Goal: Information Seeking & Learning: Check status

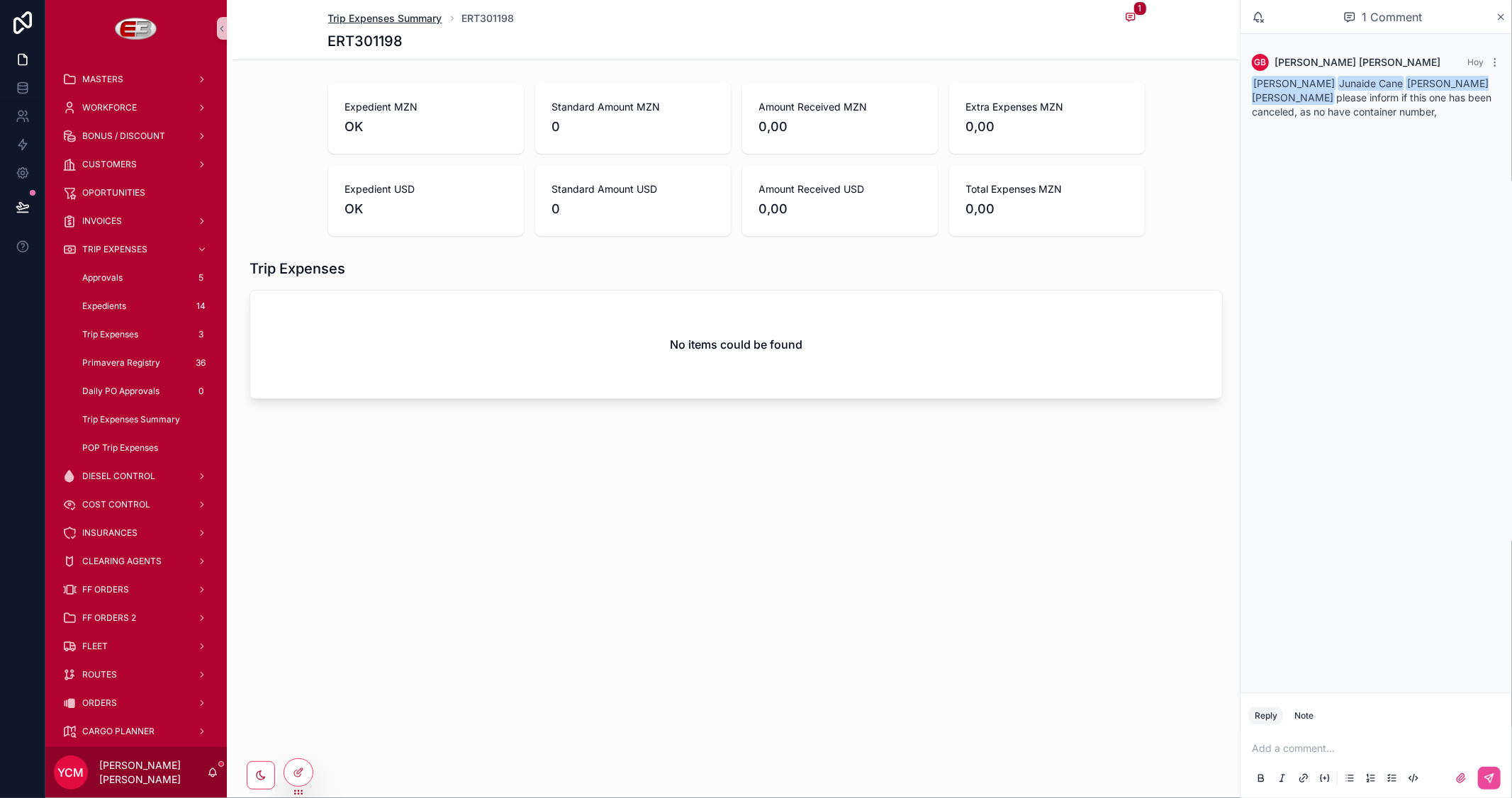
click at [404, 17] on span "Trip Expenses Summary" at bounding box center [385, 18] width 114 height 14
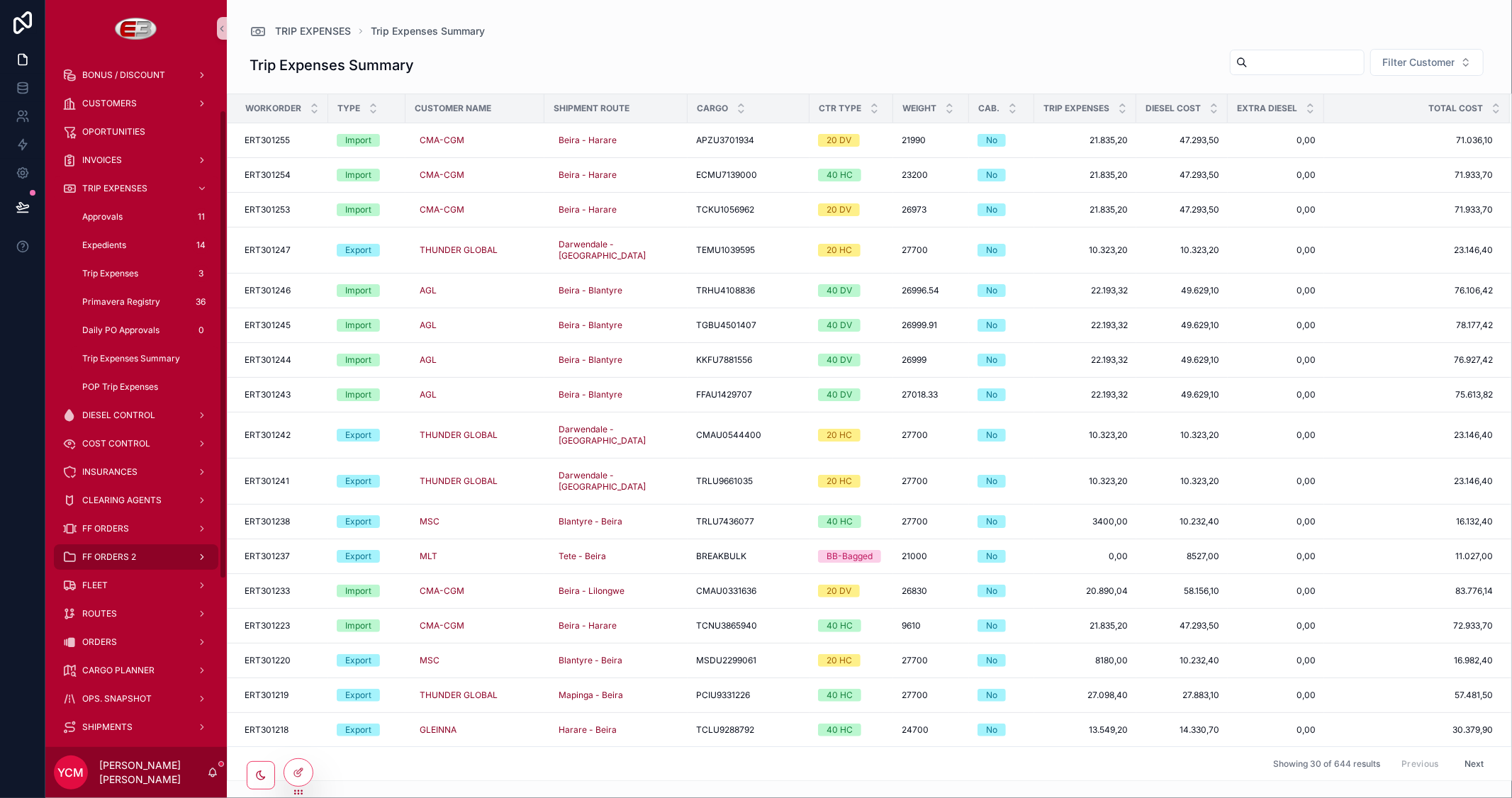
scroll to position [79, 0]
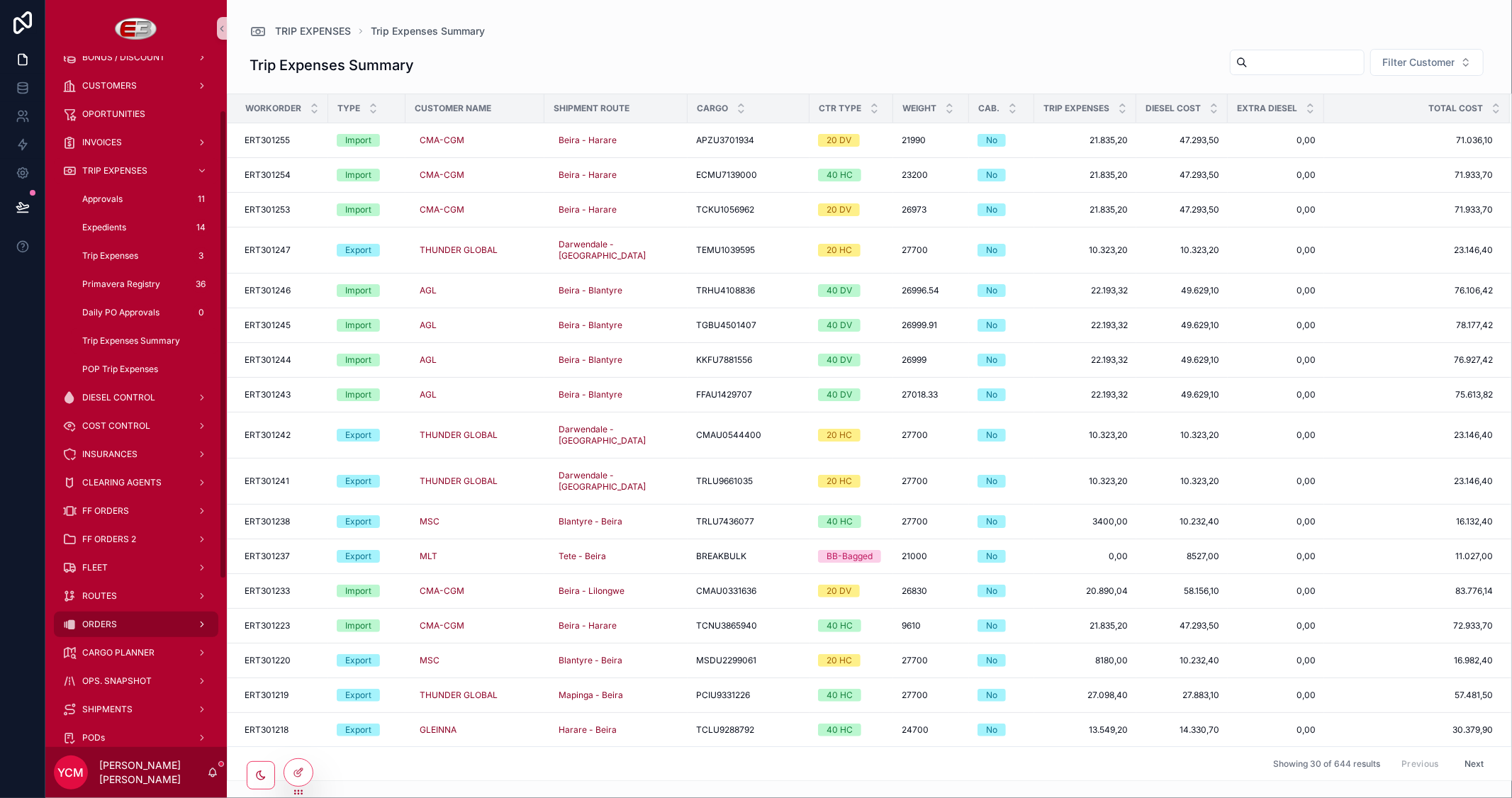
click at [101, 619] on span "ORDERS" at bounding box center [99, 623] width 35 height 11
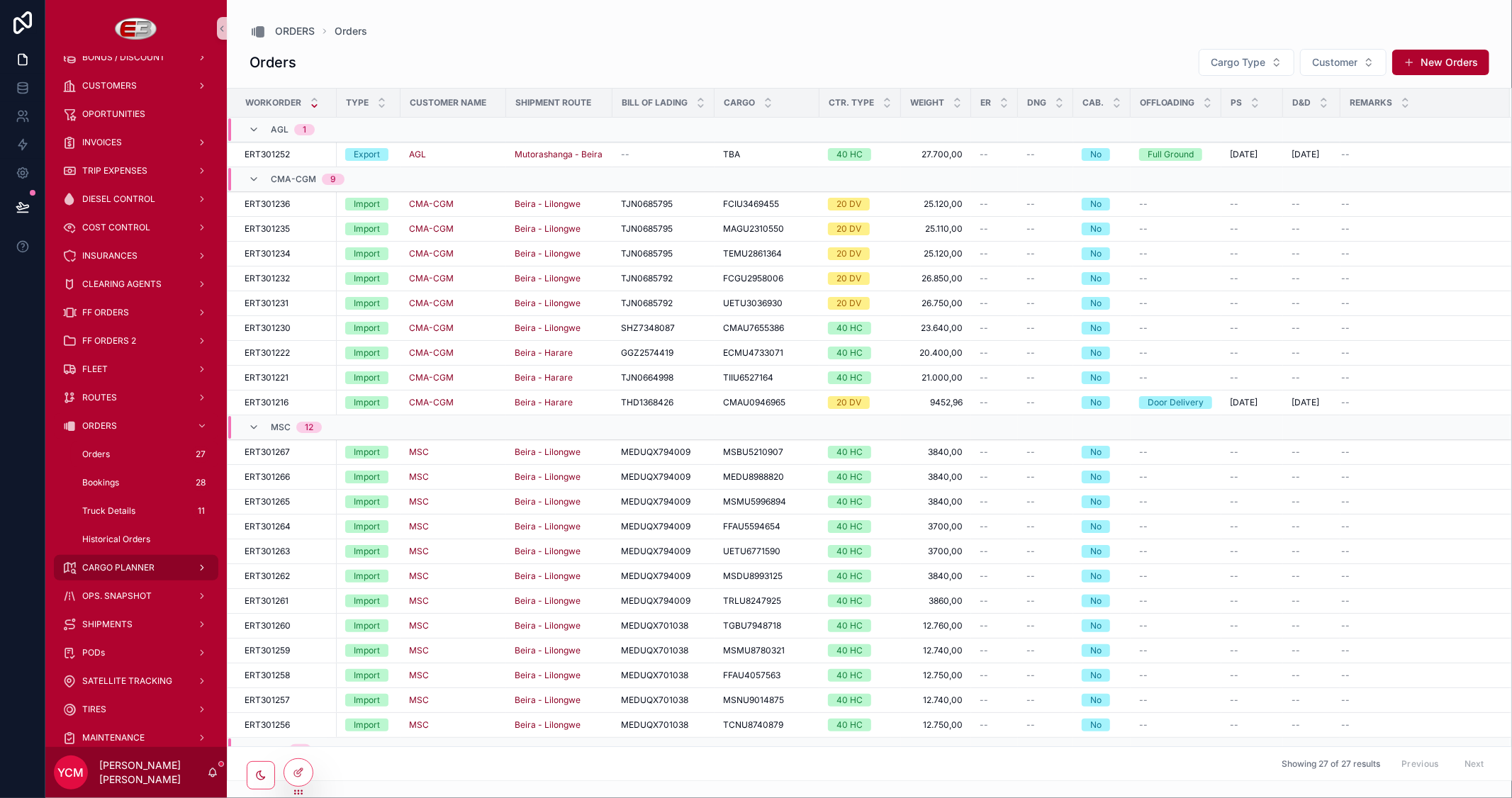
click at [104, 560] on div "CARGO PLANNER" at bounding box center [136, 567] width 147 height 22
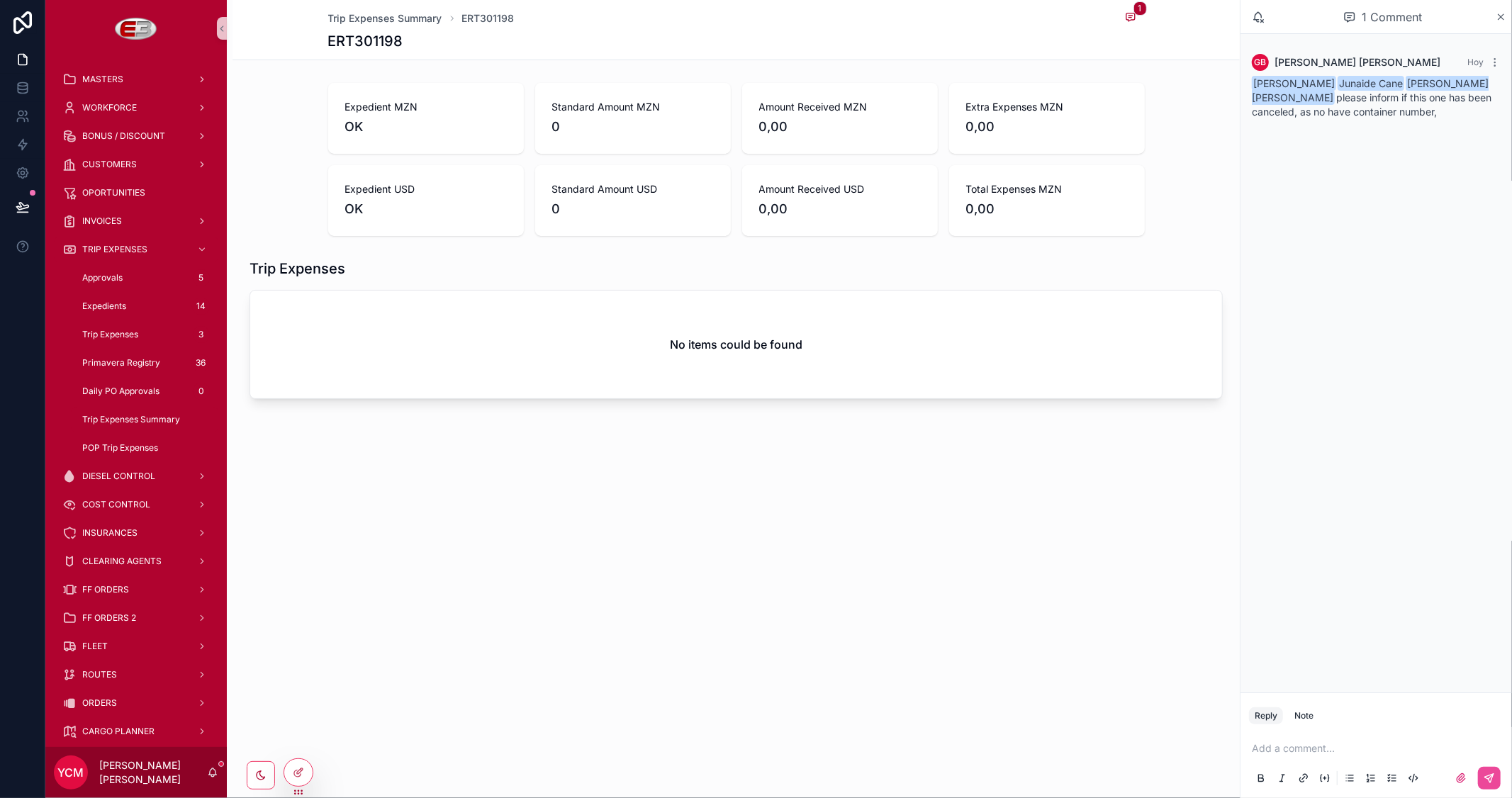
click at [1316, 755] on p "scrollable content" at bounding box center [1379, 748] width 254 height 14
click at [1497, 775] on button "scrollable content" at bounding box center [1489, 778] width 22 height 22
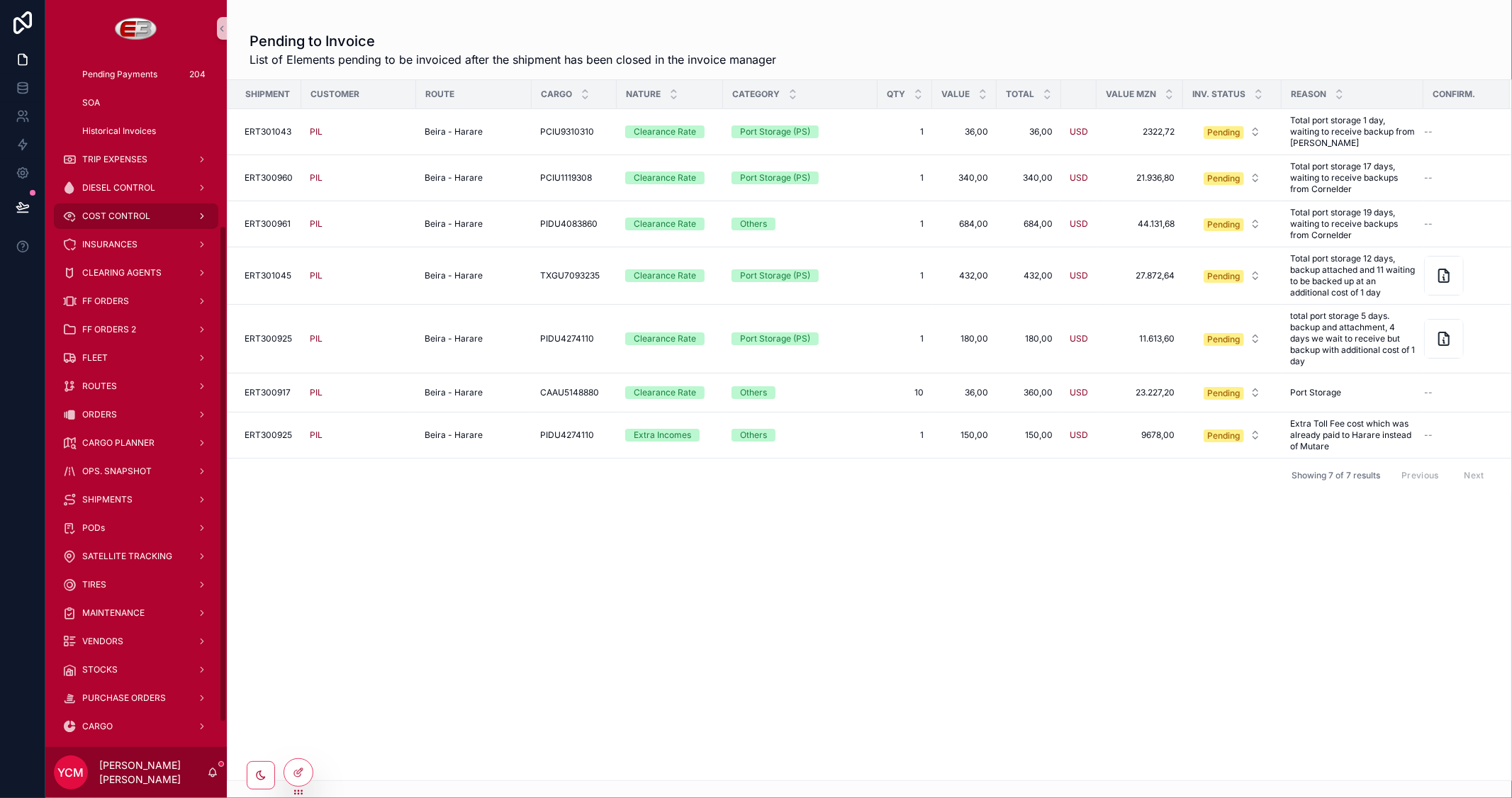
scroll to position [236, 0]
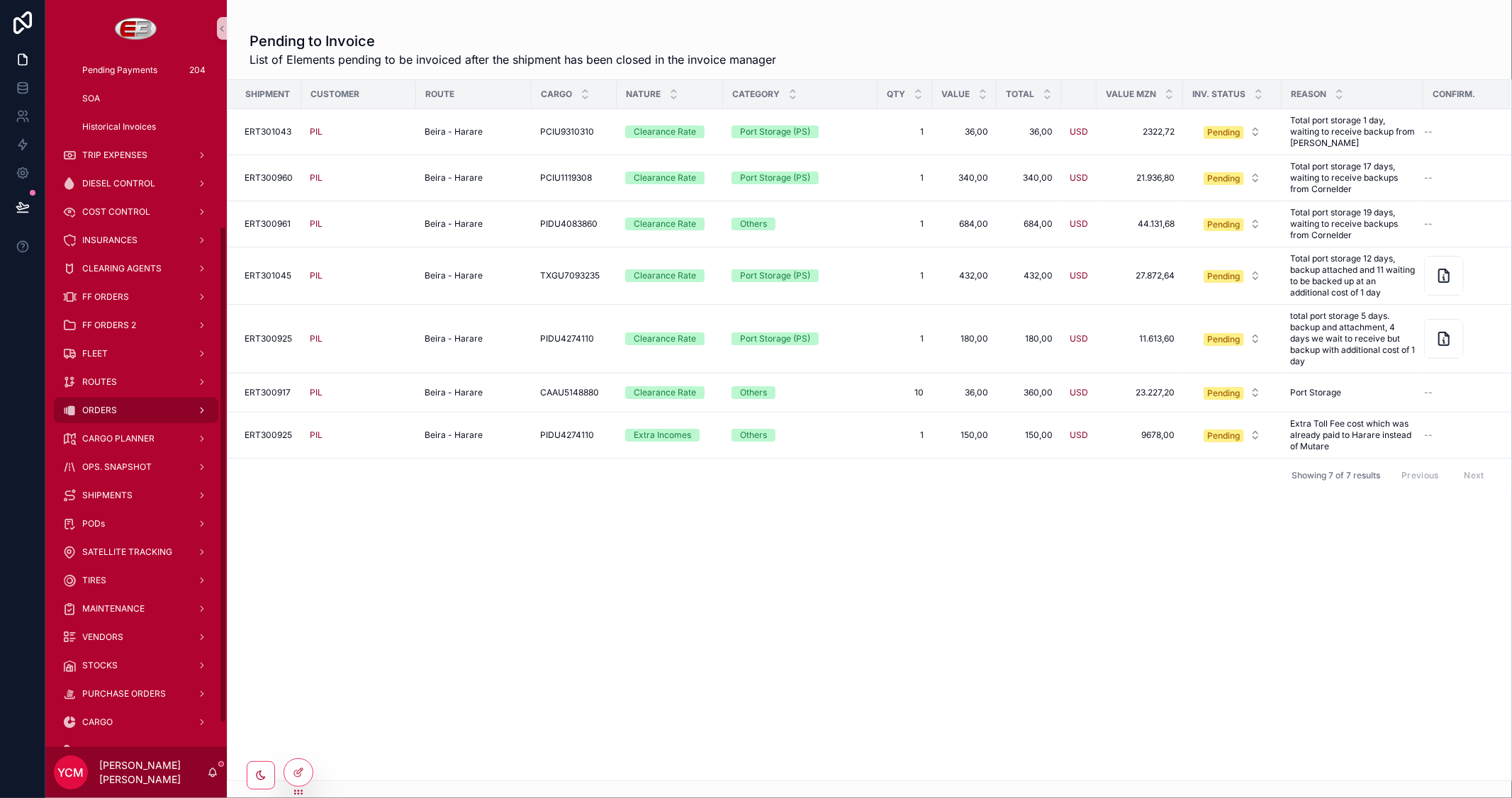
click at [114, 405] on span "ORDERS" at bounding box center [99, 410] width 35 height 11
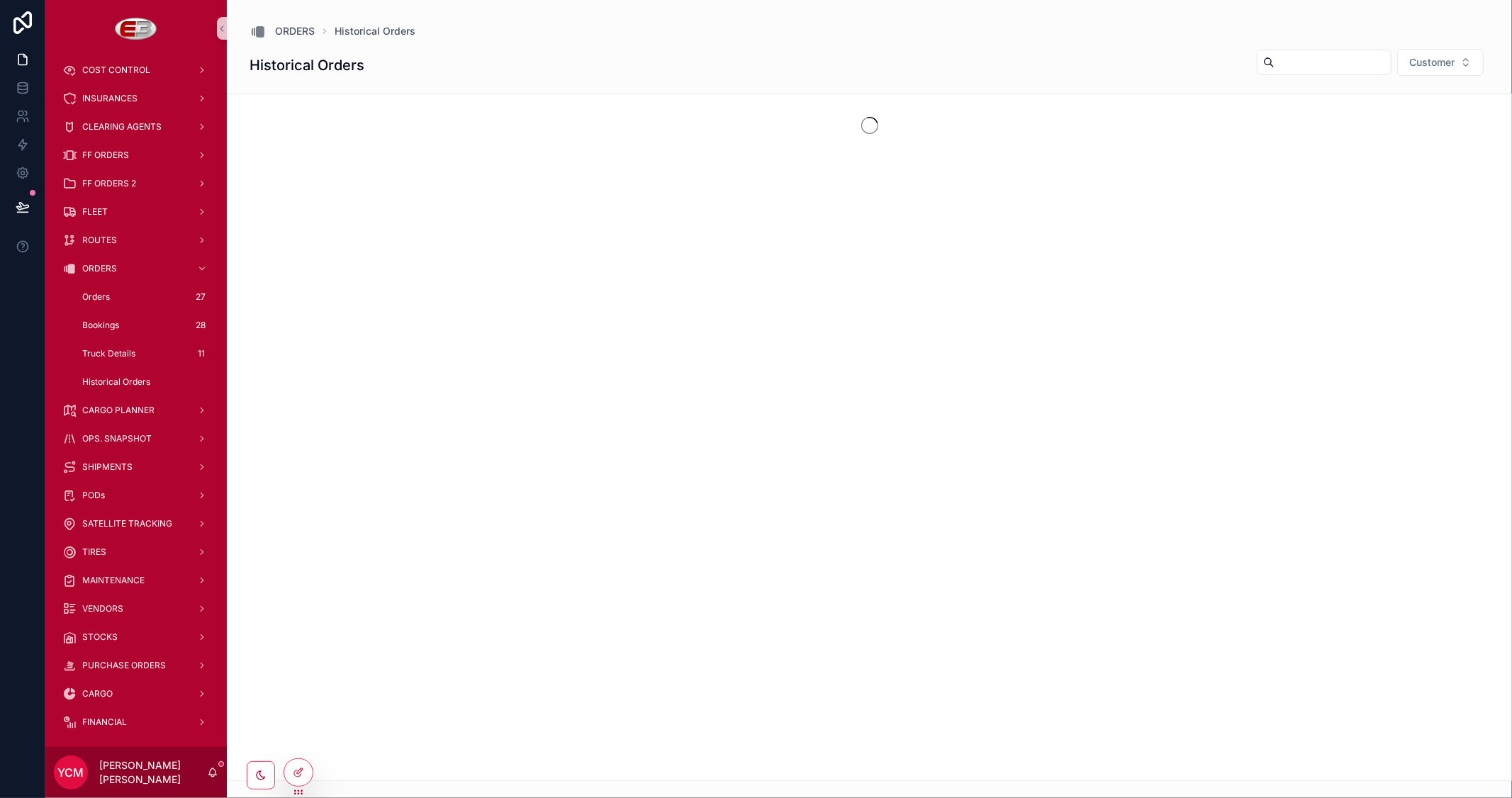
click at [1310, 55] on input "scrollable content" at bounding box center [1332, 62] width 116 height 20
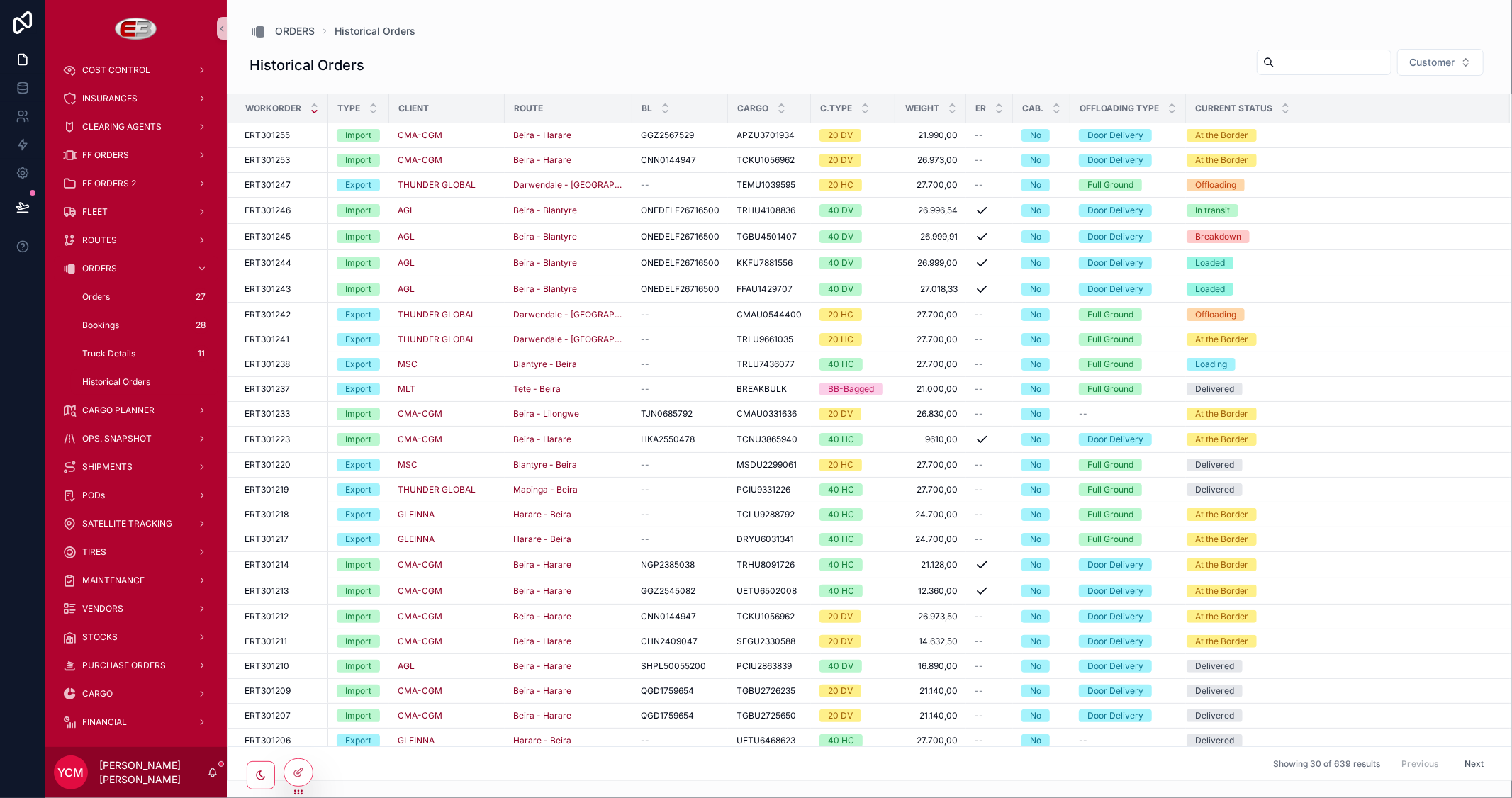
paste input "*********"
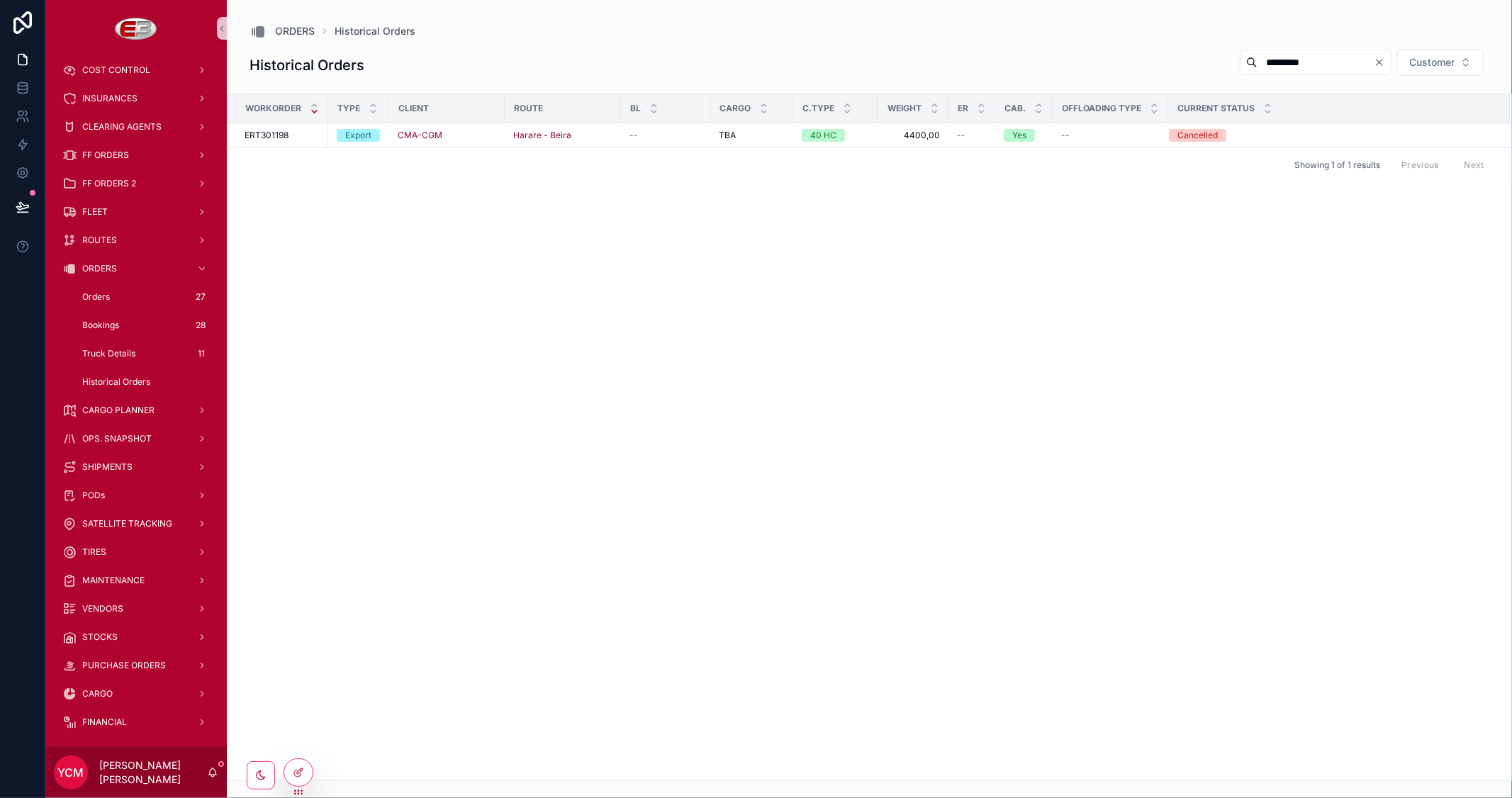
type input "*********"
click at [968, 322] on div "Workorder Type Client Route BL Cargo C.Type Weight ER Cab. Offloading Type Curr…" at bounding box center [869, 437] width 1284 height 686
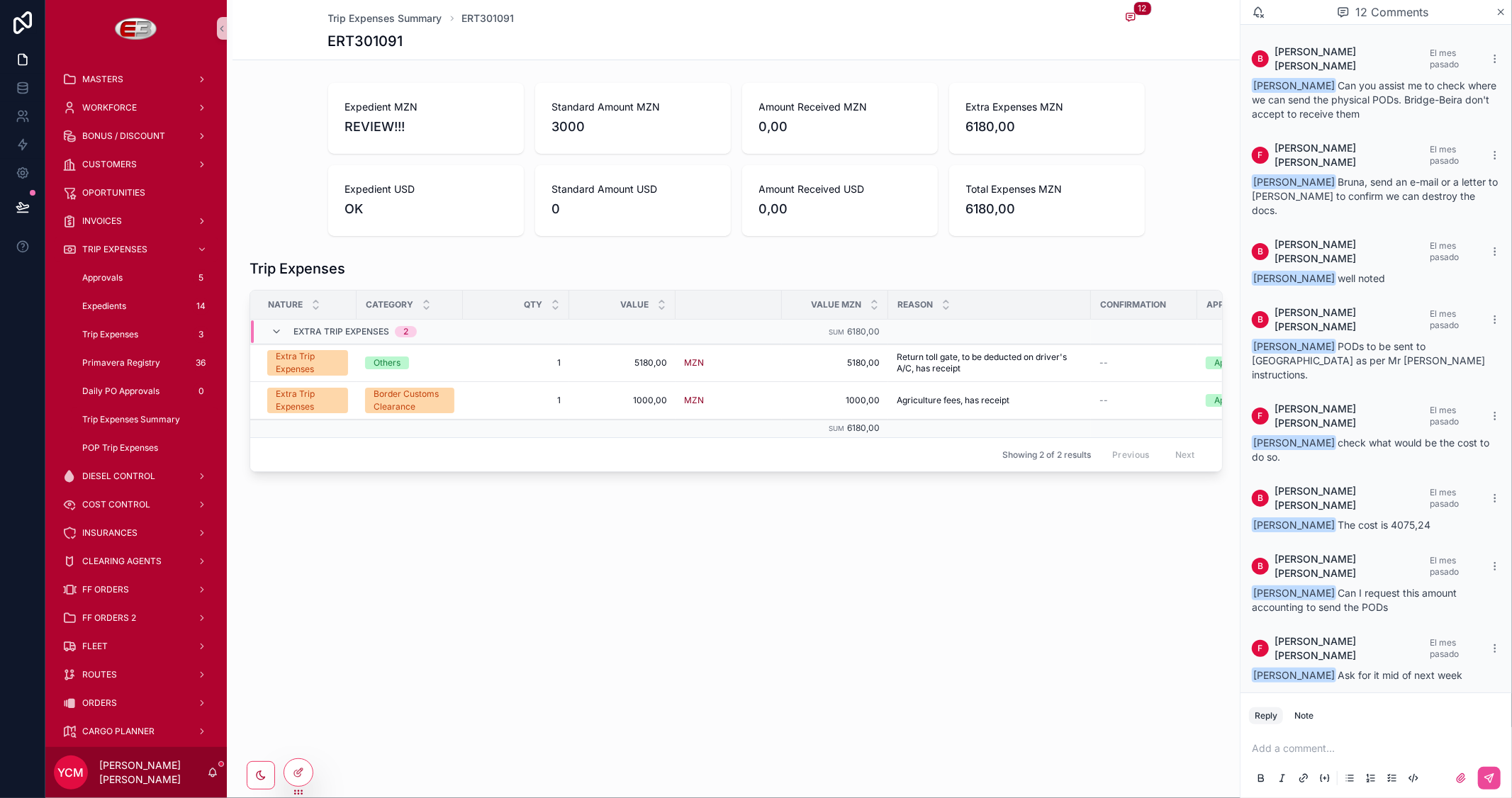
click at [596, 591] on div "Trip Expenses Summary ERT301091 12 ERT301091 Expedient MZN REVIEW!!! Standard A…" at bounding box center [733, 399] width 1013 height 798
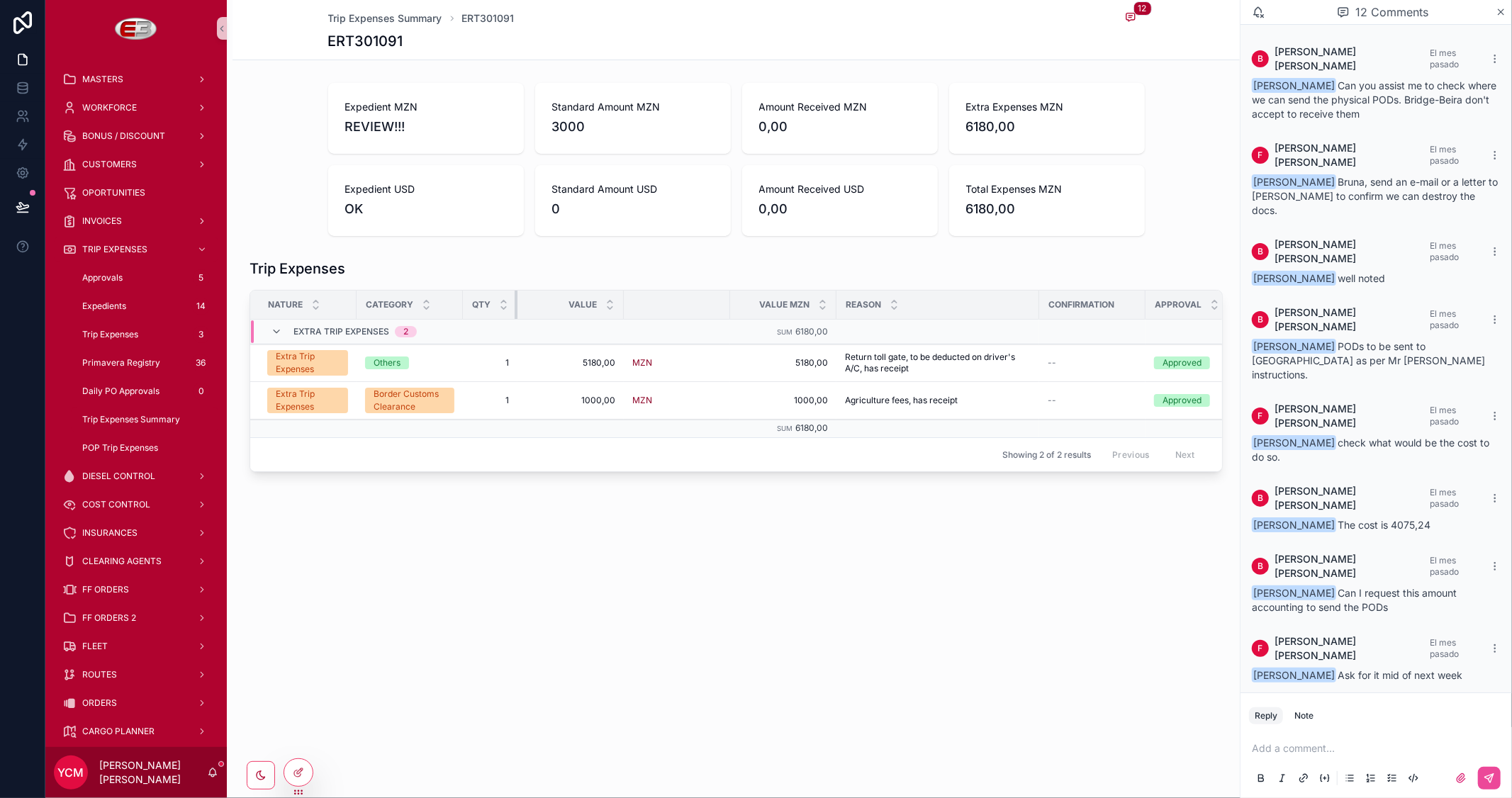
drag, startPoint x: 567, startPoint y: 301, endPoint x: 402, endPoint y: 284, distance: 165.9
click at [402, 284] on div "Trip Expenses Nature Category Qty Value Value MZN Reason Confirmation Approval …" at bounding box center [735, 365] width 973 height 214
drag, startPoint x: 619, startPoint y: 308, endPoint x: 505, endPoint y: 288, distance: 115.7
click at [505, 288] on div "Trip Expenses Nature Category Qty Value Value MZN Reason Confirmation Approval …" at bounding box center [735, 365] width 973 height 214
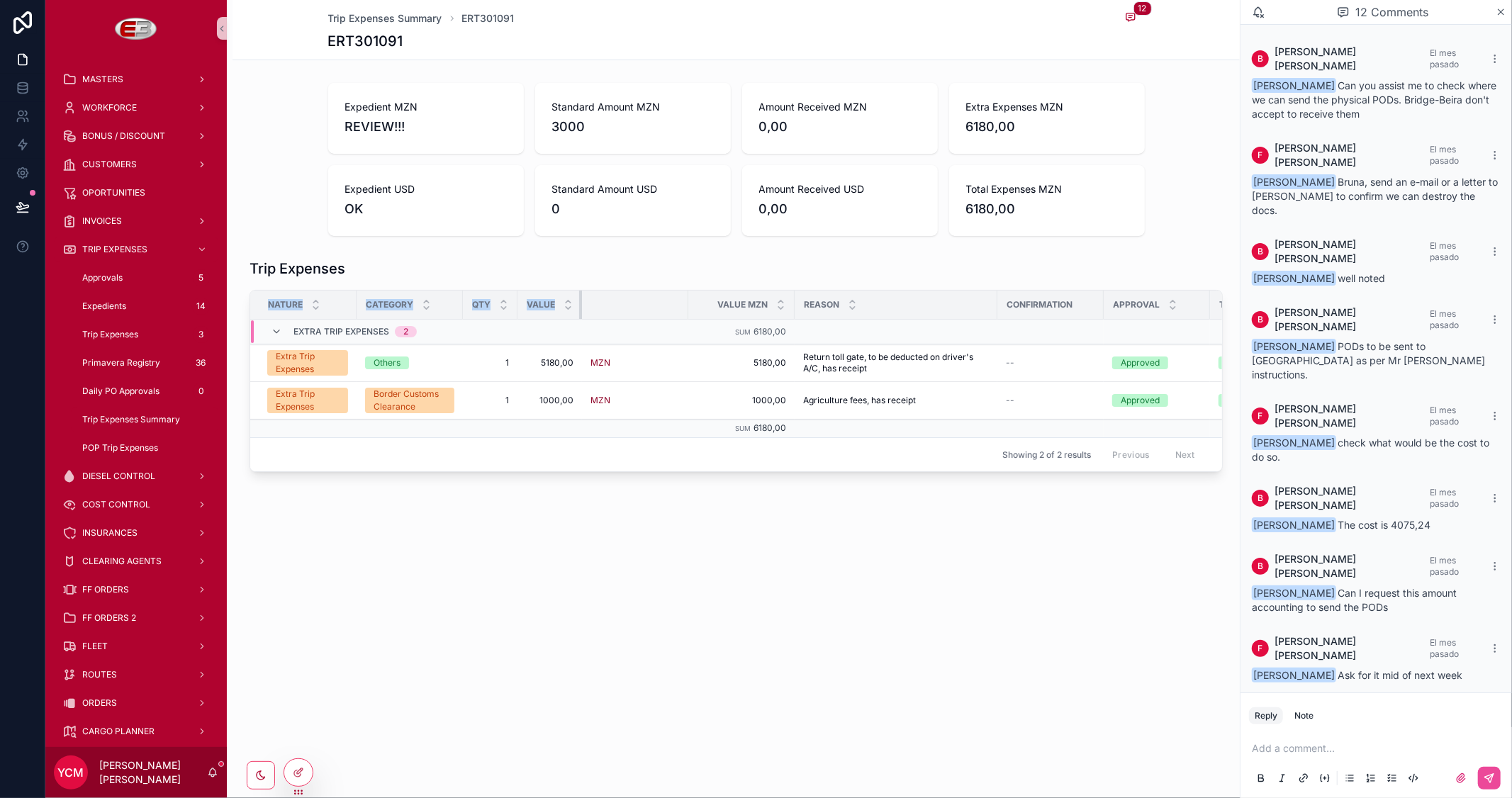
drag, startPoint x: 621, startPoint y: 305, endPoint x: 466, endPoint y: 293, distance: 155.5
click at [466, 293] on tr "Nature Category Qty Value Value MZN Reason Confirmation Approval TR Status TR D…" at bounding box center [1002, 305] width 1504 height 29
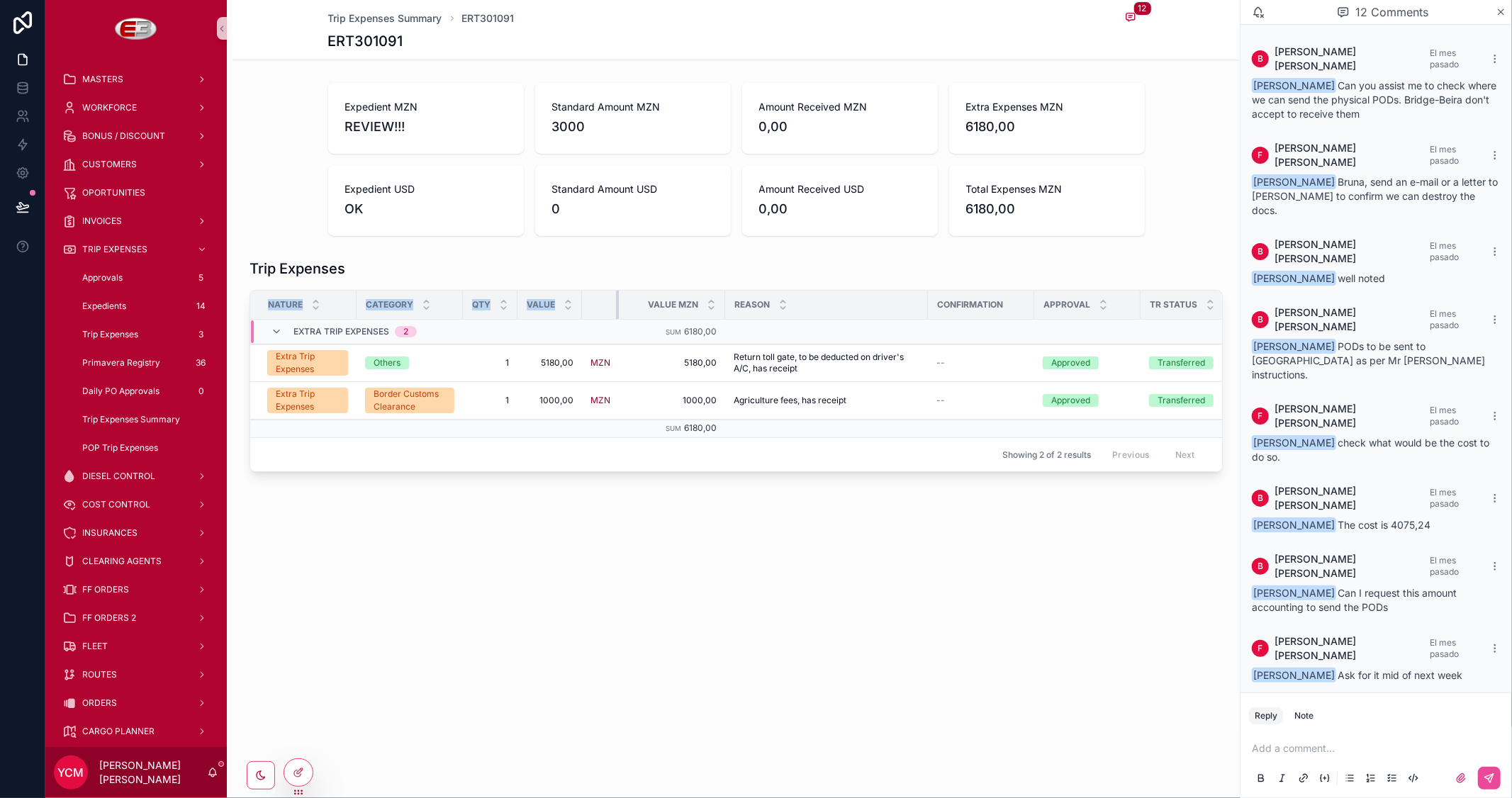
drag, startPoint x: 684, startPoint y: 301, endPoint x: 533, endPoint y: 290, distance: 151.4
click at [533, 290] on tr "Nature Category Qty Value Value MZN Reason Confirmation Approval TR Status TR D…" at bounding box center [967, 305] width 1434 height 29
drag, startPoint x: 721, startPoint y: 303, endPoint x: 583, endPoint y: 286, distance: 139.0
click at [583, 286] on div "Trip Expenses Nature Category Qty Value Value MZN Reason Confirmation Approval …" at bounding box center [735, 365] width 973 height 214
drag, startPoint x: 1117, startPoint y: 300, endPoint x: 1093, endPoint y: 302, distance: 24.1
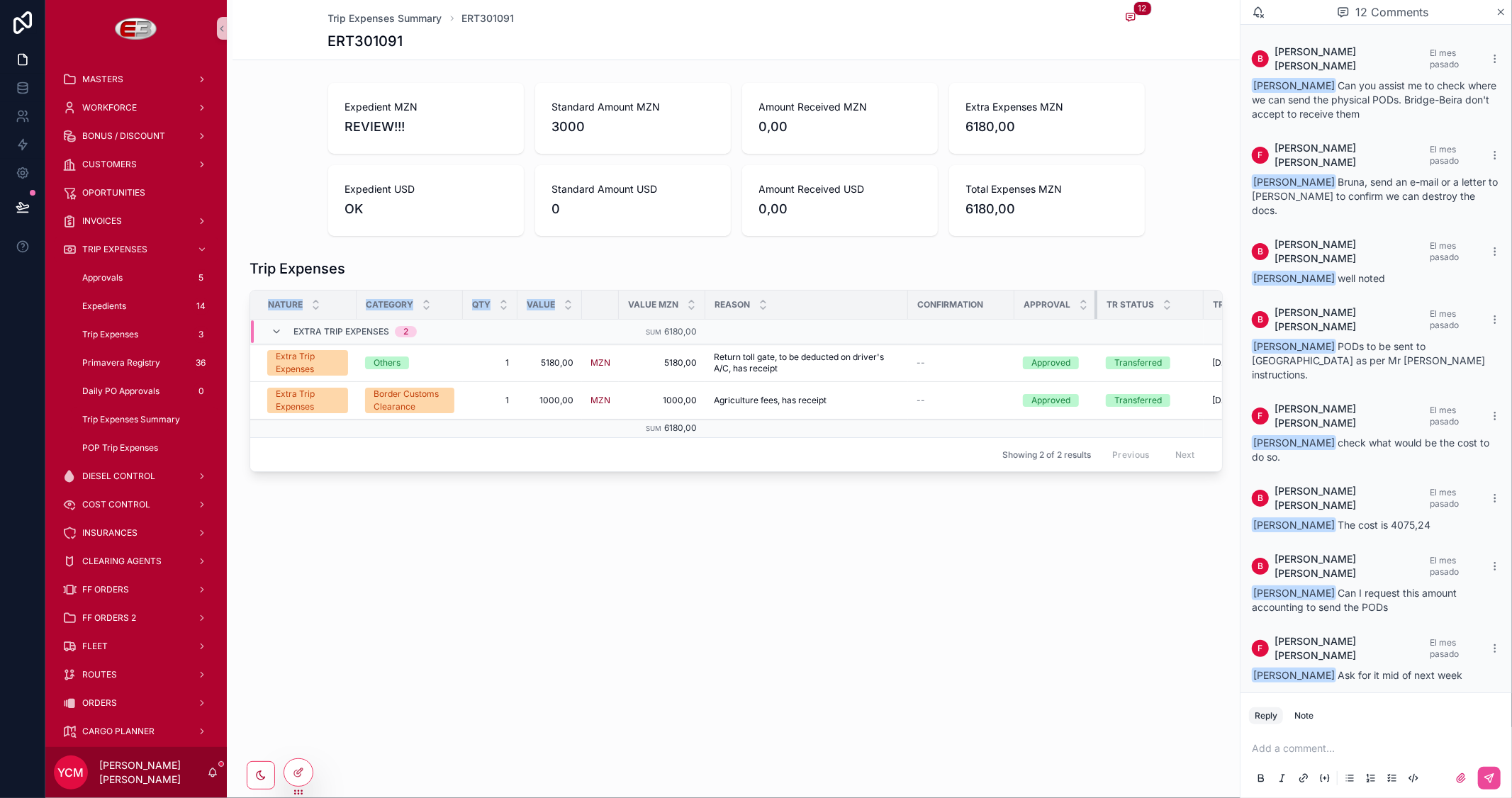
click at [1094, 302] on div "scrollable content" at bounding box center [1097, 304] width 6 height 29
drag, startPoint x: 1201, startPoint y: 304, endPoint x: 1174, endPoint y: 305, distance: 27.0
click at [1178, 305] on div "scrollable content" at bounding box center [1181, 304] width 6 height 29
drag, startPoint x: 1011, startPoint y: 304, endPoint x: 988, endPoint y: 304, distance: 23.0
click at [988, 304] on th "Confirmation" at bounding box center [951, 305] width 85 height 29
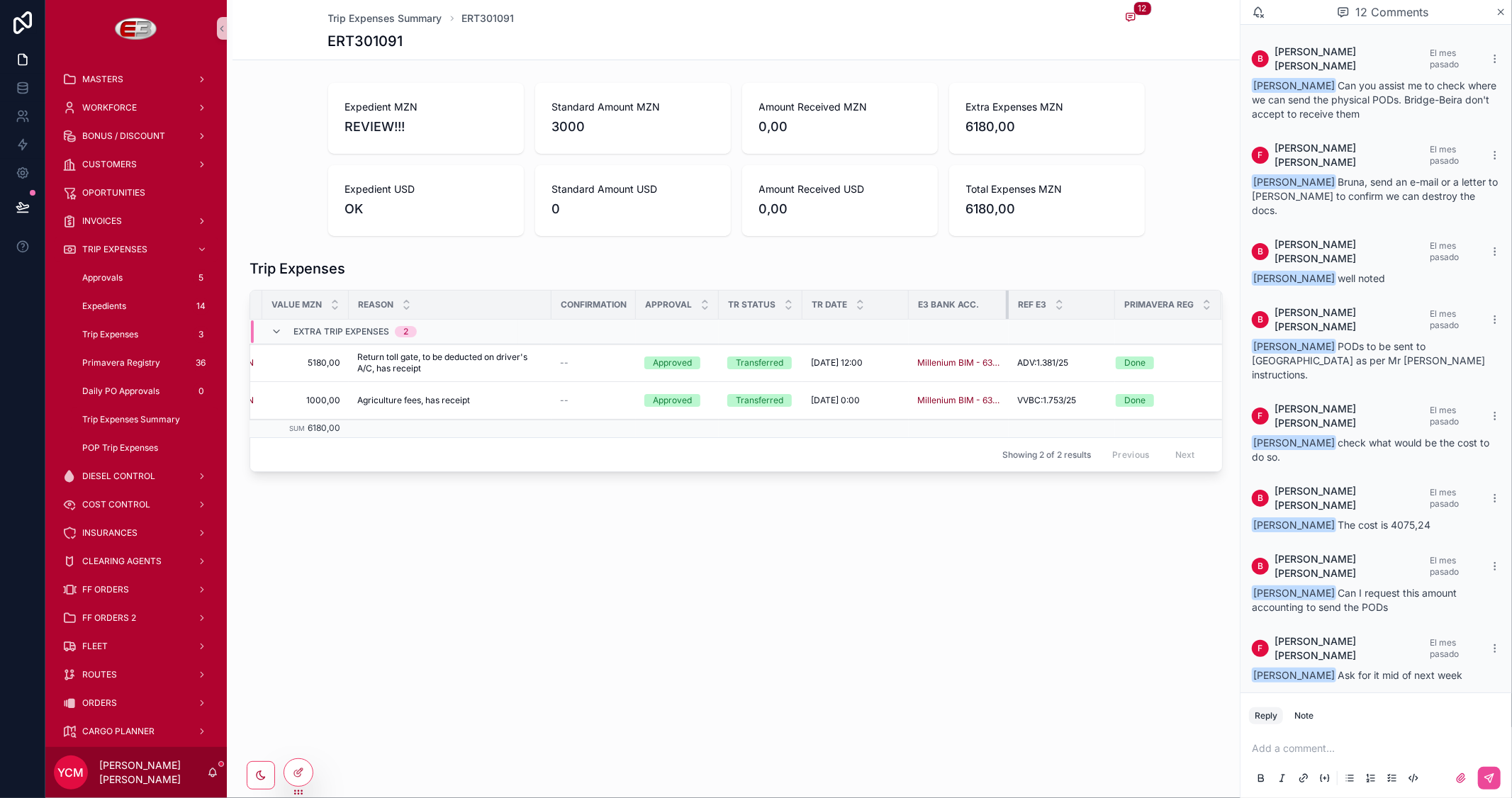
scroll to position [0, 349]
drag, startPoint x: 1007, startPoint y: 302, endPoint x: 983, endPoint y: 303, distance: 24.0
click at [983, 303] on th "E3 Bank Acc." at bounding box center [962, 305] width 93 height 29
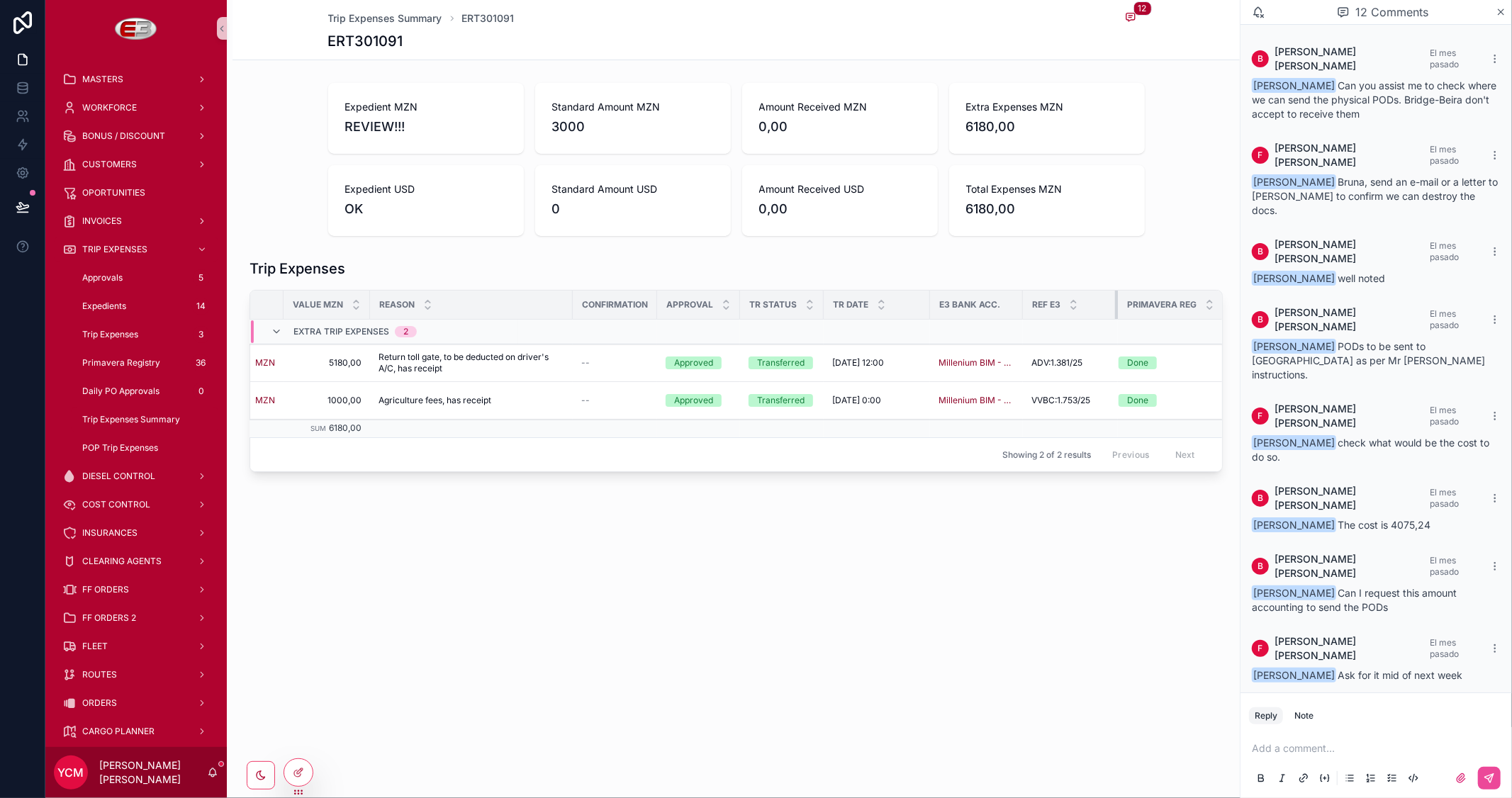
scroll to position [0, 334]
drag, startPoint x: 1112, startPoint y: 303, endPoint x: 1096, endPoint y: 308, distance: 16.8
click at [1096, 308] on th "Ref E3" at bounding box center [1069, 305] width 91 height 29
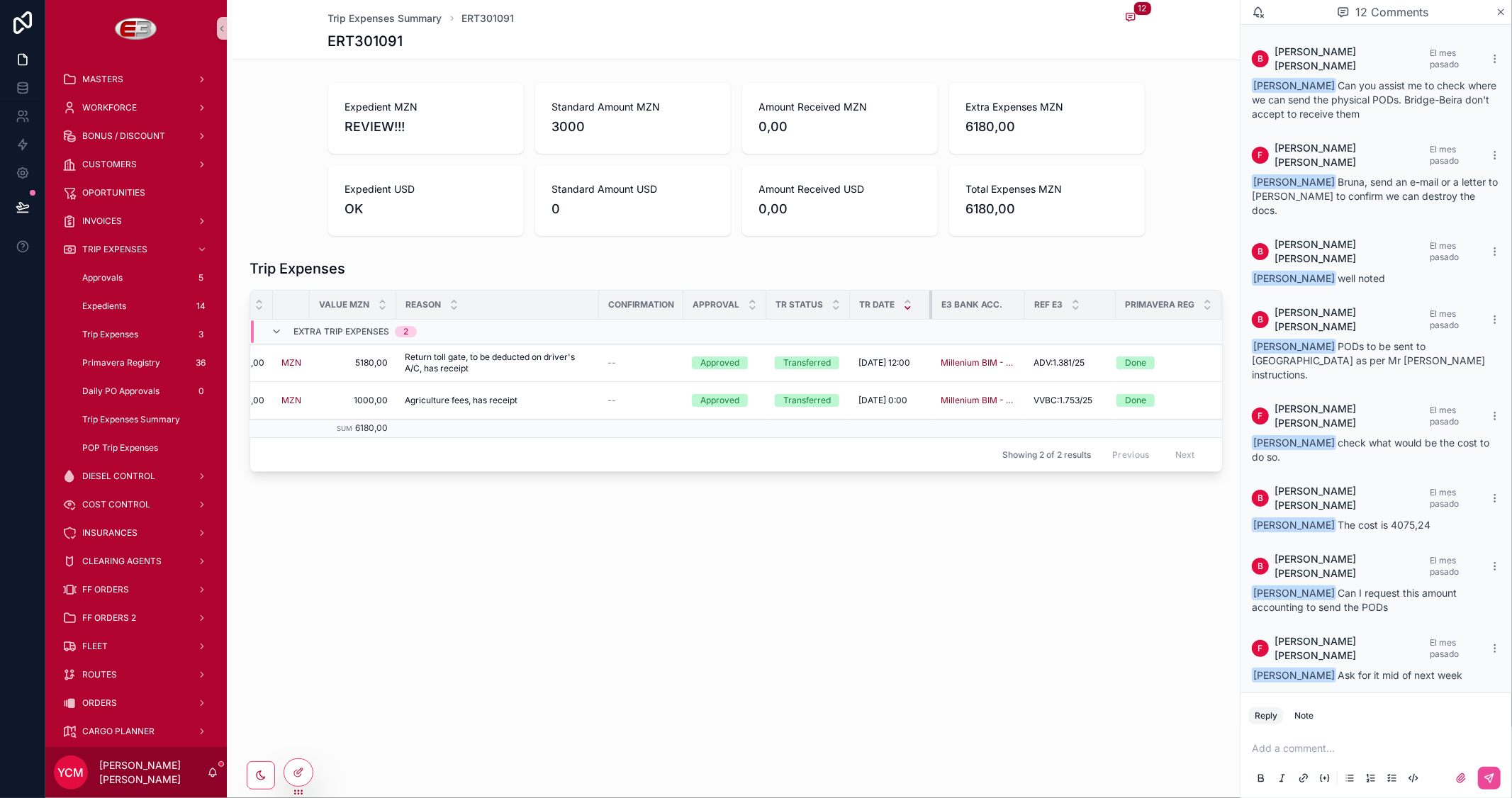
scroll to position [0, 308]
drag, startPoint x: 927, startPoint y: 303, endPoint x: 901, endPoint y: 303, distance: 26.0
click at [901, 303] on th "TR Date" at bounding box center [891, 305] width 80 height 29
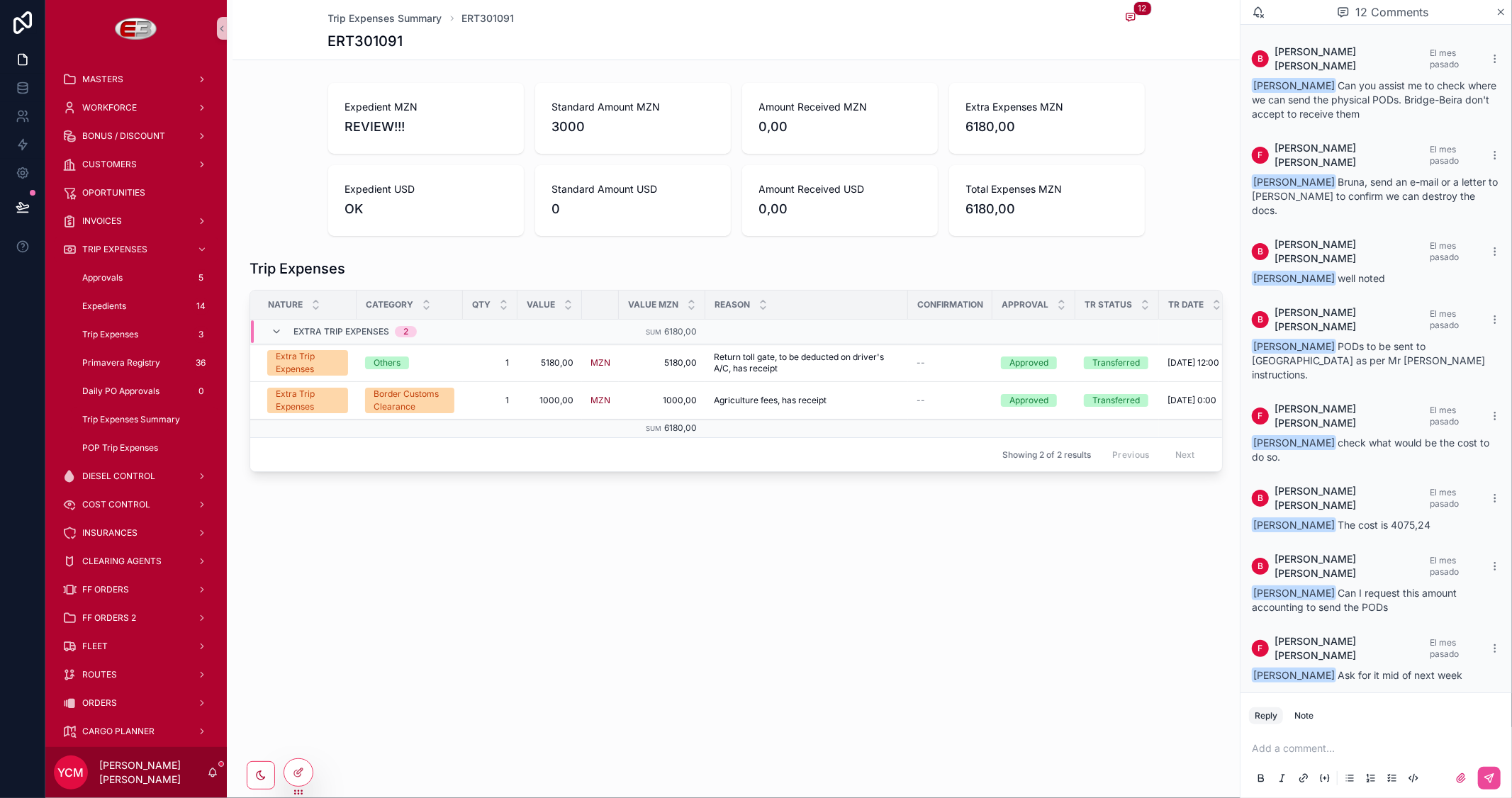
click at [914, 597] on div "Trip Expenses Summary ERT301091 12 ERT301091 Expedient MZN REVIEW!!! Standard A…" at bounding box center [733, 399] width 1013 height 798
drag, startPoint x: 904, startPoint y: 304, endPoint x: 886, endPoint y: 303, distance: 18.0
click at [887, 303] on div "scrollable content" at bounding box center [890, 304] width 6 height 29
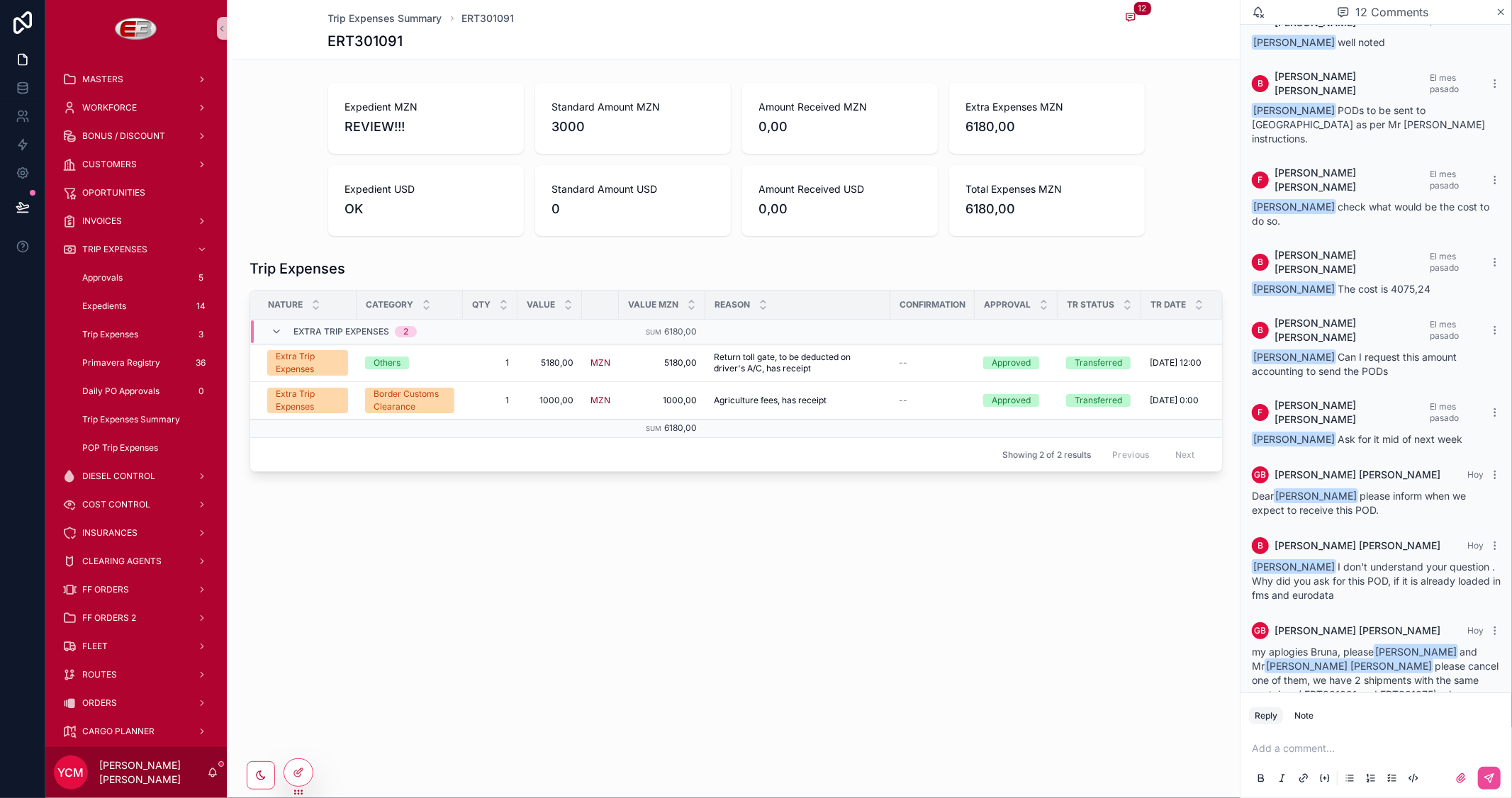
scroll to position [315, 0]
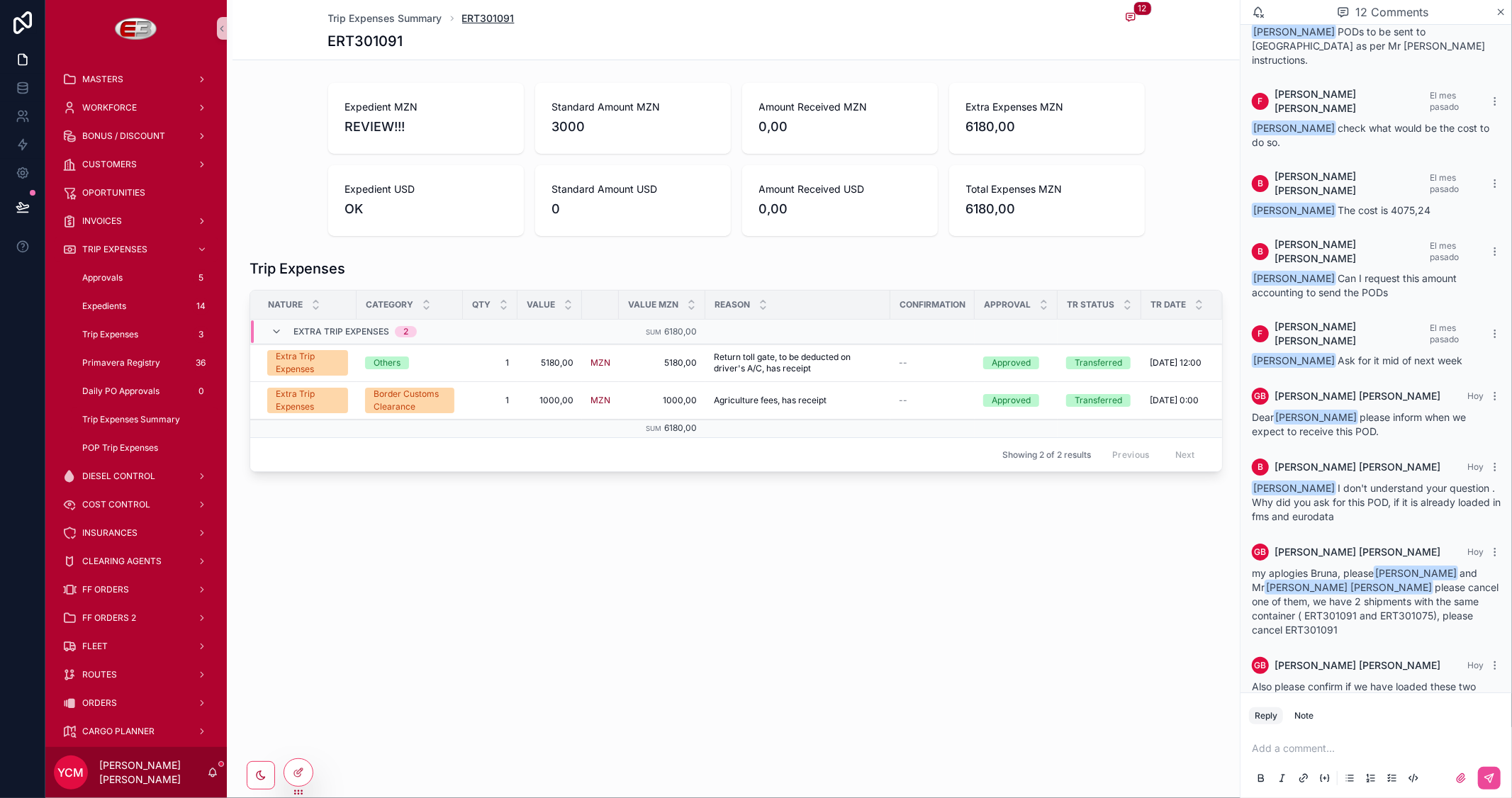
click at [502, 12] on span "ERT301091" at bounding box center [488, 18] width 53 height 14
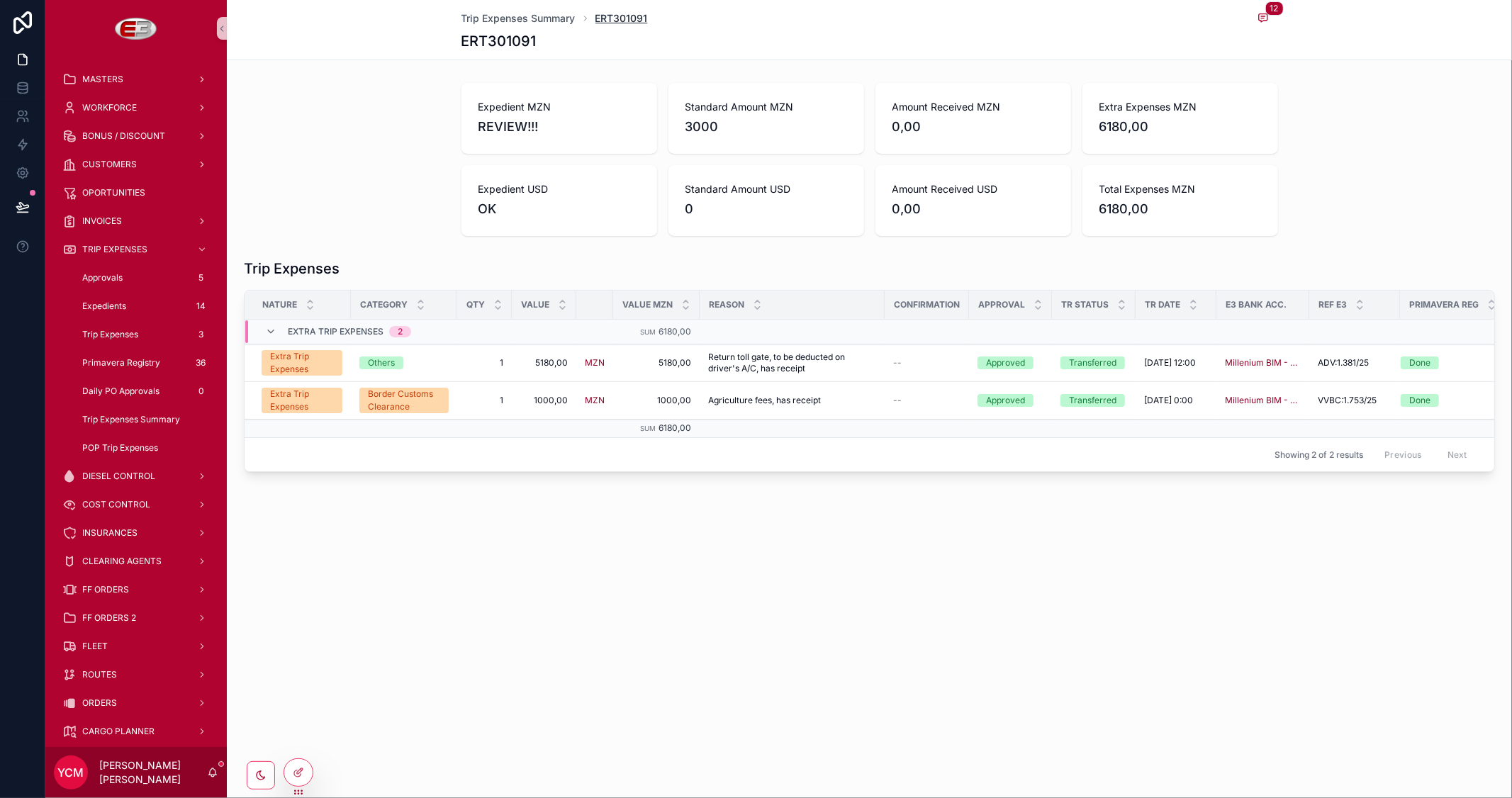
click at [620, 15] on span "ERT301091" at bounding box center [621, 18] width 53 height 14
drag, startPoint x: 672, startPoint y: 17, endPoint x: 595, endPoint y: 17, distance: 77.0
click at [595, 17] on div "Trip Expenses Summary ERT301091 12" at bounding box center [869, 18] width 817 height 14
copy span "ERT301091"
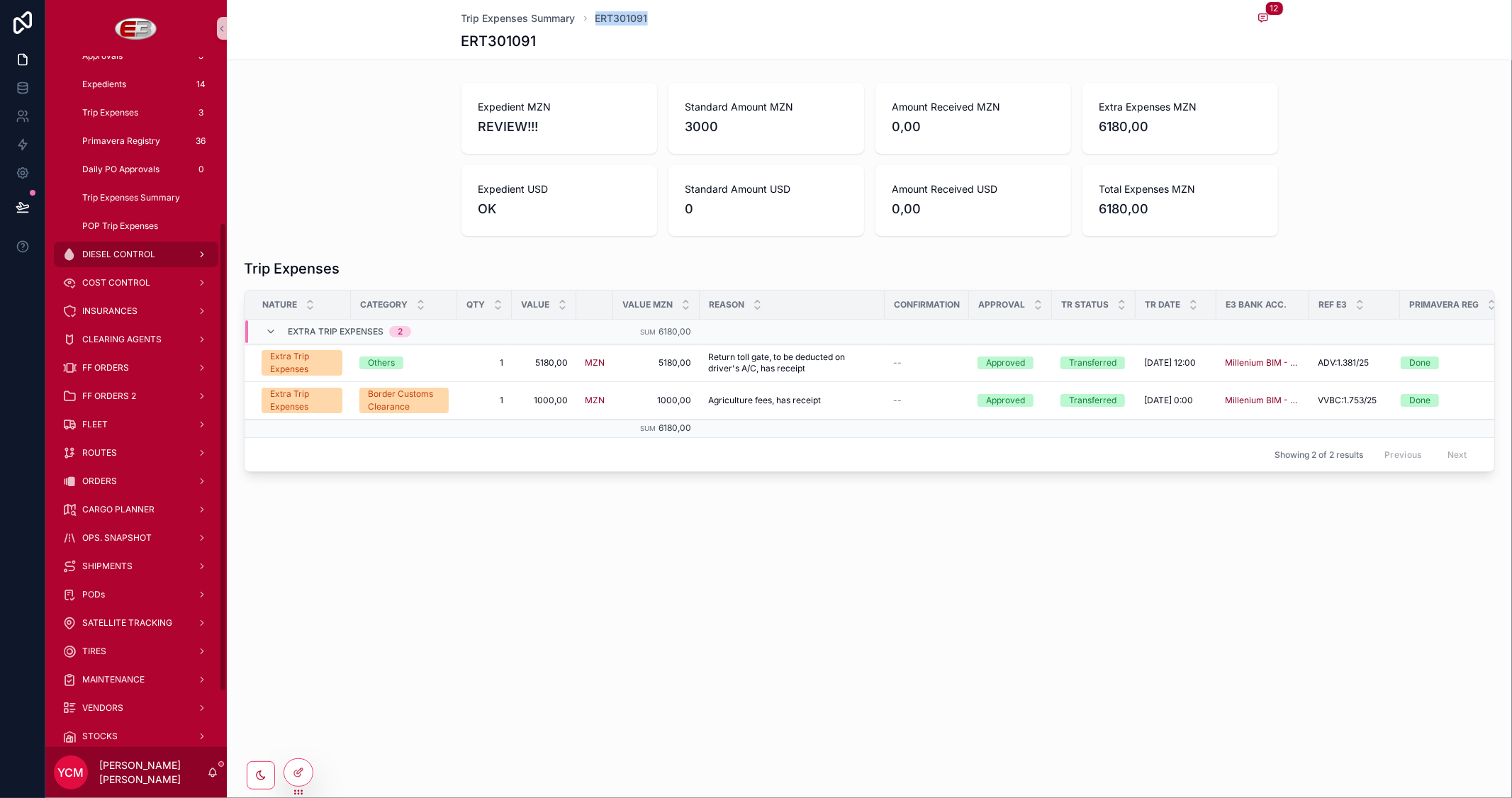
scroll to position [315, 0]
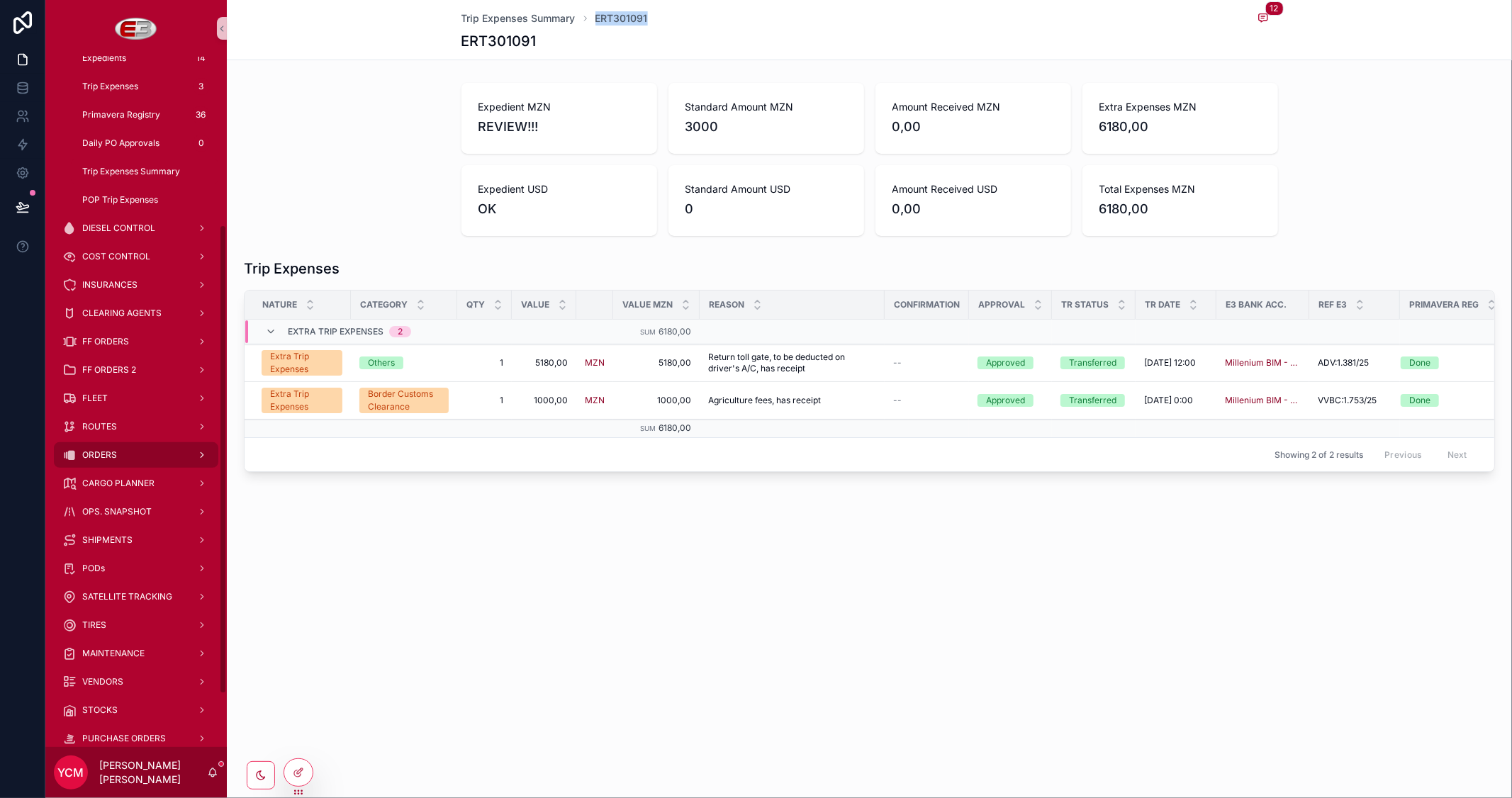
click at [123, 461] on div "ORDERS" at bounding box center [136, 455] width 147 height 22
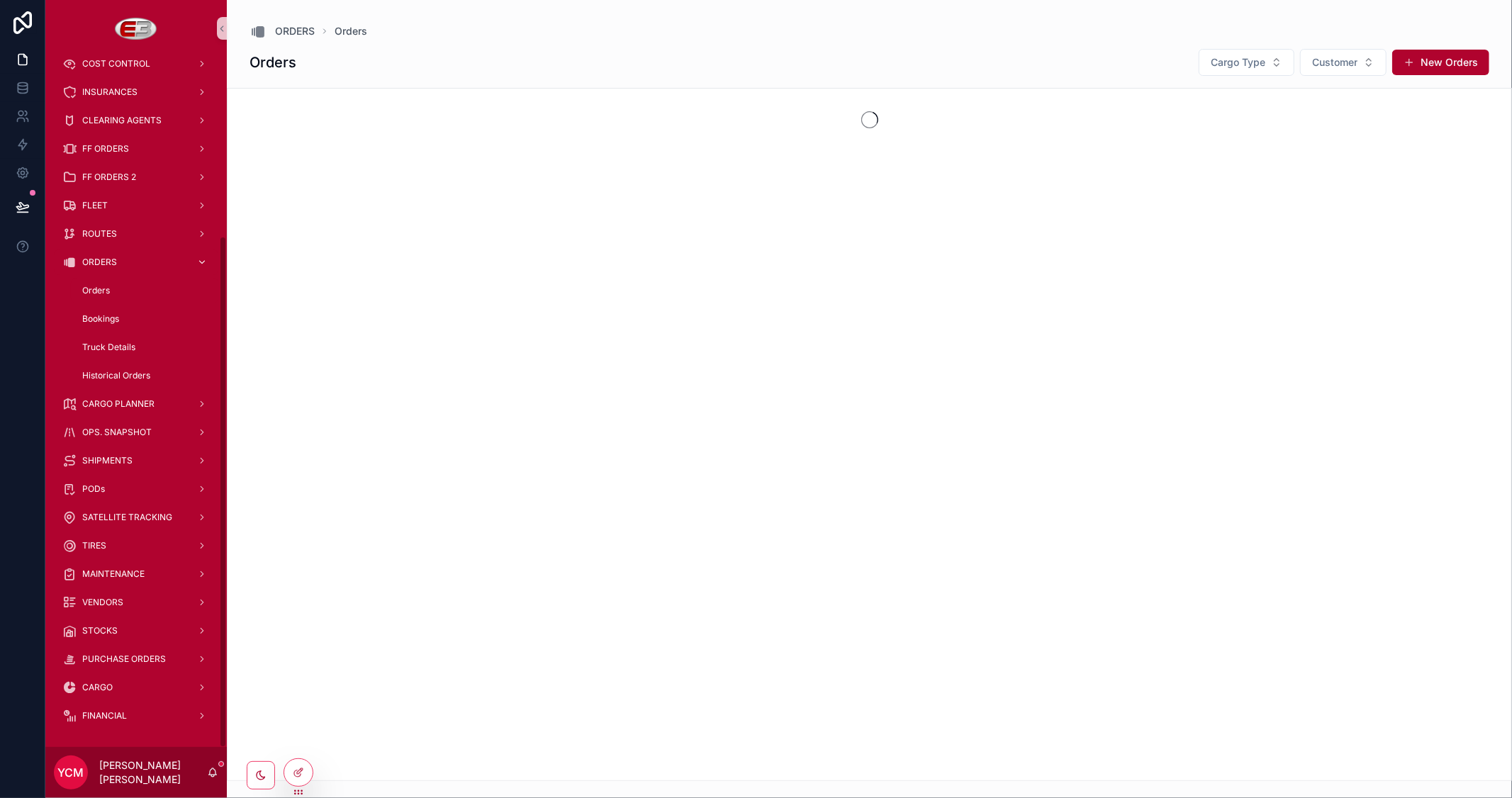
scroll to position [241, 0]
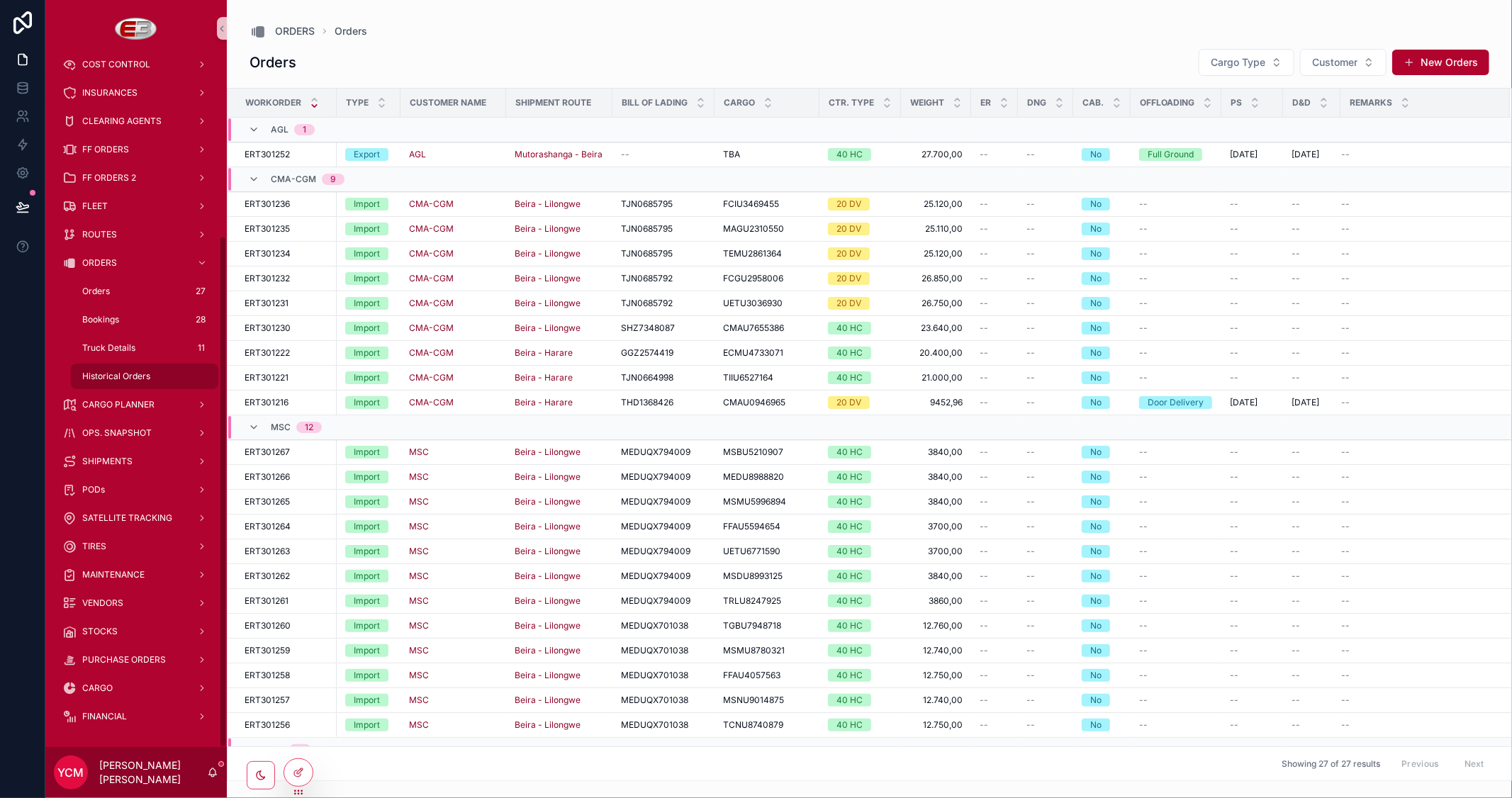
click at [116, 371] on span "Historical Orders" at bounding box center [116, 376] width 68 height 11
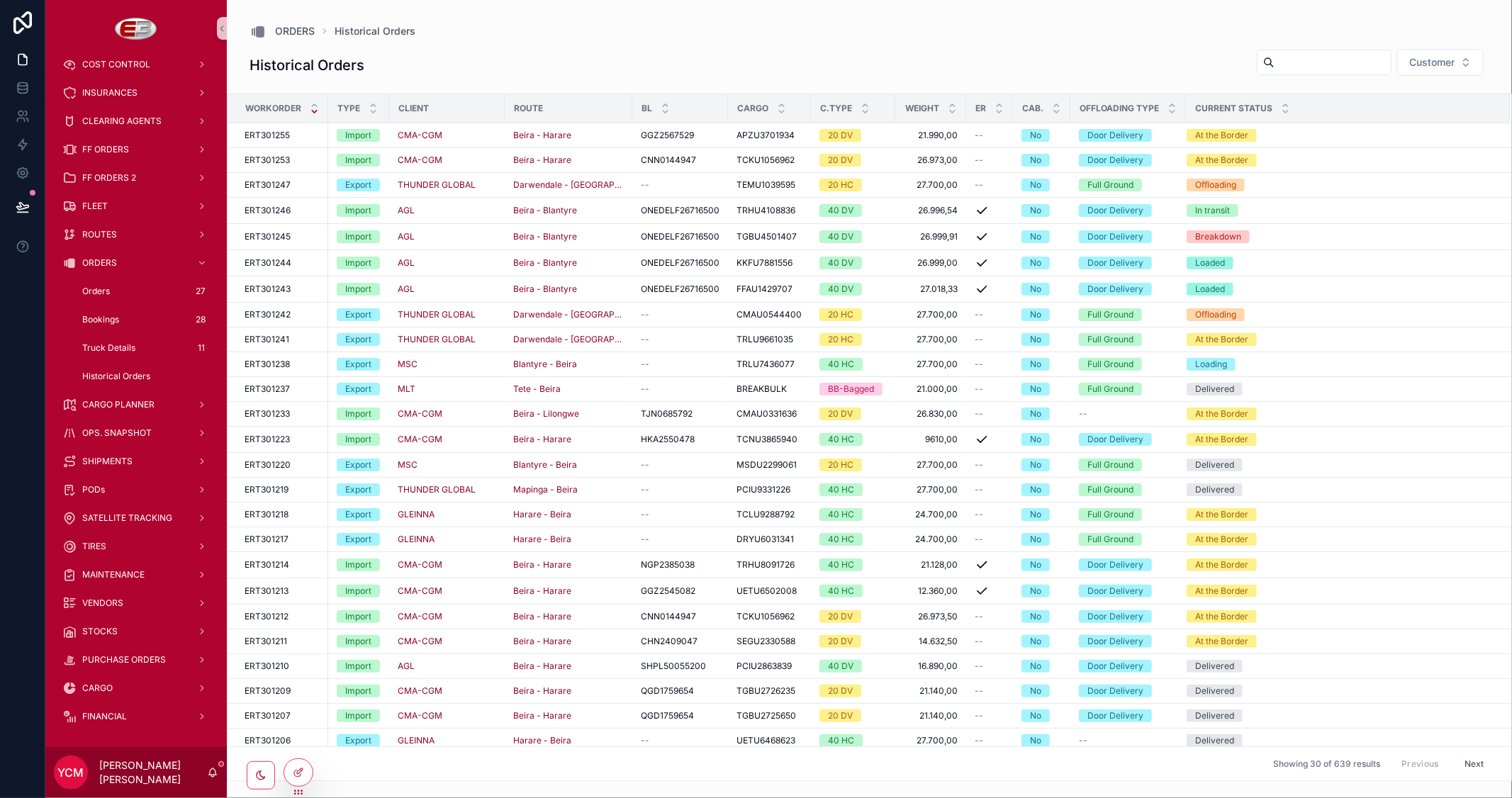
click at [1300, 61] on input "scrollable content" at bounding box center [1332, 62] width 116 height 20
paste input "*********"
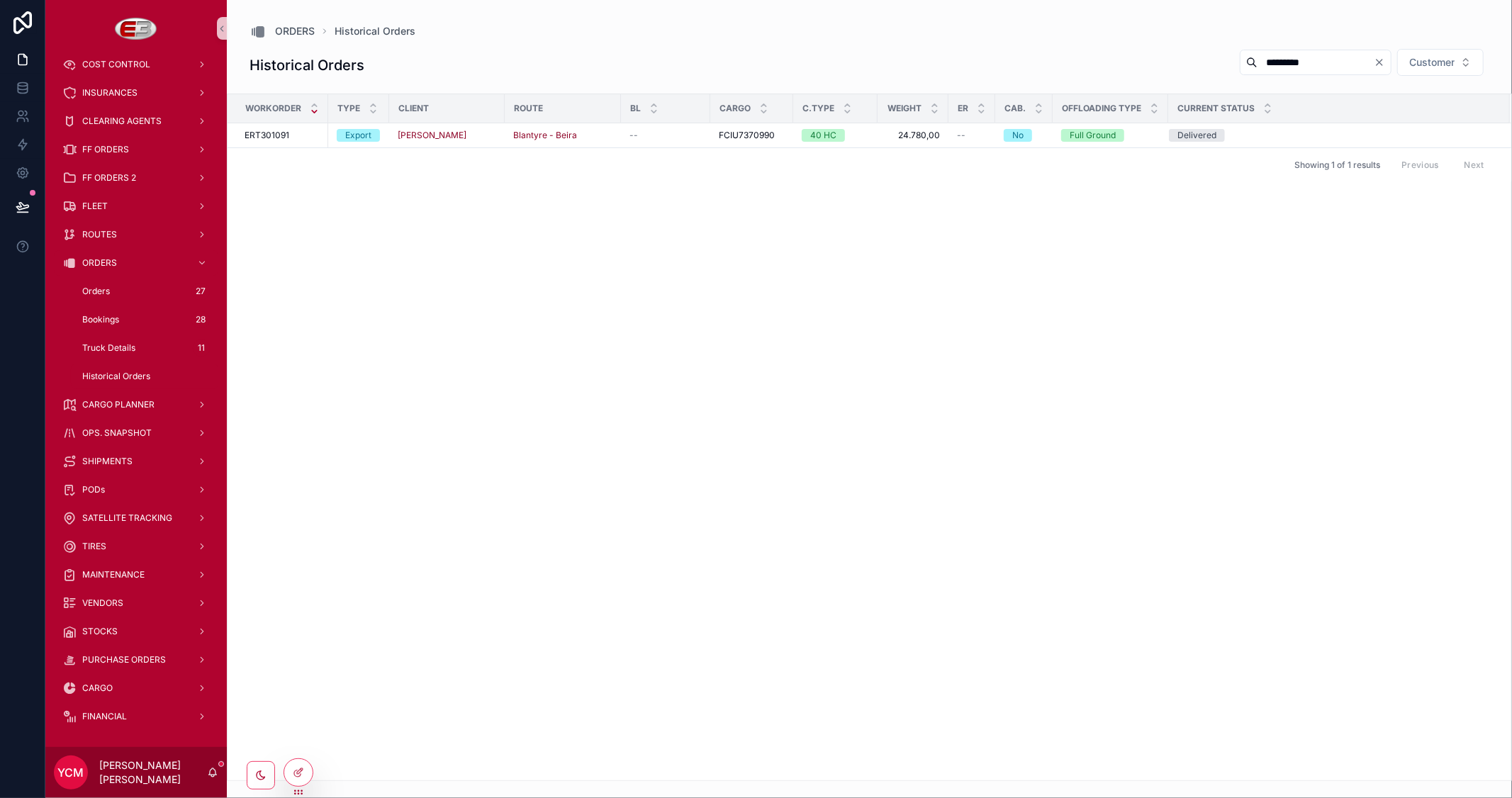
drag, startPoint x: 1293, startPoint y: 61, endPoint x: 1136, endPoint y: 60, distance: 157.0
click at [1136, 60] on div "Historical Orders ********* Customer" at bounding box center [868, 65] width 1240 height 34
paste input "scrollable content"
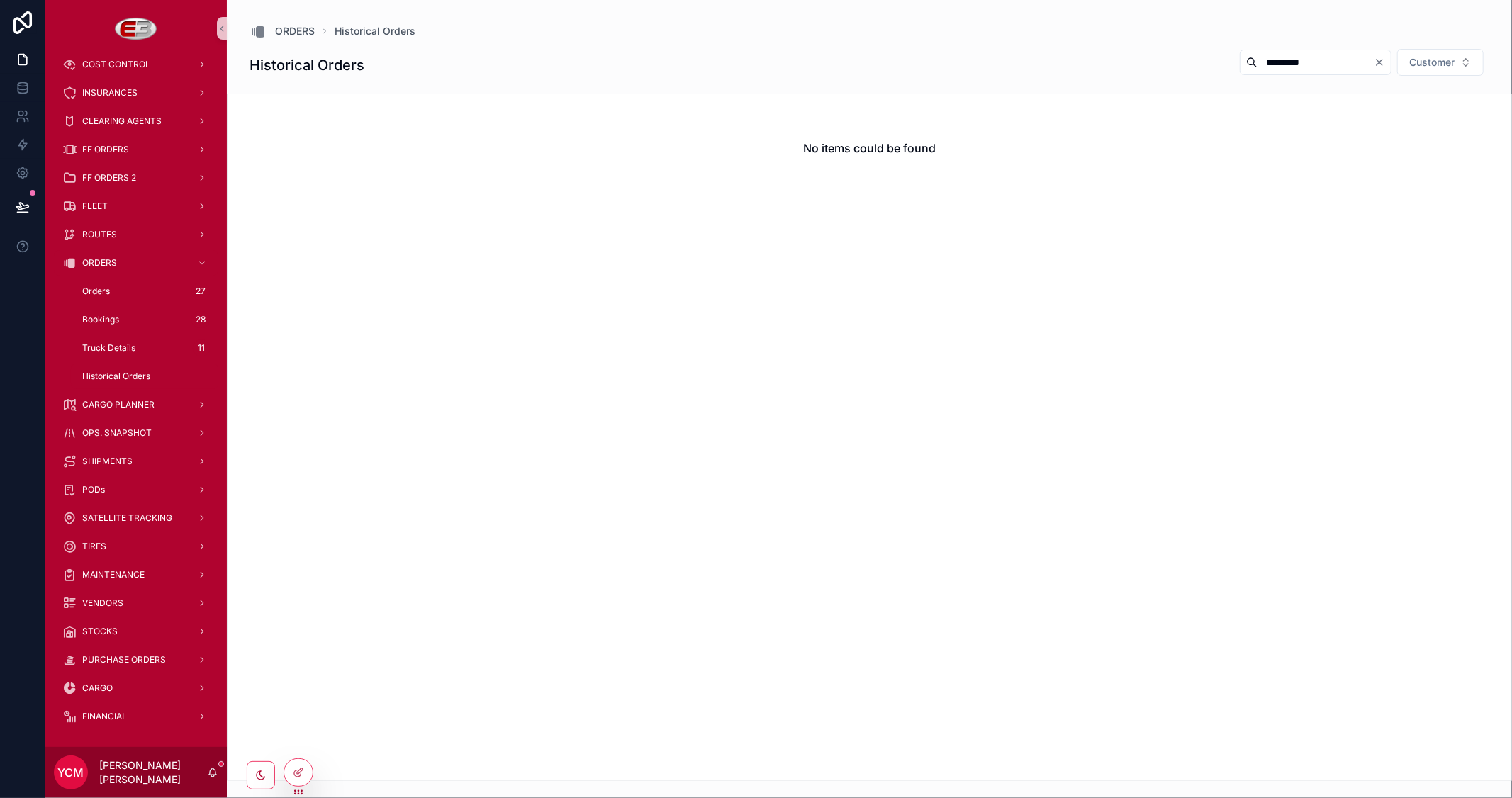
click at [1258, 61] on input "*********" at bounding box center [1316, 62] width 116 height 20
click at [1309, 57] on input "*********" at bounding box center [1316, 62] width 116 height 20
type input "*********"
click at [90, 288] on span "Orders" at bounding box center [96, 290] width 28 height 11
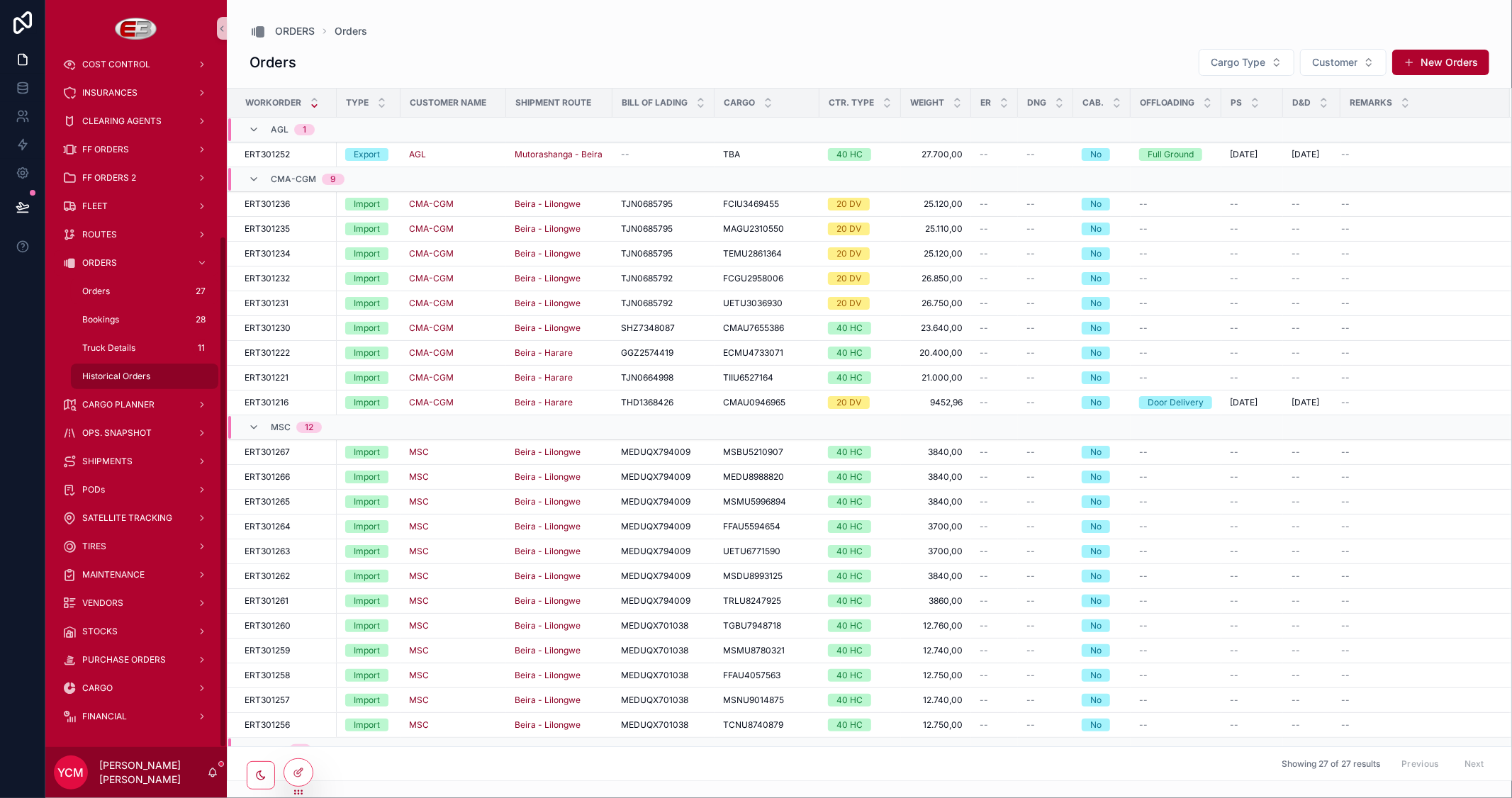
click at [130, 369] on div "Historical Orders" at bounding box center [144, 376] width 131 height 22
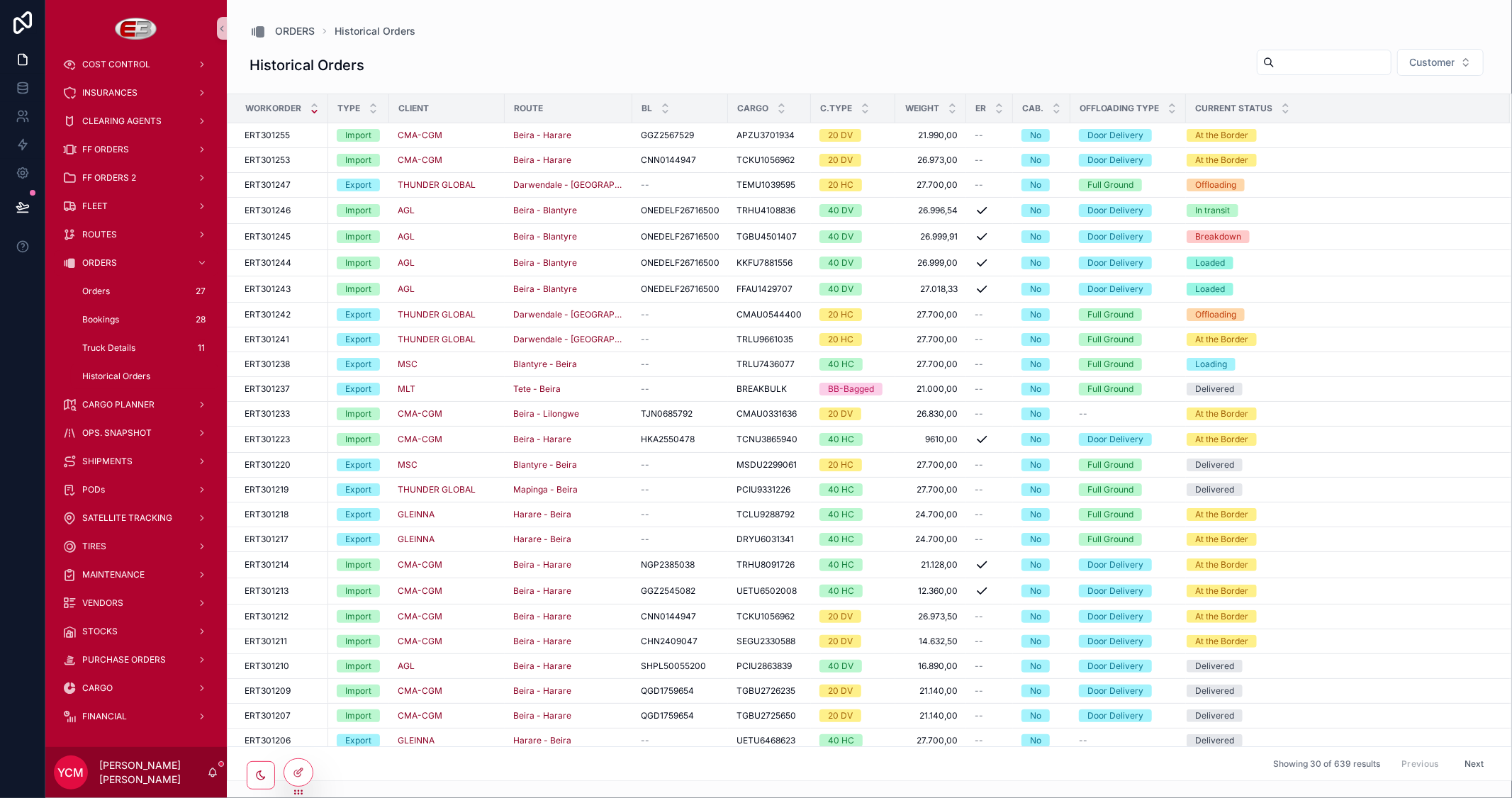
click at [1293, 60] on input "scrollable content" at bounding box center [1332, 62] width 116 height 20
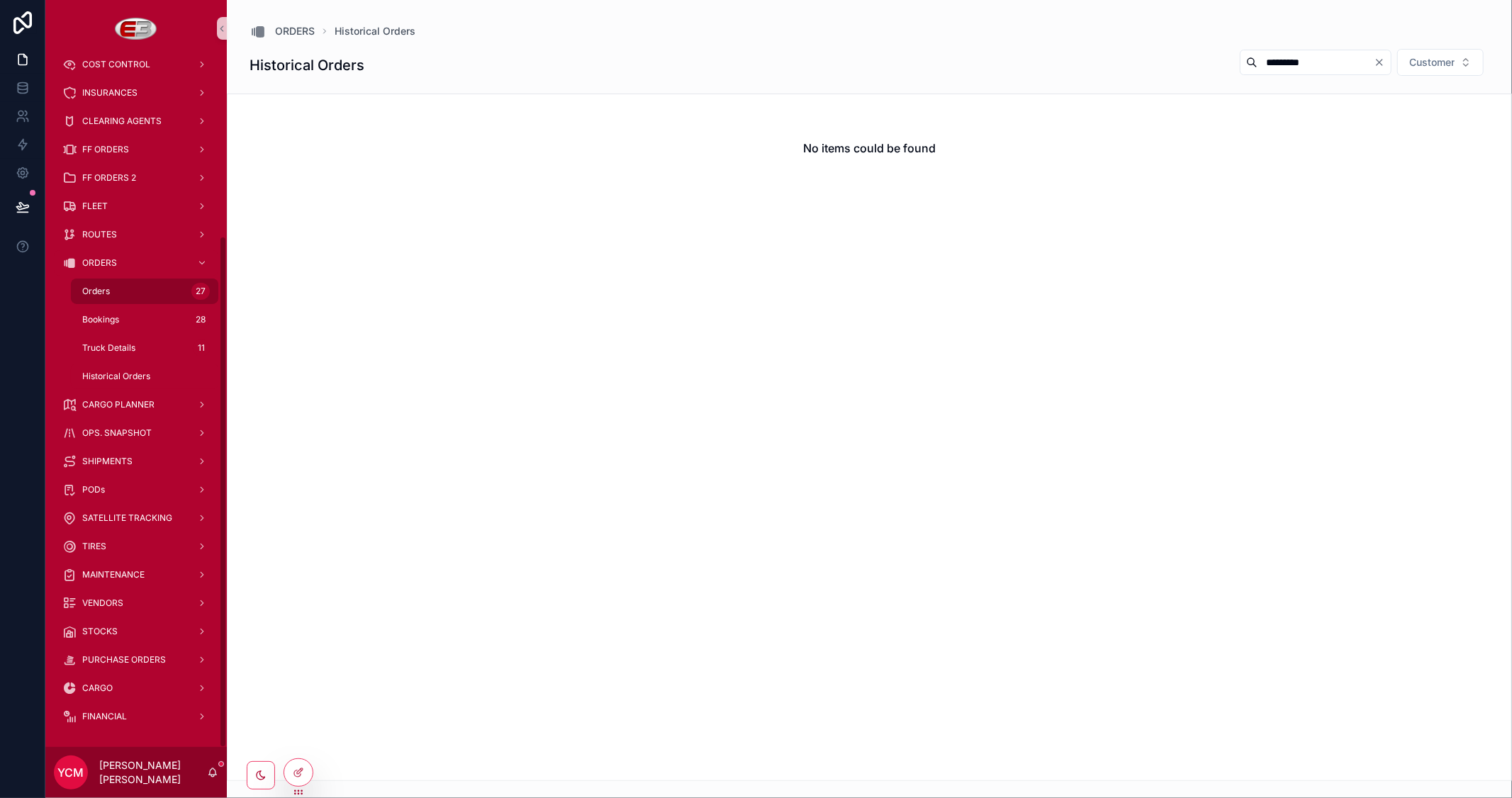
type input "*********"
click at [89, 288] on span "Orders" at bounding box center [96, 290] width 28 height 11
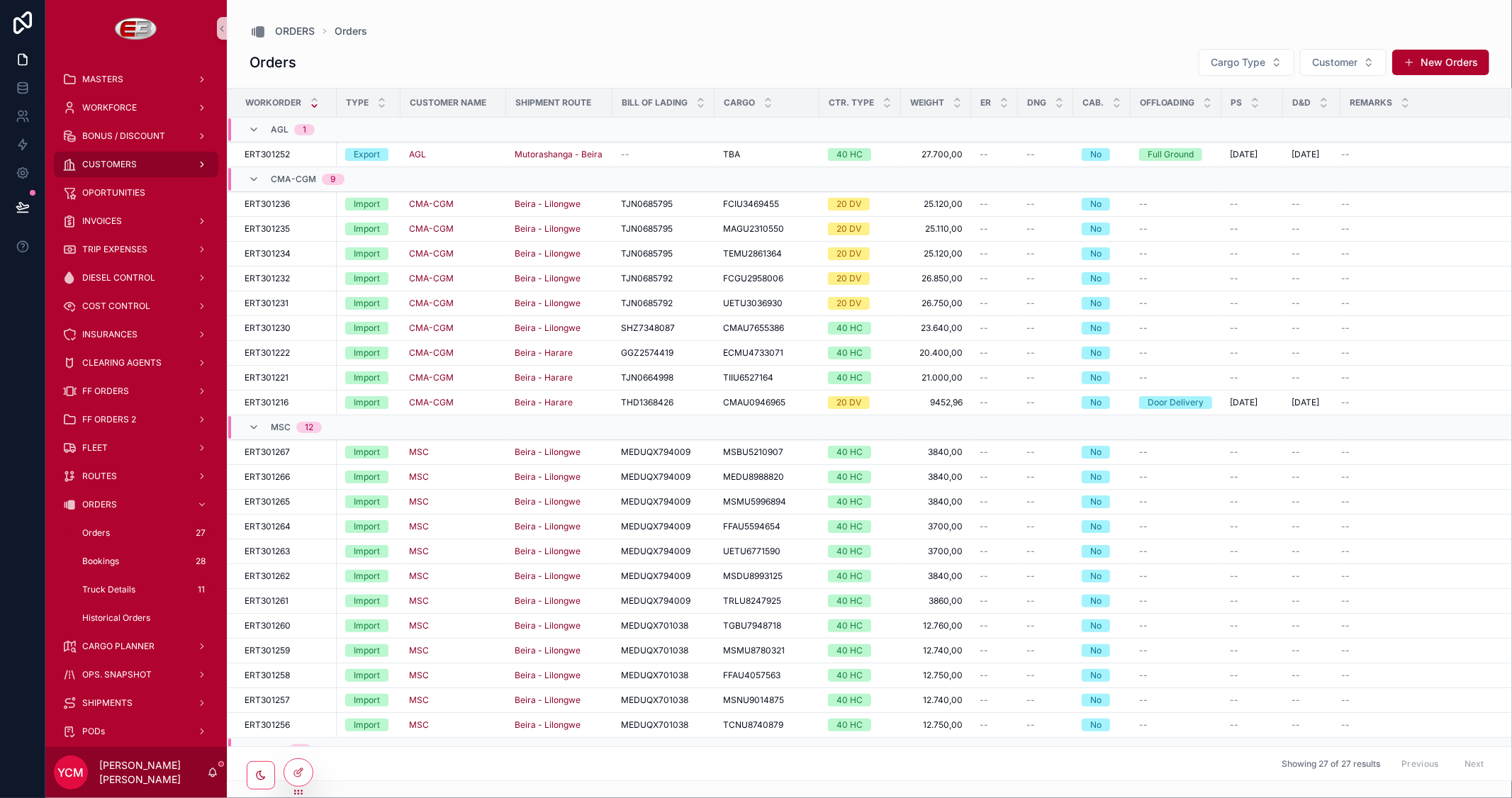
click at [122, 166] on span "CUSTOMERS" at bounding box center [109, 164] width 54 height 11
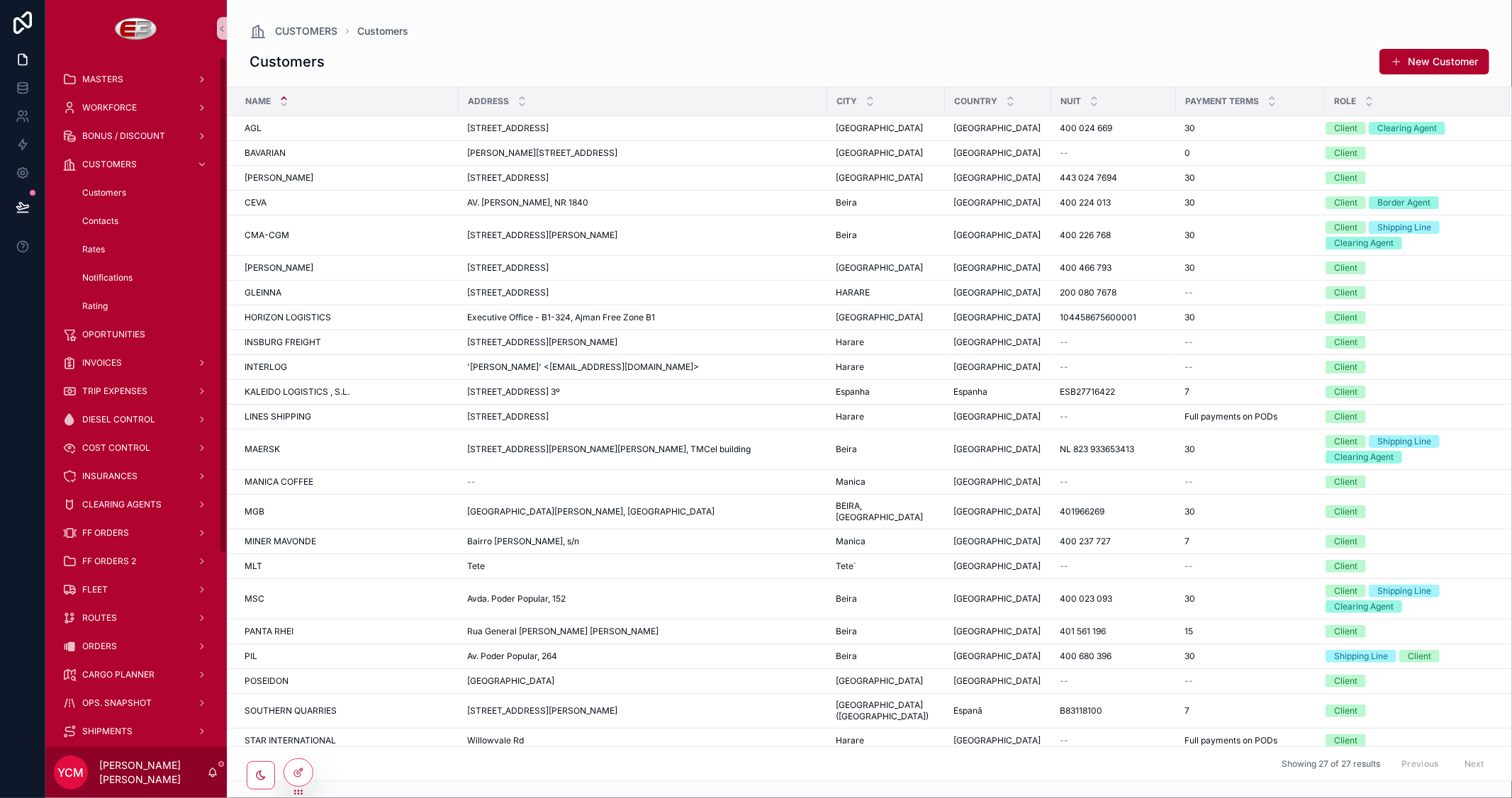
click at [528, 64] on div "Customers New Customer" at bounding box center [868, 61] width 1240 height 27
click at [307, 179] on div "C.STEINWEG C.STEINWEG" at bounding box center [348, 177] width 206 height 11
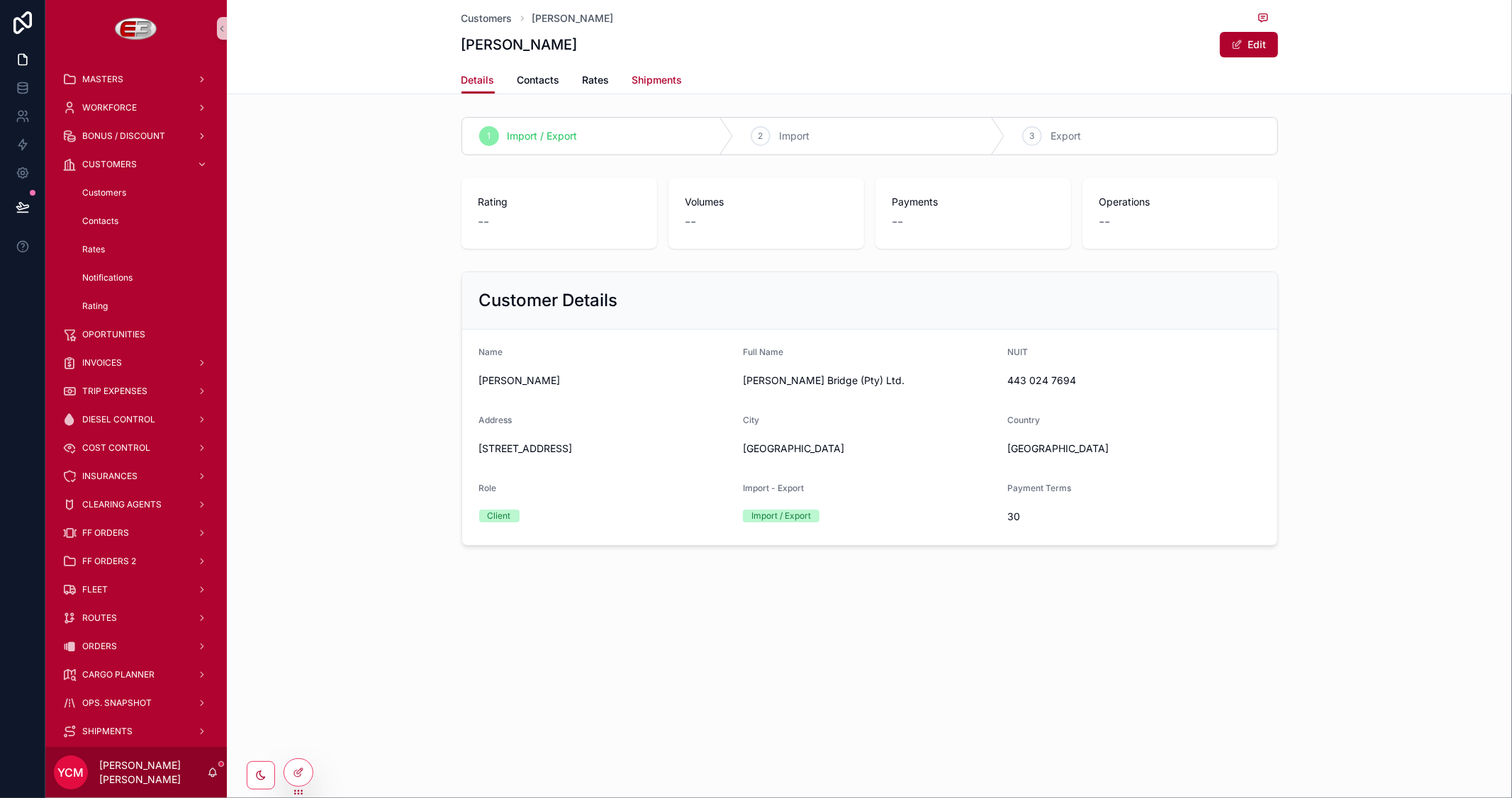
click at [669, 82] on span "Shipments" at bounding box center [657, 80] width 50 height 14
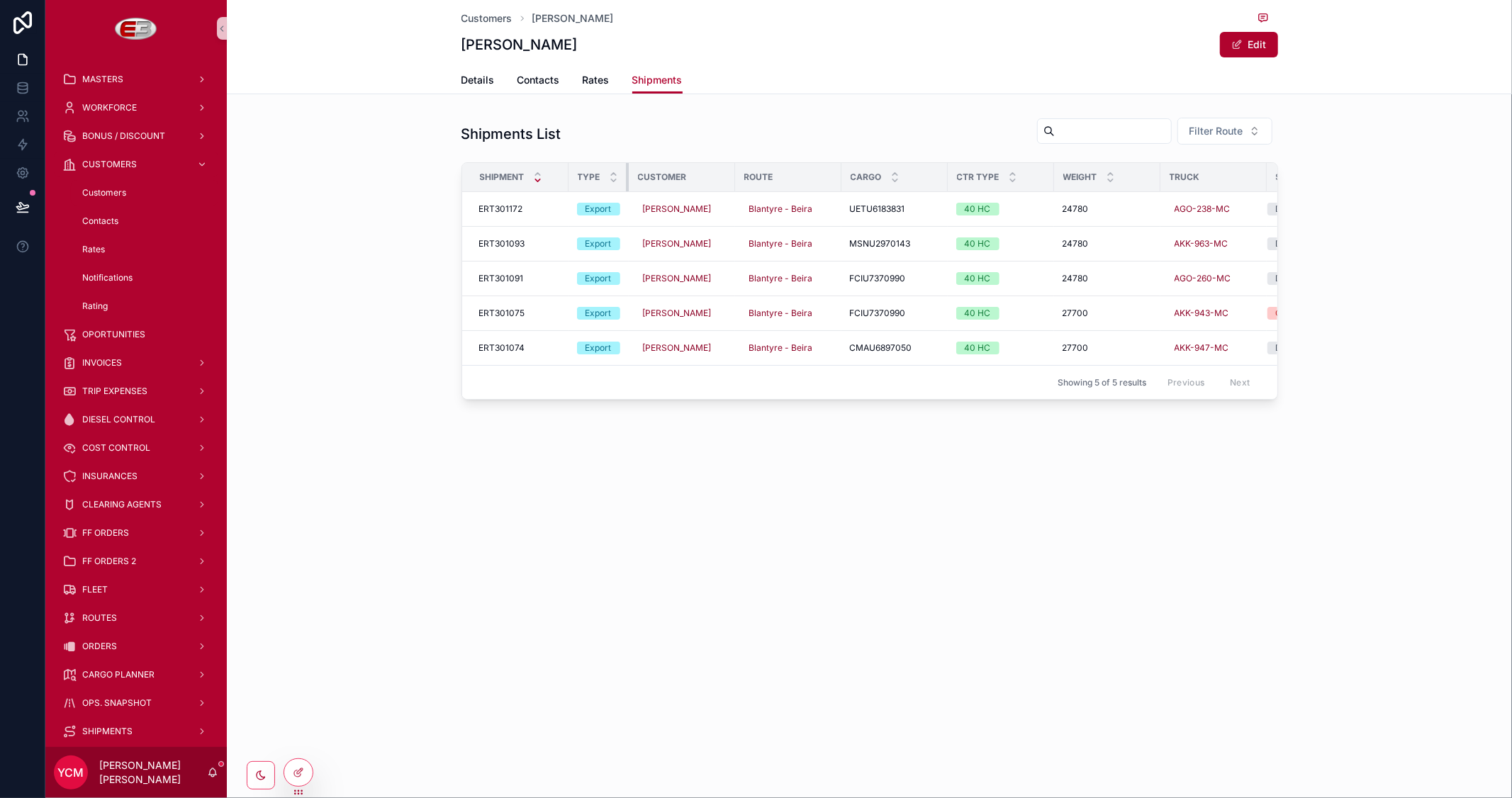
drag, startPoint x: 672, startPoint y: 175, endPoint x: 625, endPoint y: 176, distance: 47.0
click at [625, 176] on th "Type" at bounding box center [599, 177] width 61 height 29
drag, startPoint x: 732, startPoint y: 173, endPoint x: 709, endPoint y: 173, distance: 23.0
click at [709, 173] on th "Customer" at bounding box center [676, 177] width 96 height 29
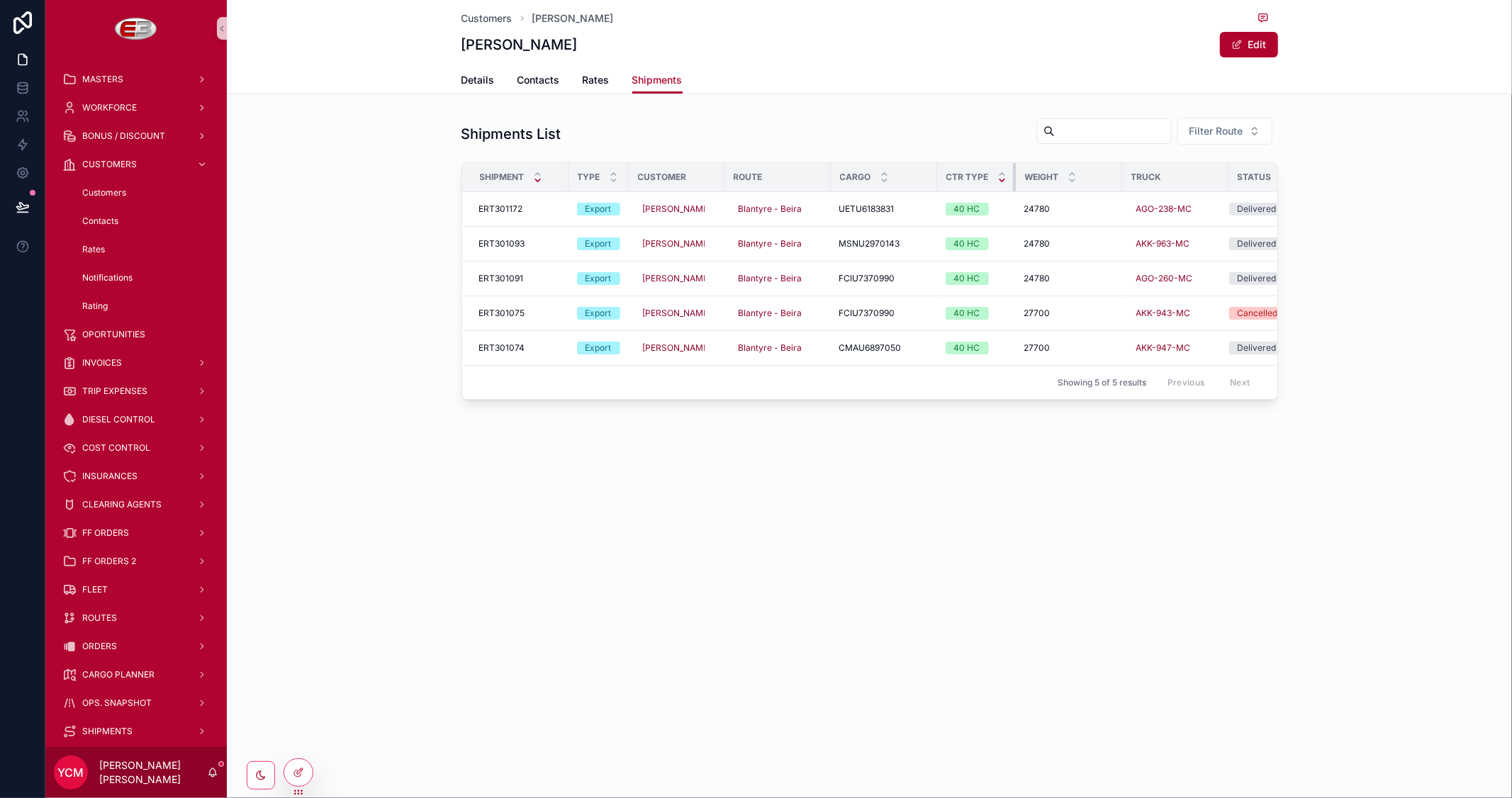
drag, startPoint x: 1031, startPoint y: 179, endPoint x: 990, endPoint y: 178, distance: 41.0
click at [990, 178] on th "Ctr Type" at bounding box center [976, 177] width 79 height 29
drag, startPoint x: 1112, startPoint y: 175, endPoint x: 1052, endPoint y: 175, distance: 60.0
click at [1052, 175] on th "Weight" at bounding box center [1050, 177] width 70 height 29
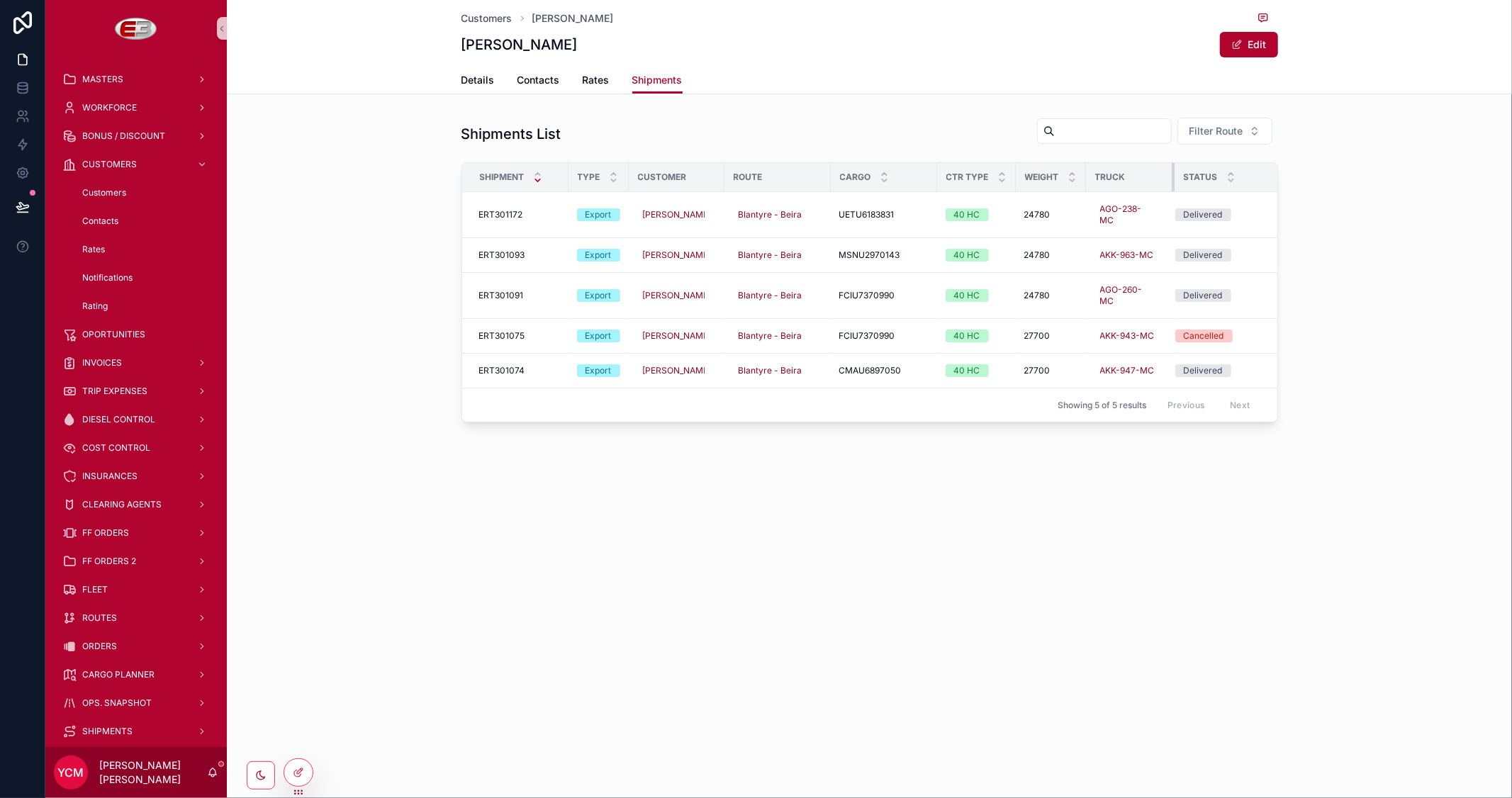
drag, startPoint x: 1182, startPoint y: 172, endPoint x: 1164, endPoint y: 177, distance: 18.7
click at [1171, 177] on div "scrollable content" at bounding box center [1174, 176] width 6 height 29
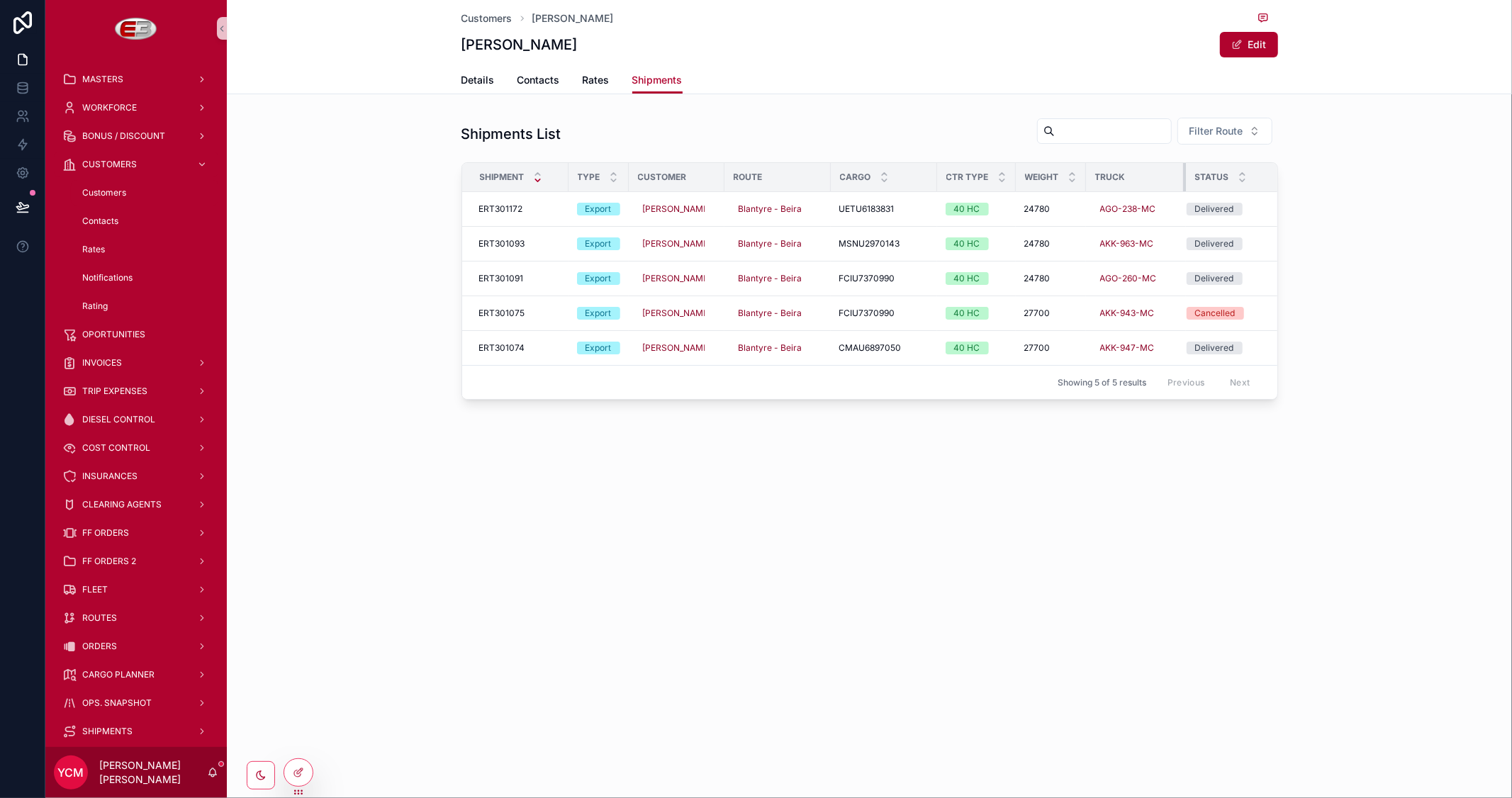
drag, startPoint x: 1163, startPoint y: 178, endPoint x: 1176, endPoint y: 178, distance: 13.0
click at [1183, 178] on div "scrollable content" at bounding box center [1186, 176] width 6 height 29
drag, startPoint x: 926, startPoint y: 170, endPoint x: 914, endPoint y: 171, distance: 12.0
click at [922, 171] on div "scrollable content" at bounding box center [925, 176] width 6 height 29
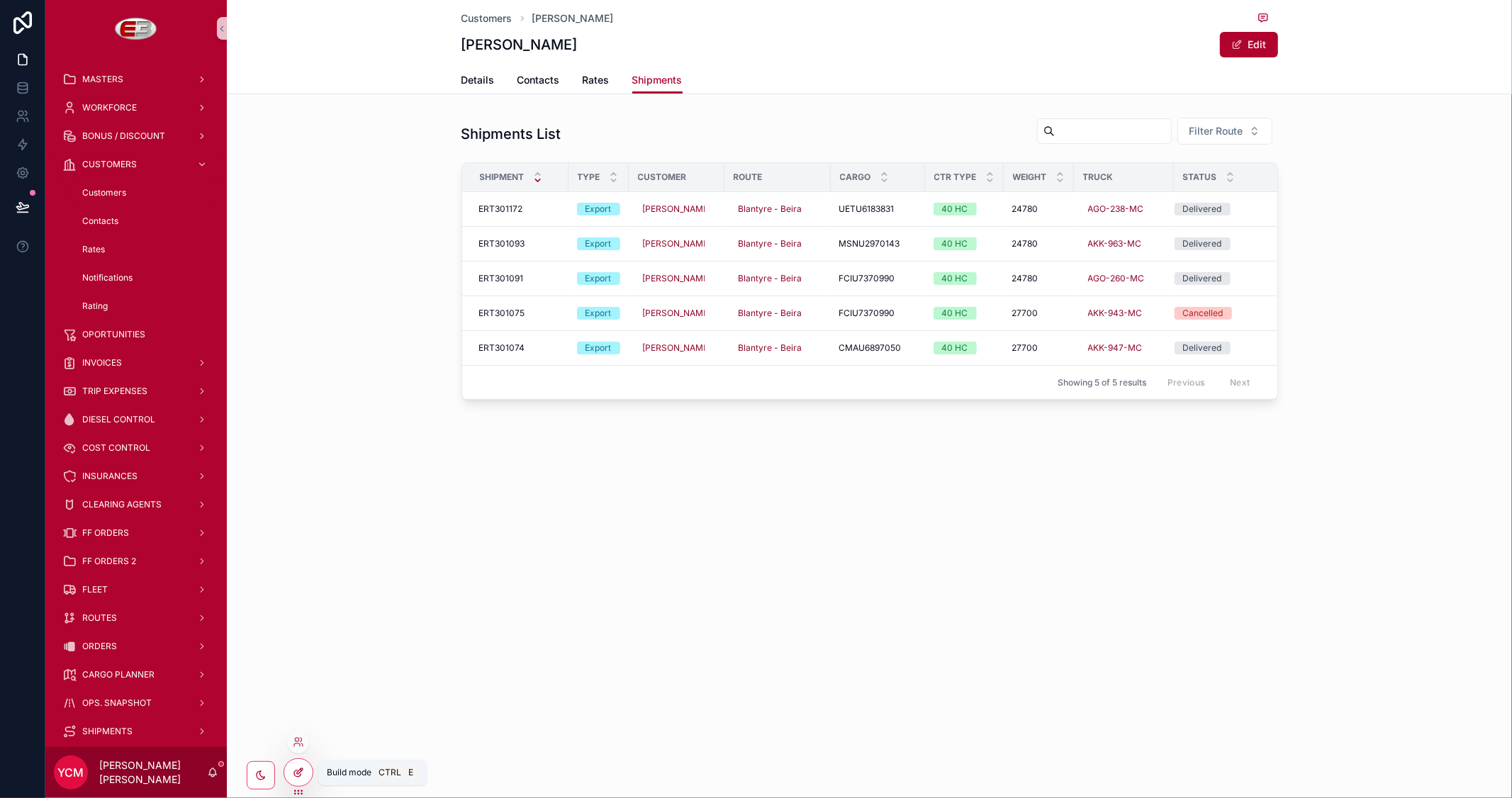
click at [301, 772] on icon at bounding box center [298, 772] width 11 height 11
click at [569, 173] on div "Type" at bounding box center [599, 176] width 59 height 27
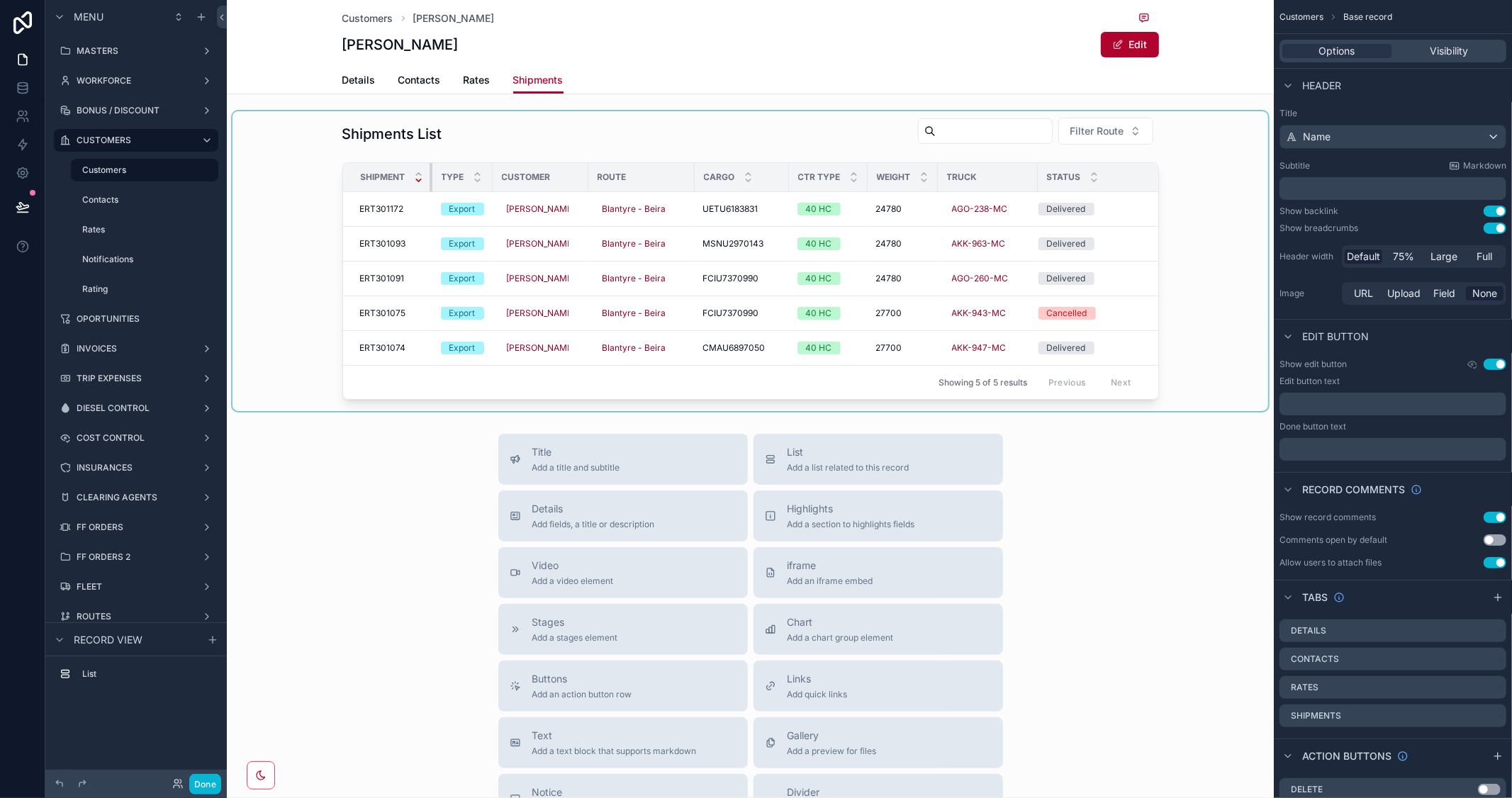
drag, startPoint x: 441, startPoint y: 176, endPoint x: 405, endPoint y: 176, distance: 36.0
click at [405, 176] on th "Shipment" at bounding box center [388, 177] width 89 height 29
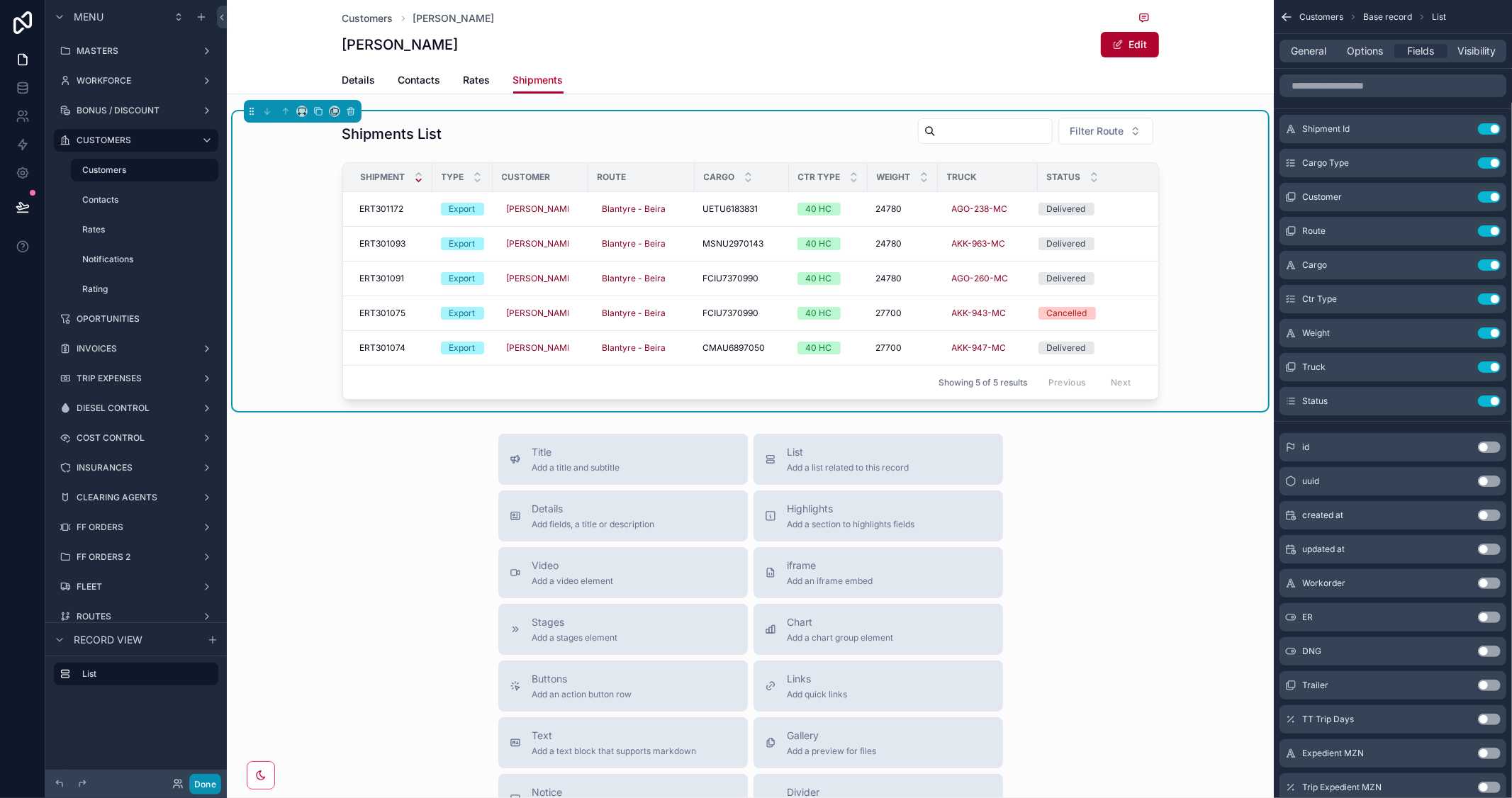
click at [202, 772] on button "Done" at bounding box center [205, 784] width 32 height 21
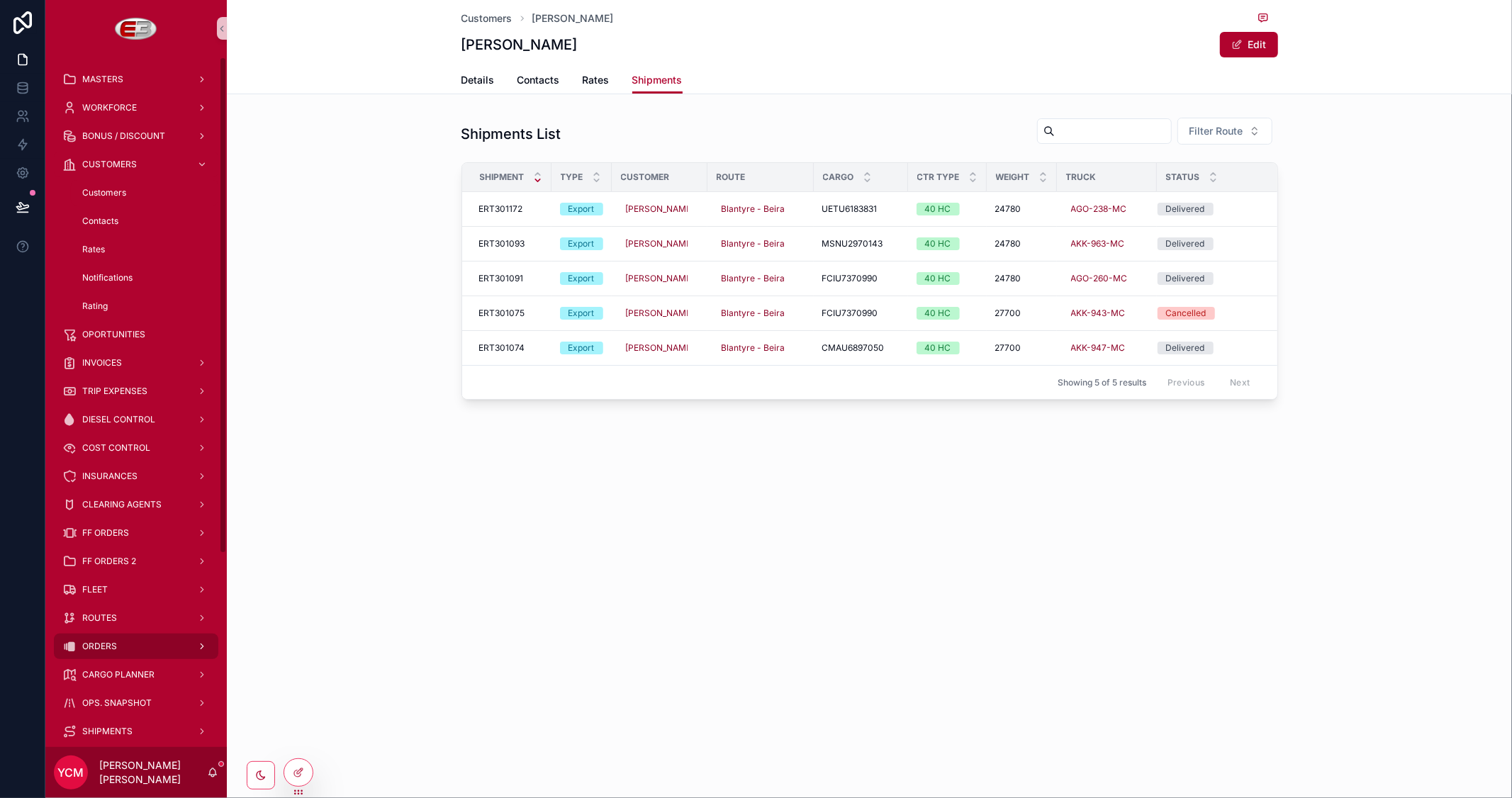
click at [108, 636] on div "ORDERS" at bounding box center [136, 646] width 147 height 22
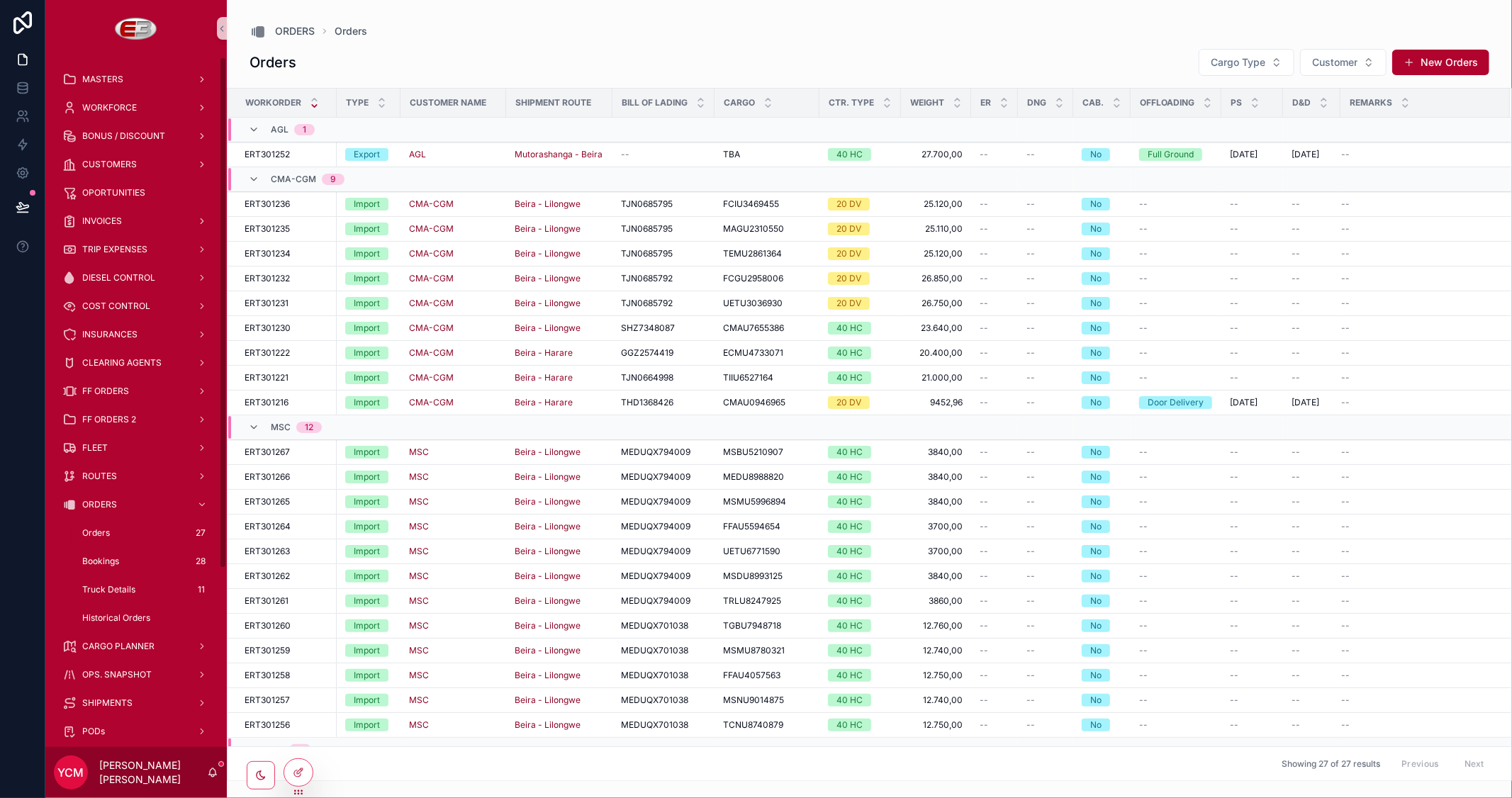
click at [99, 533] on span "Orders" at bounding box center [96, 533] width 28 height 11
click at [131, 610] on div "Historical Orders" at bounding box center [144, 617] width 131 height 22
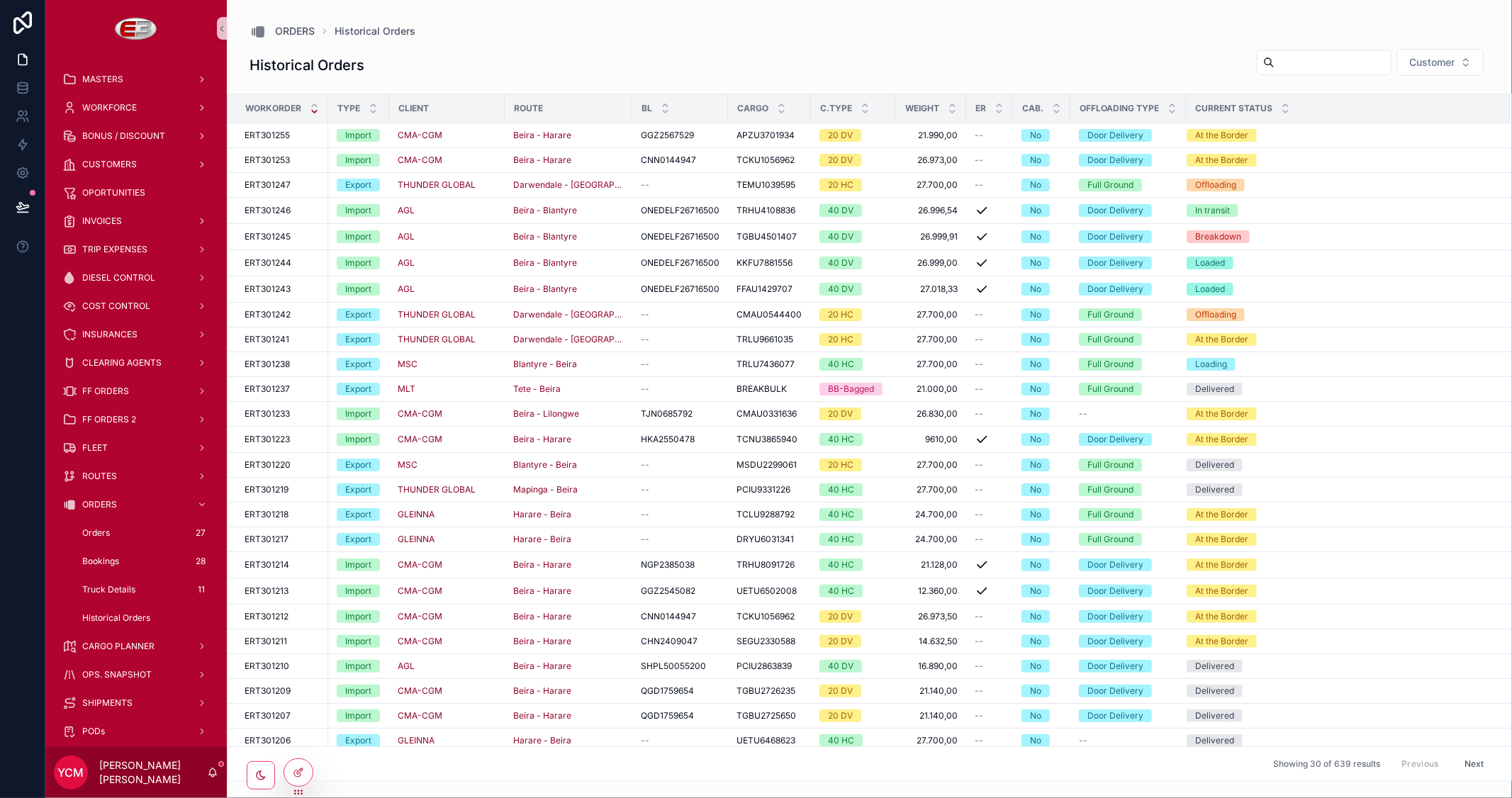
click at [1306, 61] on input "scrollable content" at bounding box center [1332, 62] width 116 height 20
paste input "*********"
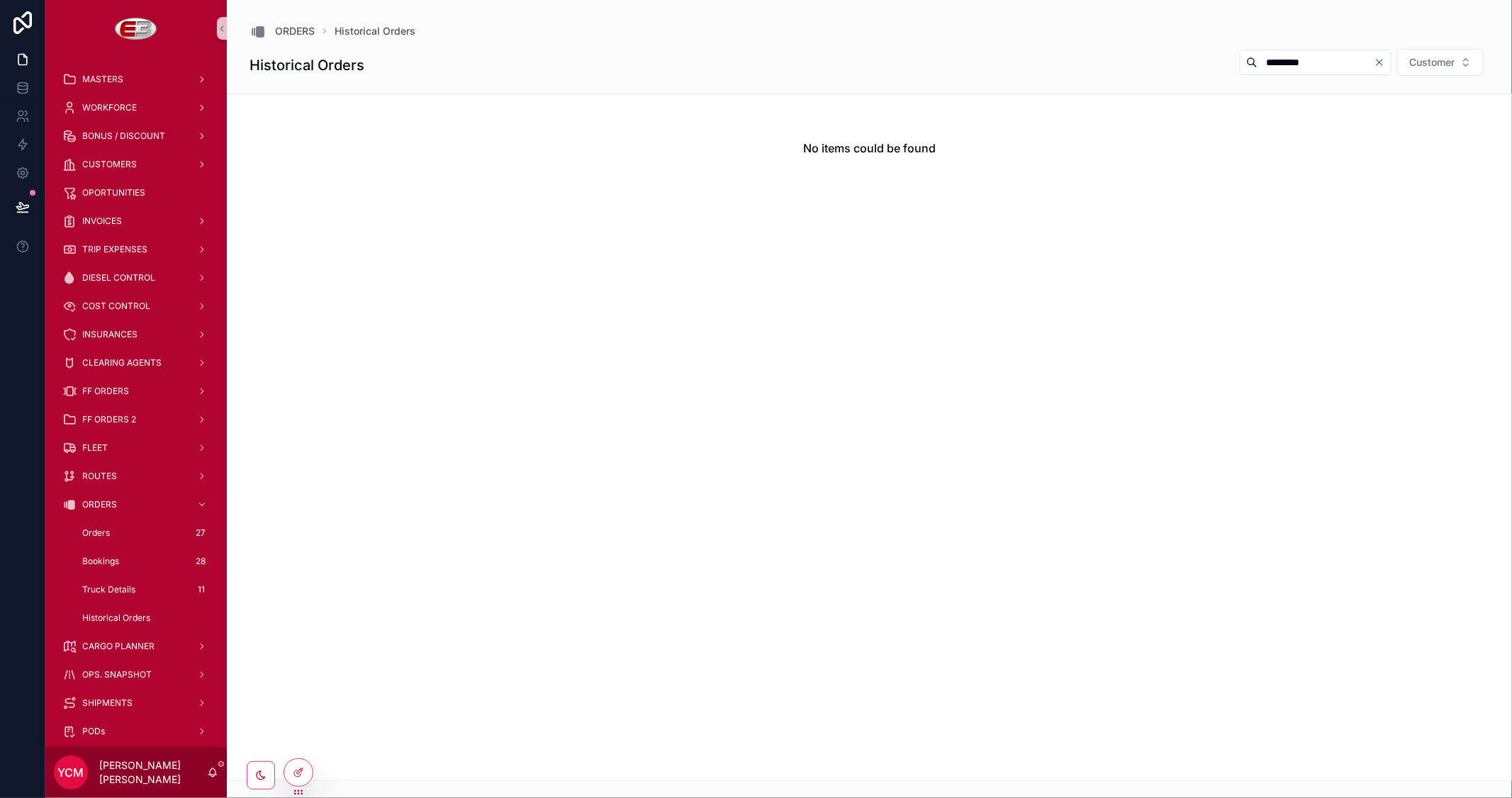
type input "*********"
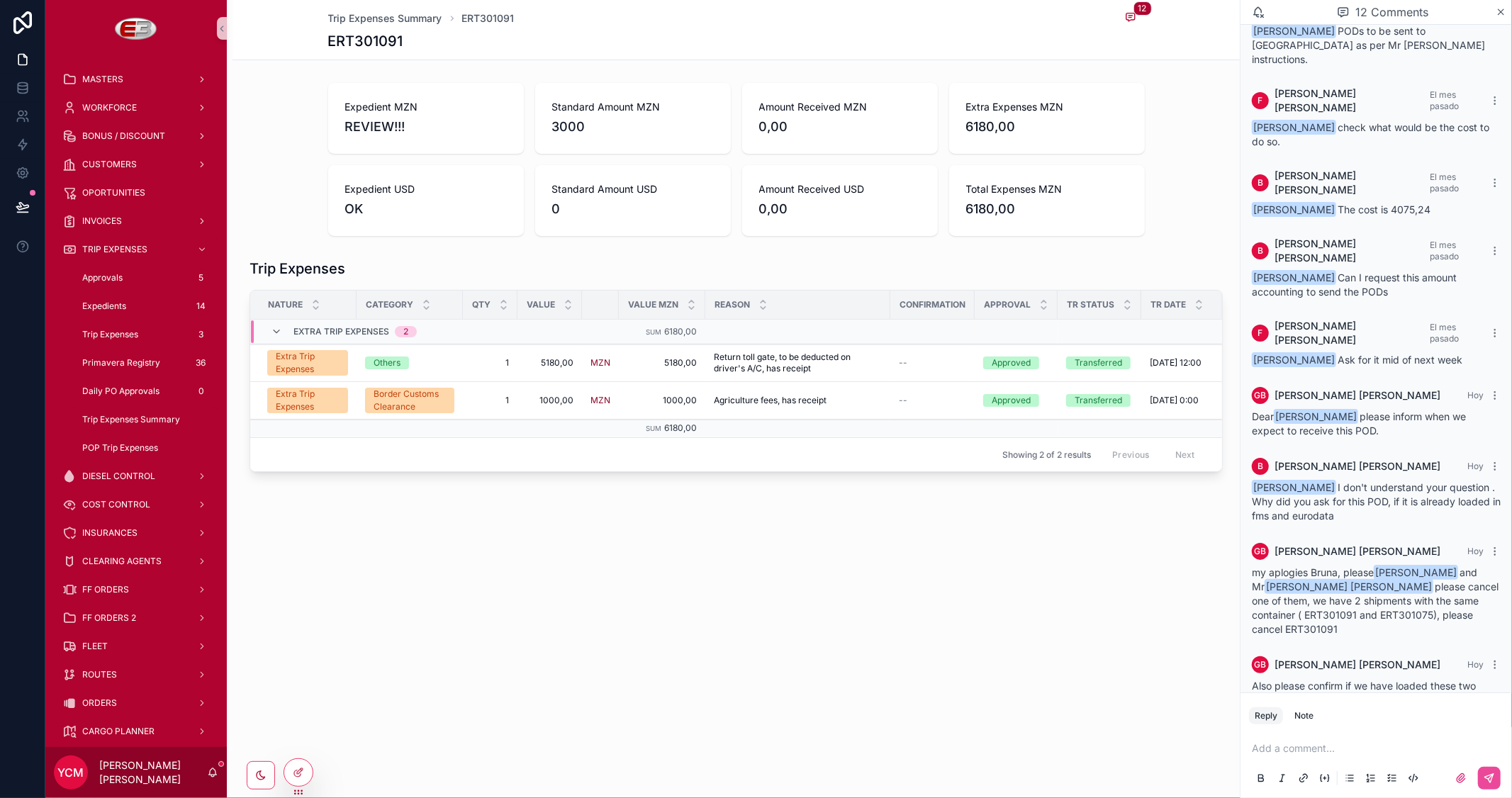
scroll to position [315, 0]
click at [1333, 567] on span "my aplogies Bruna, please [PERSON_NAME] and [PERSON_NAME] [PERSON_NAME] please …" at bounding box center [1374, 601] width 247 height 68
copy span "ERT301075"
click at [1490, 546] on icon "scrollable content" at bounding box center [1495, 552] width 11 height 11
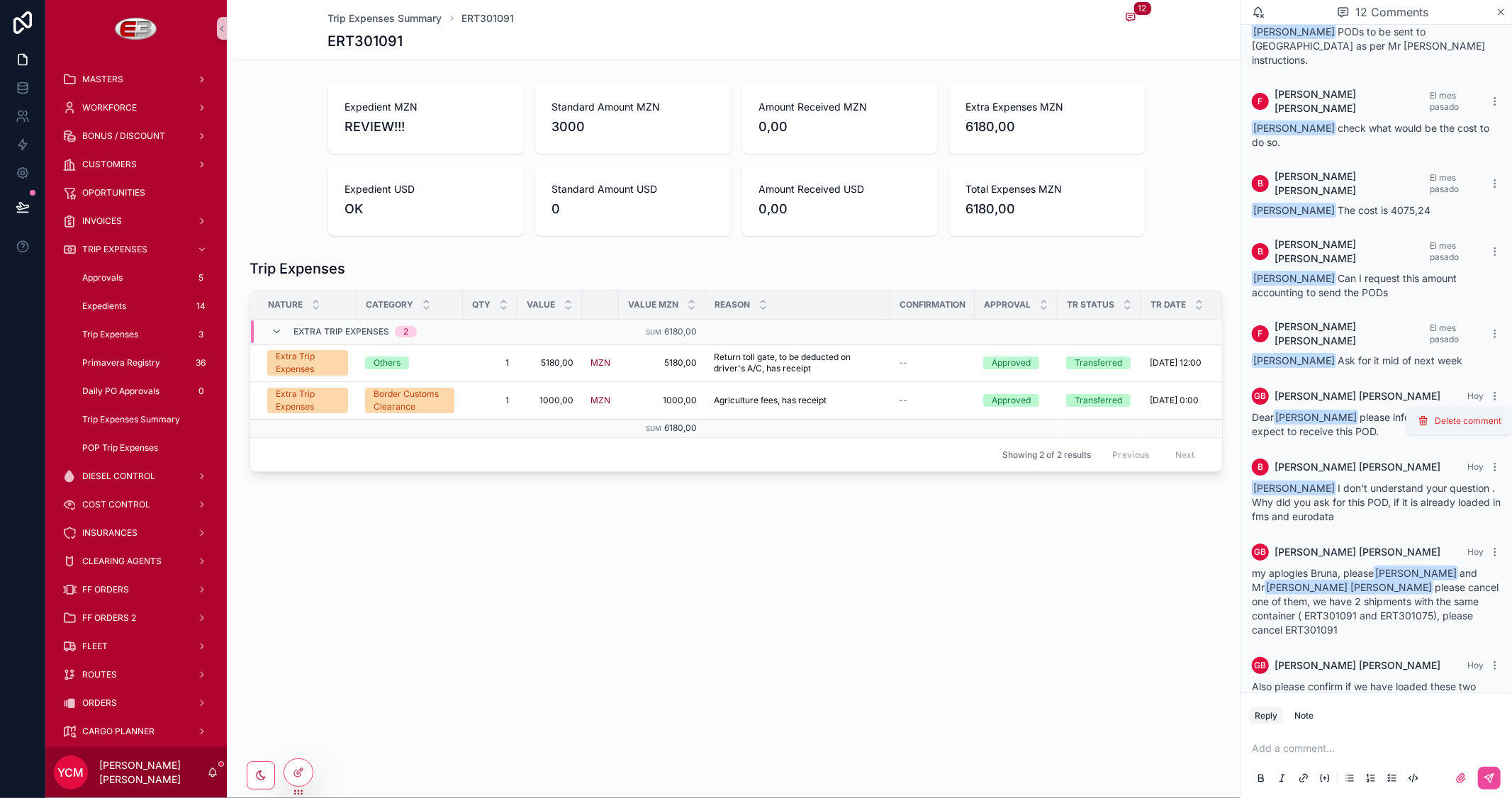
click at [1350, 709] on div "Reply Note" at bounding box center [1376, 715] width 272 height 22
click at [1272, 744] on p "scrollable content" at bounding box center [1379, 748] width 254 height 14
drag, startPoint x: 1398, startPoint y: 747, endPoint x: 1182, endPoint y: 746, distance: 216.0
click at [1182, 746] on div "MASTERS WORKFORCE BONUS / DISCOUNT CUSTOMERS OPORTUNITIES INVOICES TRIP EXPENSE…" at bounding box center [778, 399] width 1466 height 798
click at [1310, 744] on span "**********" at bounding box center [1300, 748] width 97 height 10
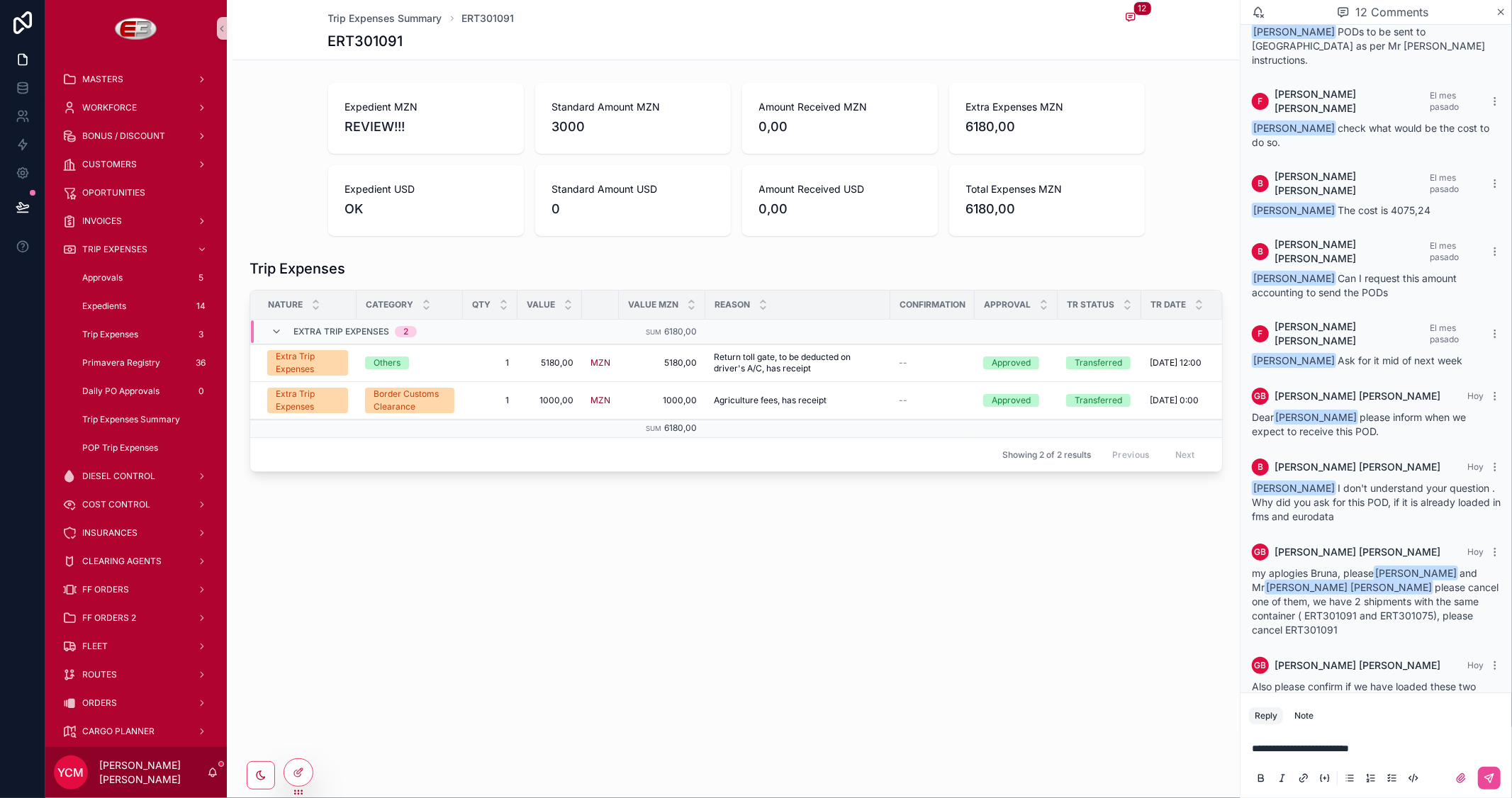
click at [1307, 747] on span "**********" at bounding box center [1300, 748] width 97 height 10
drag, startPoint x: 1304, startPoint y: 749, endPoint x: 1406, endPoint y: 750, distance: 102.0
click at [1406, 750] on p "**********" at bounding box center [1379, 748] width 254 height 14
click at [1362, 567] on span "my aplogies Bruna, please [PERSON_NAME] and [PERSON_NAME] [PERSON_NAME] please …" at bounding box center [1374, 601] width 247 height 68
click at [1362, 567] on span "my aplogies Bruna, please Amiud Mupanguiua and Mr Yago Camba please cancel one …" at bounding box center [1374, 601] width 247 height 68
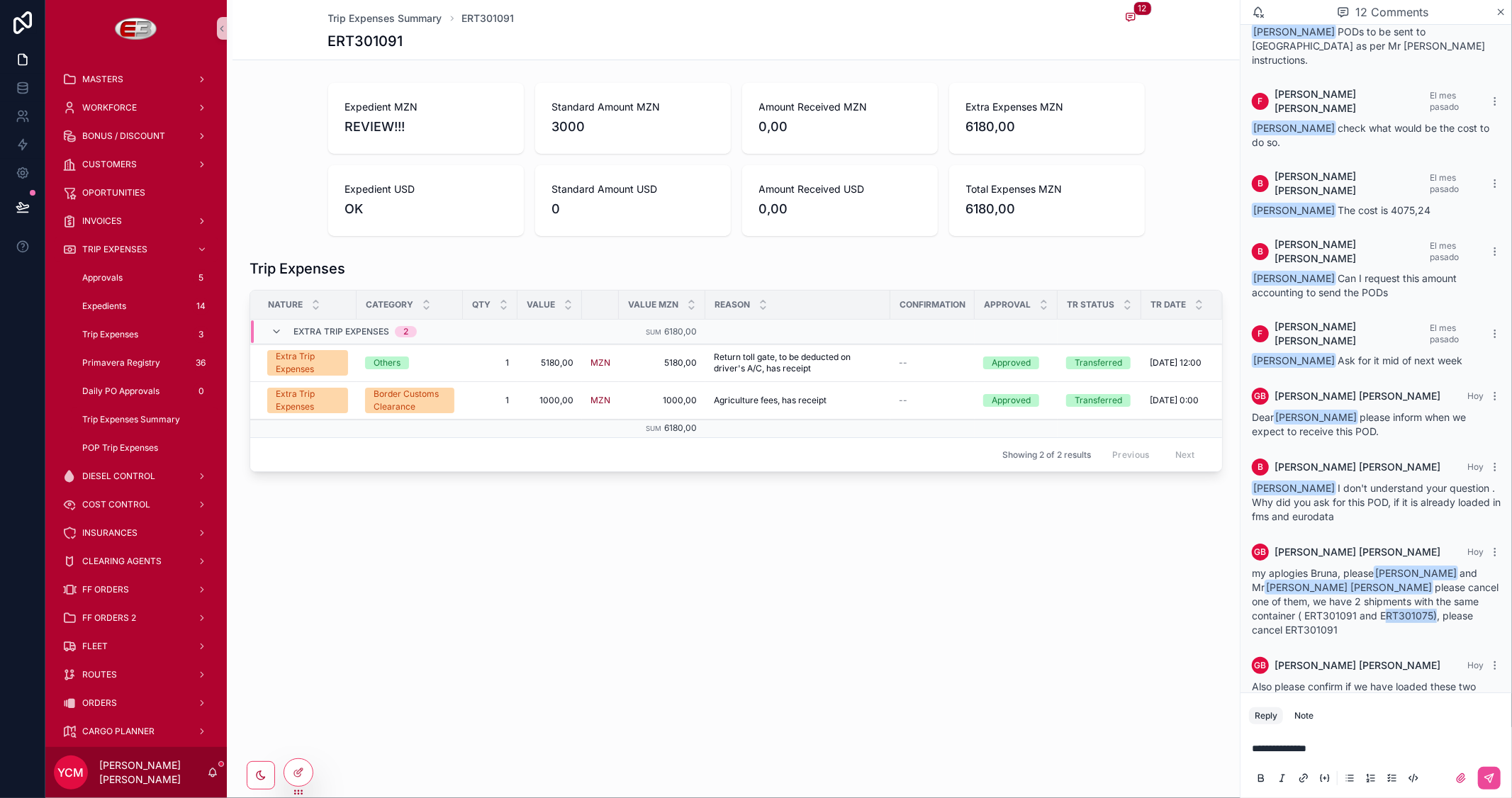
copy span "ERT301075"
click at [1342, 747] on p "**********" at bounding box center [1379, 748] width 254 height 14
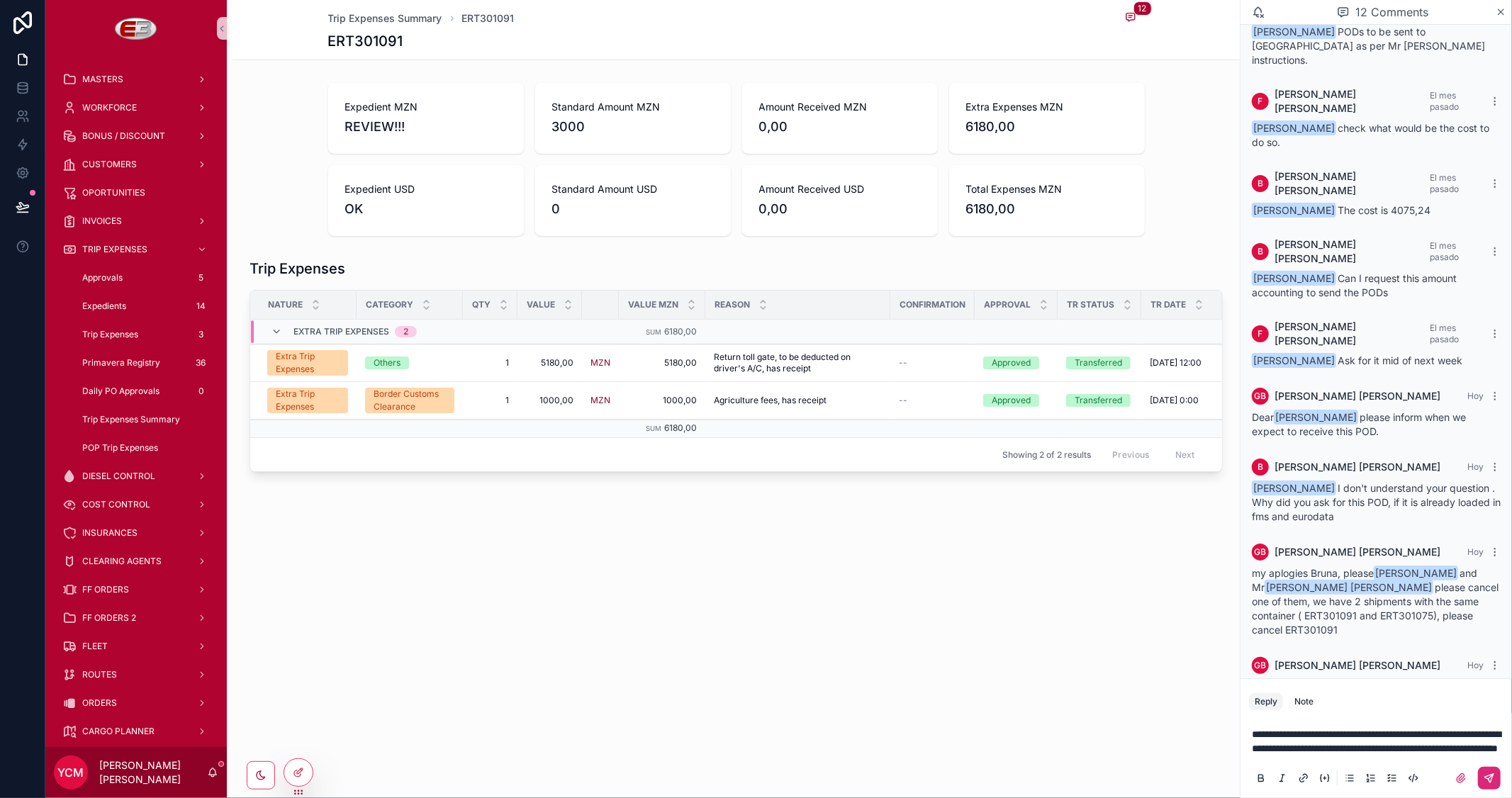
click at [1490, 776] on icon "scrollable content" at bounding box center [1489, 777] width 11 height 11
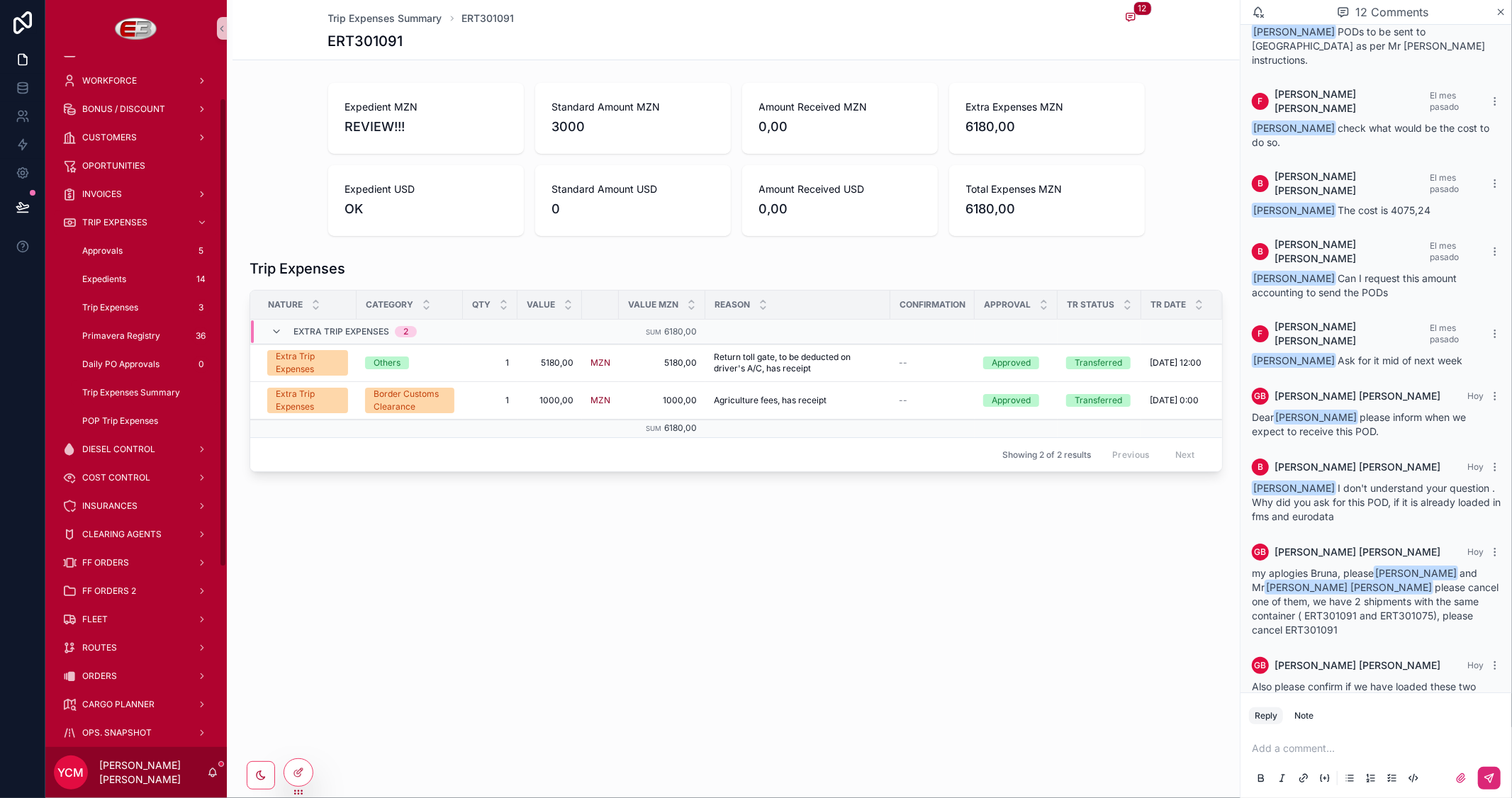
scroll to position [0, 0]
click at [1293, 741] on p "scrollable content" at bounding box center [1379, 748] width 254 height 14
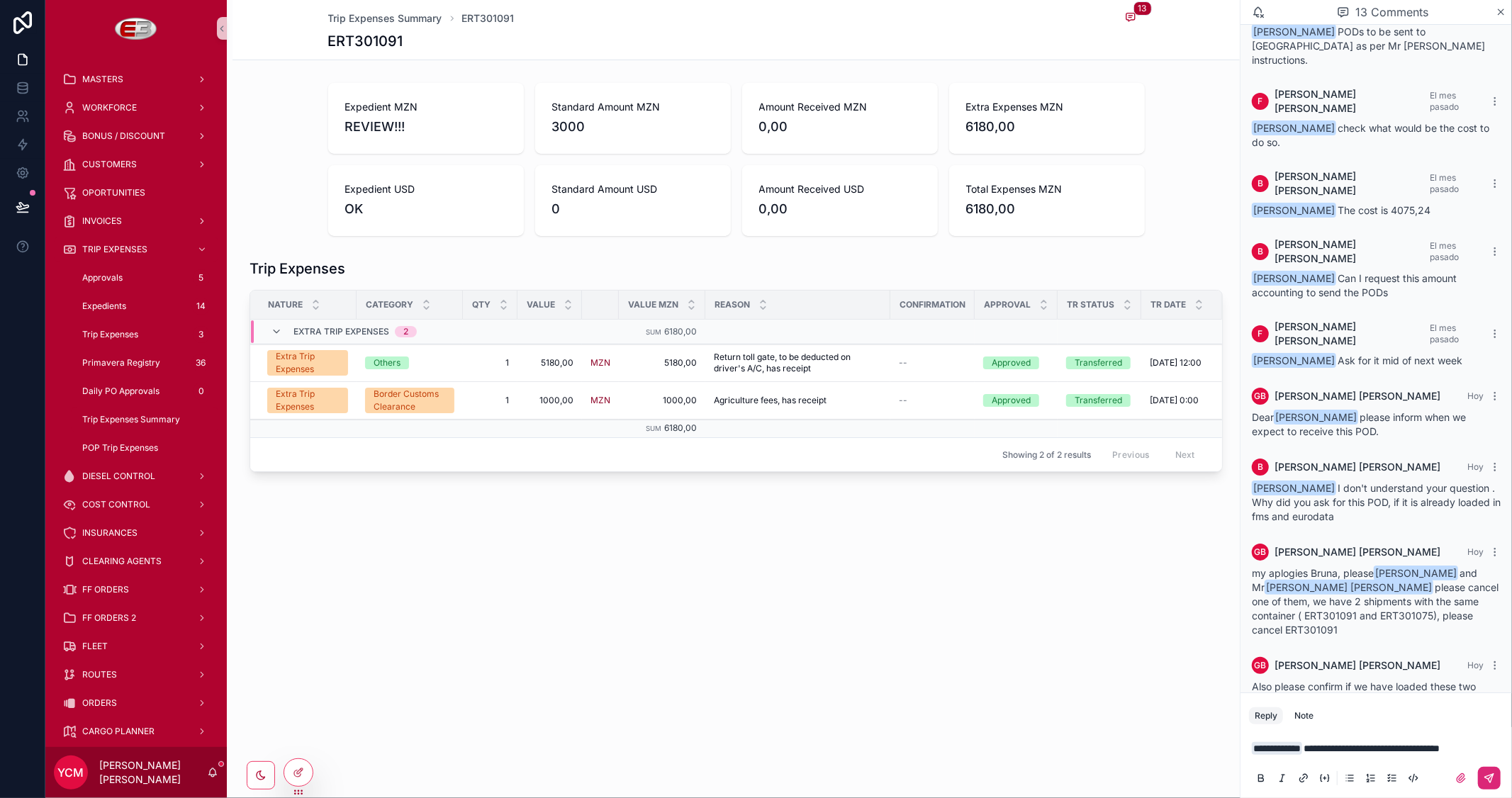
drag, startPoint x: 1400, startPoint y: 591, endPoint x: 1432, endPoint y: 610, distance: 37.2
click at [1432, 680] on div "Also please confirm if we have loaded these two containers to Steinweg Bridge. …" at bounding box center [1376, 700] width 249 height 42
copy span "MSMU6960788, CAIU4846660"
click at [1439, 748] on span "**********" at bounding box center [1371, 748] width 136 height 10
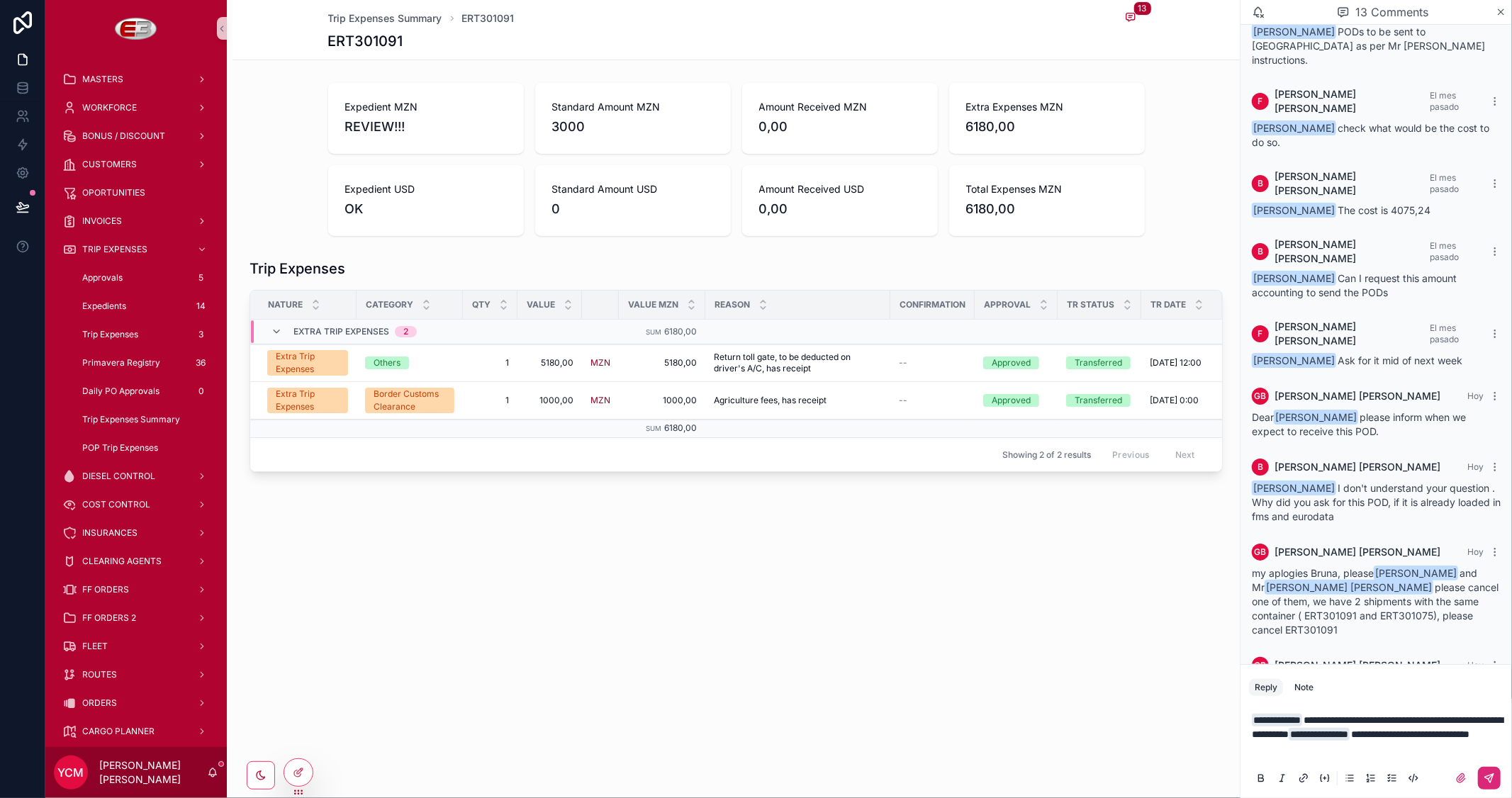
click at [1485, 780] on icon "scrollable content" at bounding box center [1489, 777] width 11 height 11
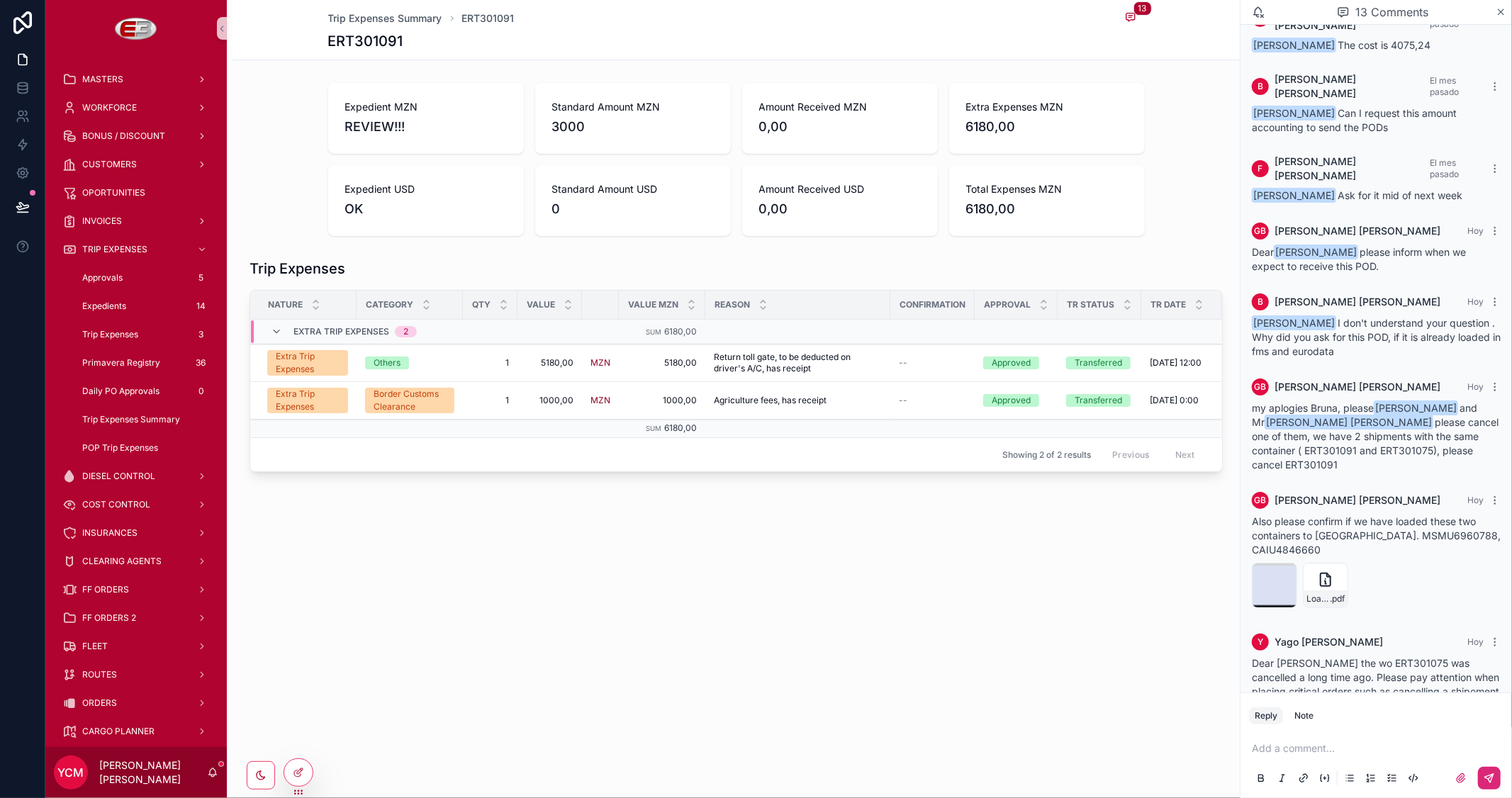
scroll to position [484, 0]
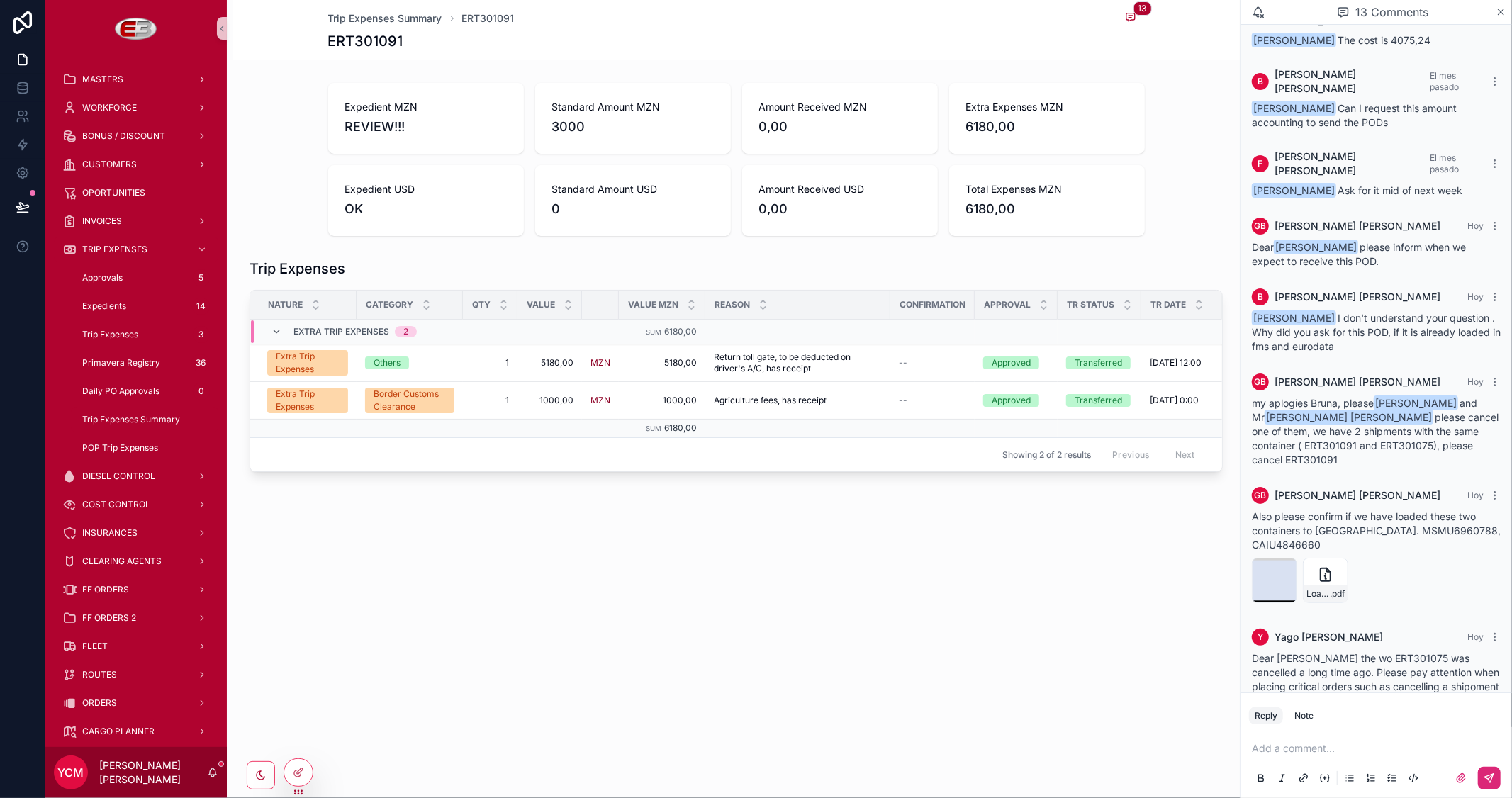
click at [1336, 736] on div "Guire Bendana i don't see those units in the system (MSMU6960788, CAIU4846660) …" at bounding box center [1376, 757] width 249 height 42
copy span "MSMU6960788"
click at [1416, 737] on span "Guire Bendana i don't see those units in the system (MSMU6960788, CAIU4846660) …" at bounding box center [1372, 757] width 241 height 41
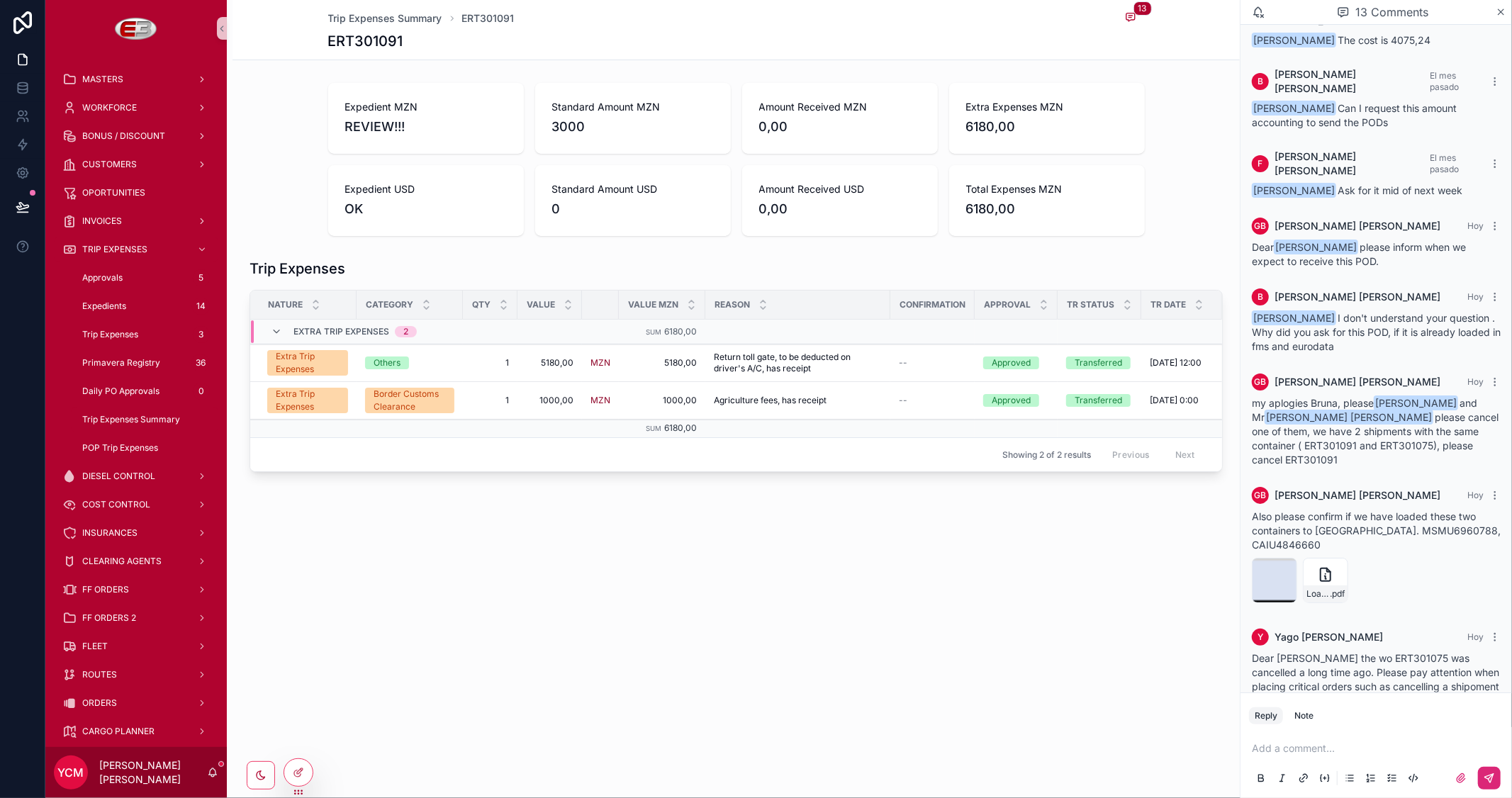
copy span "CAIU4846660"
click at [1278, 561] on div "scrollable content" at bounding box center [1285, 570] width 17 height 17
click at [1263, 558] on div "image .png" at bounding box center [1274, 580] width 45 height 45
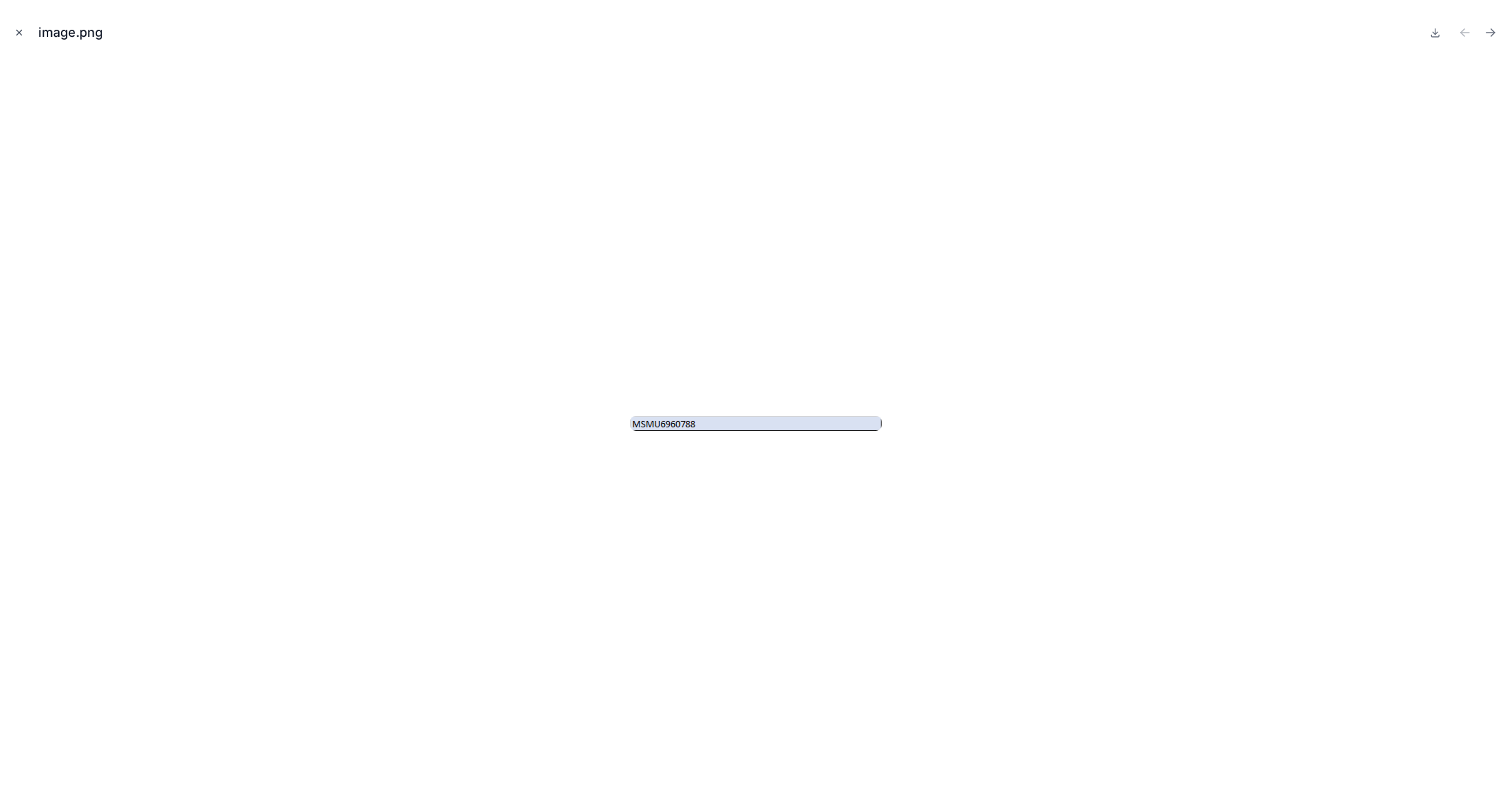
click at [13, 31] on button "Close modal" at bounding box center [19, 33] width 16 height 16
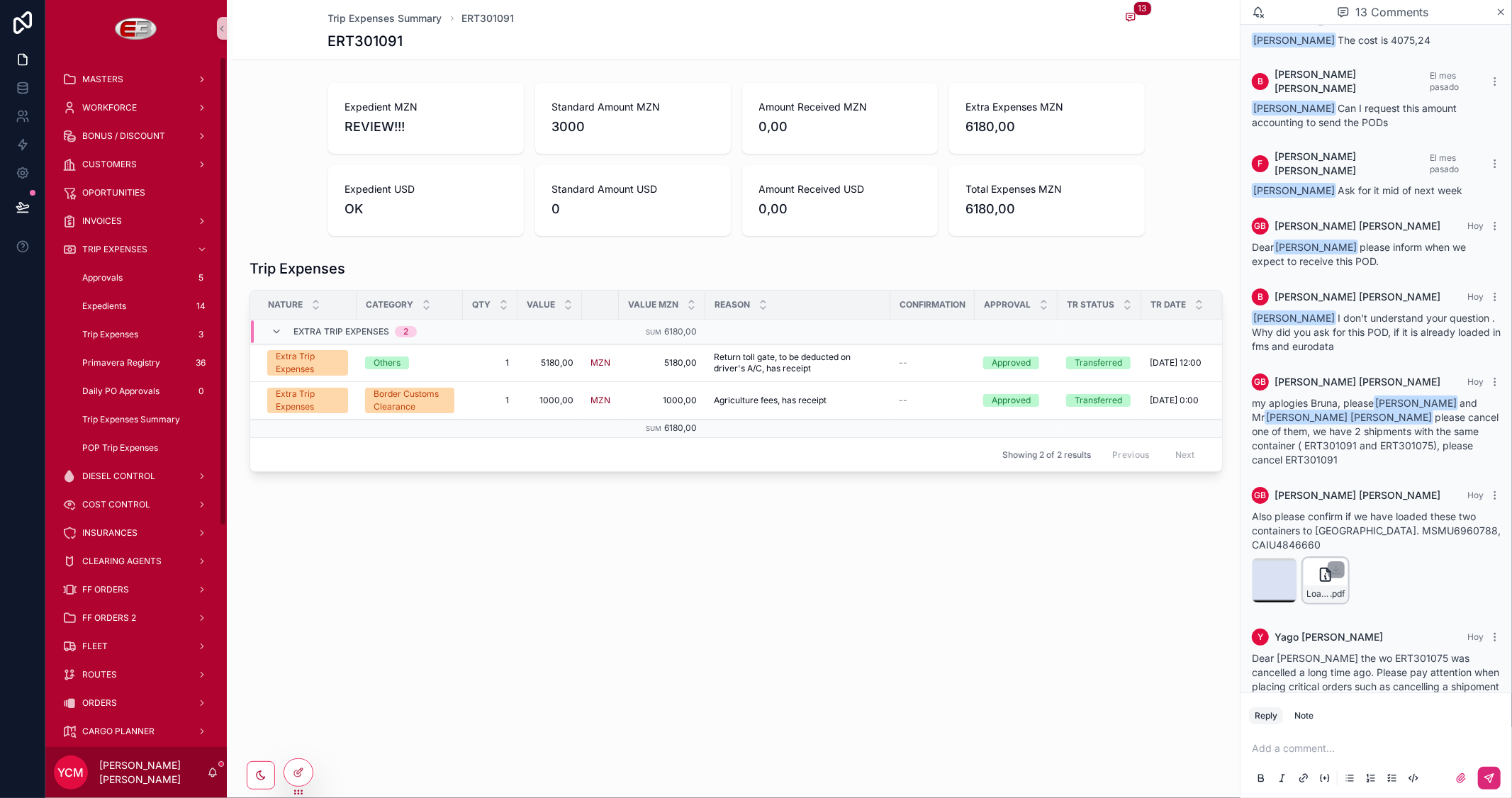
click at [1317, 566] on icon "scrollable content" at bounding box center [1325, 575] width 17 height 17
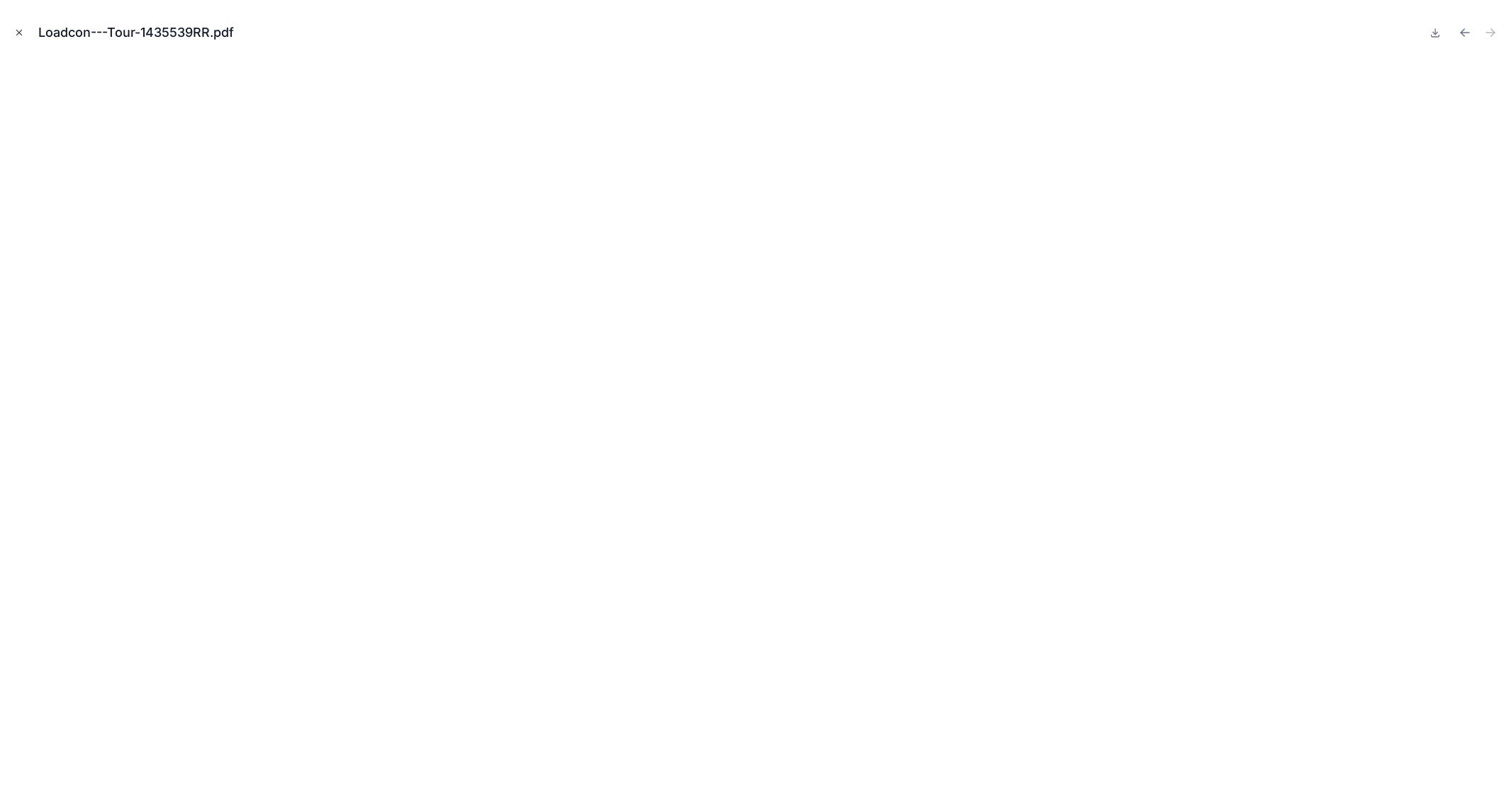
click at [17, 32] on icon "Close modal" at bounding box center [18, 32] width 10 height 10
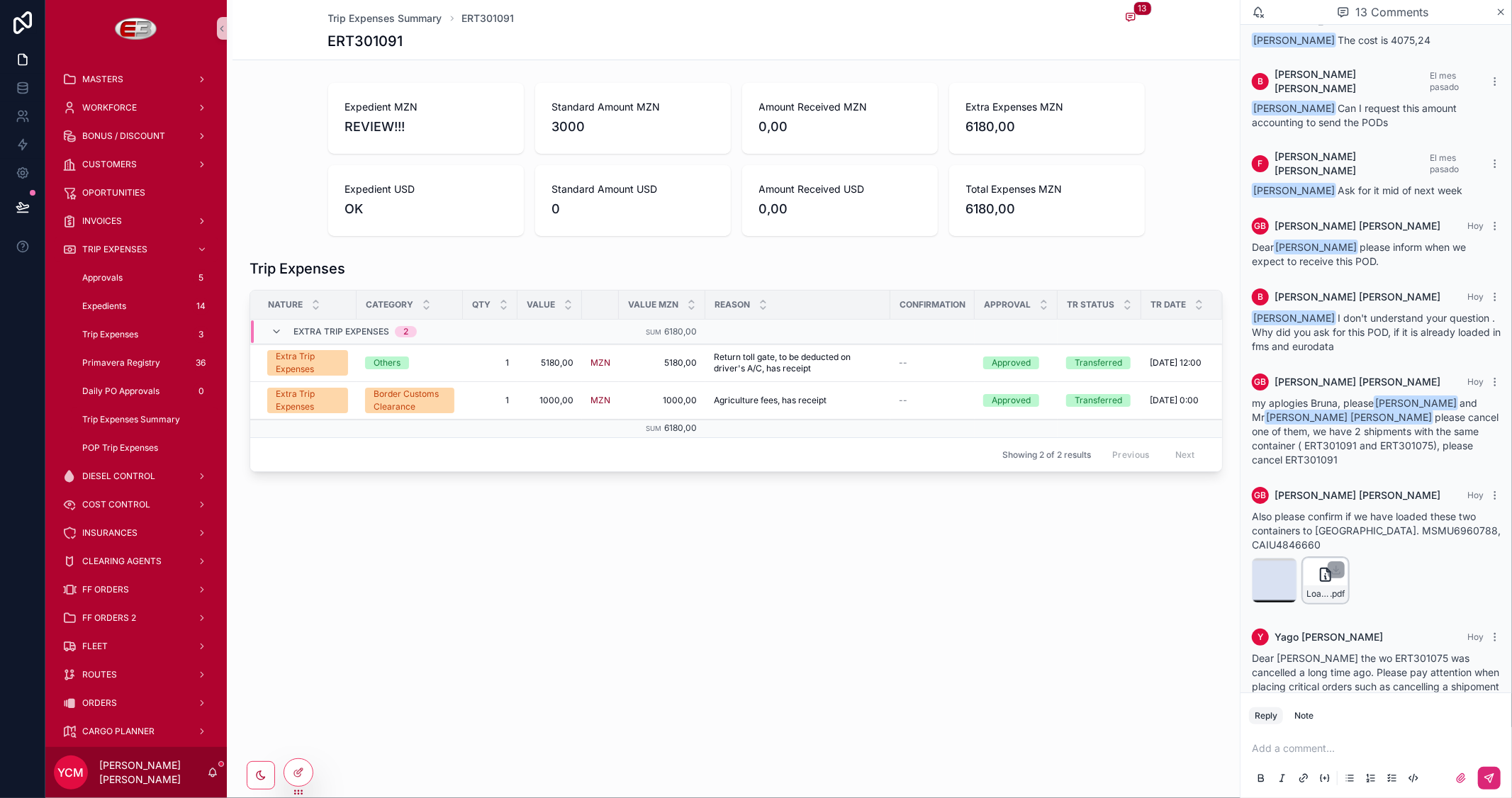
click at [1317, 566] on icon "scrollable content" at bounding box center [1325, 575] width 17 height 17
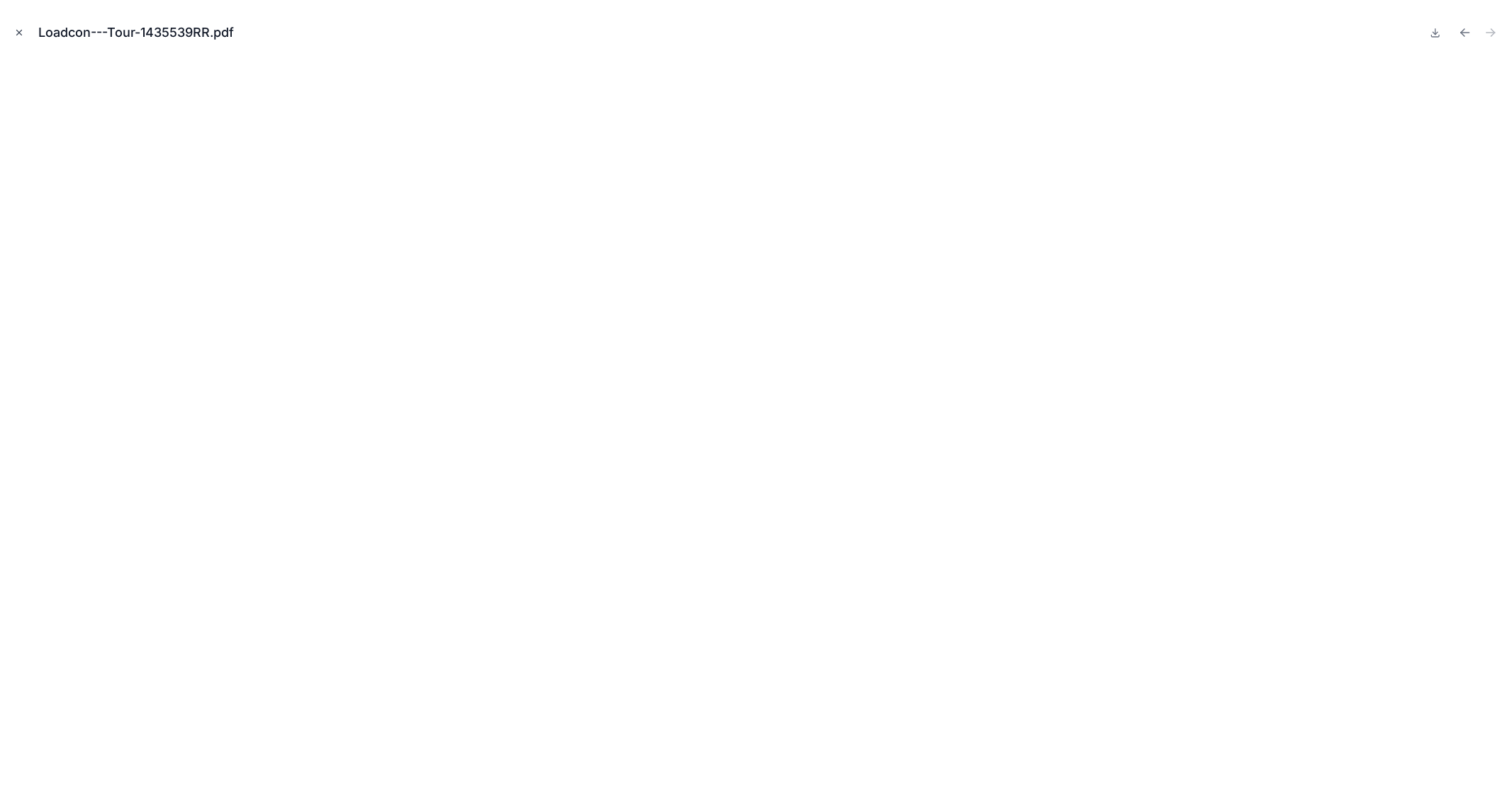
click at [16, 32] on icon "Close modal" at bounding box center [18, 32] width 10 height 10
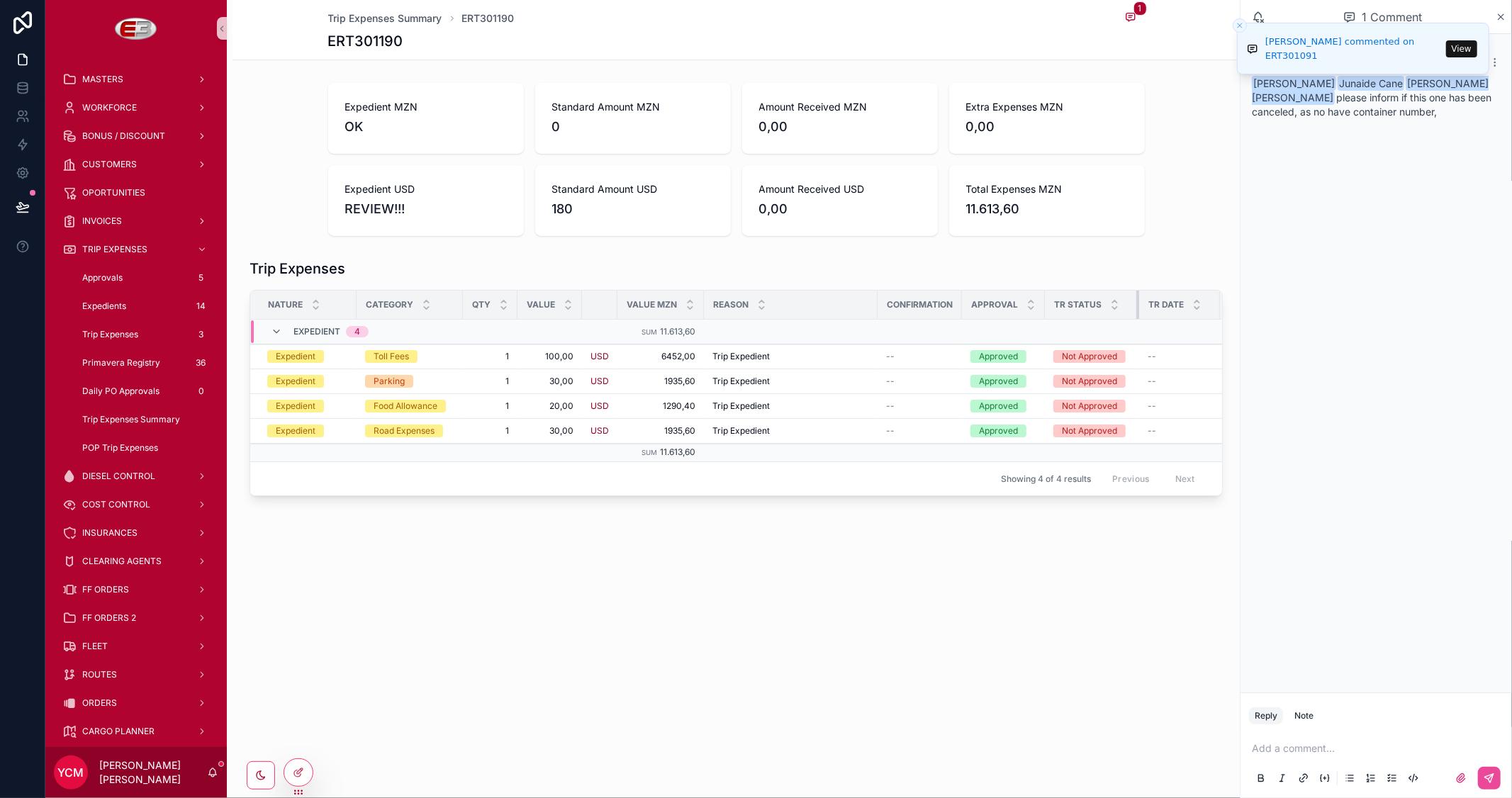
drag, startPoint x: 1127, startPoint y: 305, endPoint x: 1141, endPoint y: 308, distance: 14.3
click at [1141, 308] on tr "Nature Category Qty Value Value MZN Reason Confirmation Approval TR Status TR D…" at bounding box center [875, 305] width 1250 height 29
click at [1347, 393] on div "GB [PERSON_NAME] [PERSON_NAME] Amiud Mupanguiua Junaide Cane Yago [PERSON_NAME]…" at bounding box center [1376, 362] width 272 height 658
click at [1243, 25] on icon "Close toast" at bounding box center [1240, 26] width 9 height 9
click at [375, 48] on h1 "ERT301190" at bounding box center [365, 41] width 75 height 20
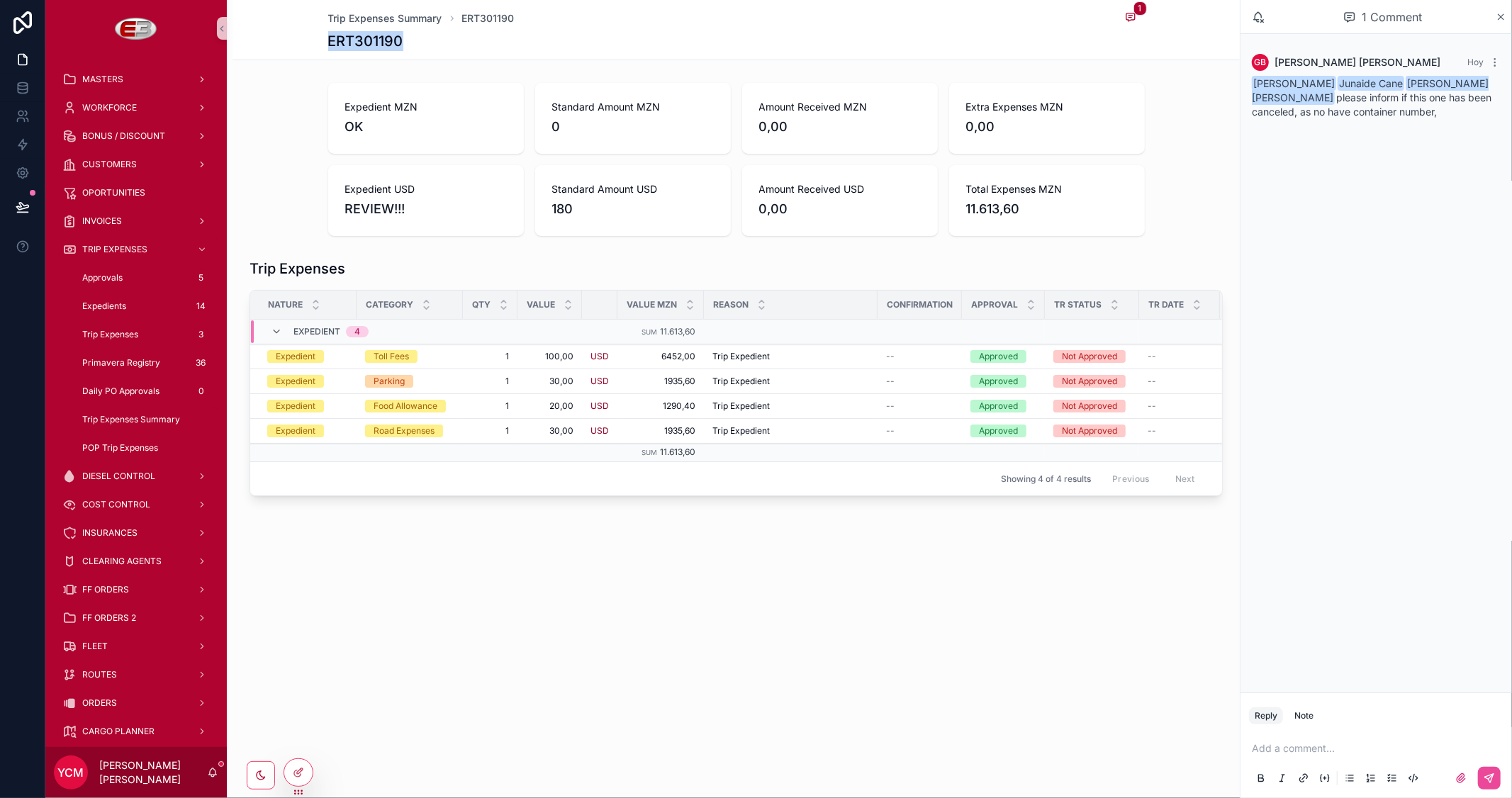
click at [375, 48] on h1 "ERT301190" at bounding box center [365, 41] width 75 height 20
copy h1 "ERT301190"
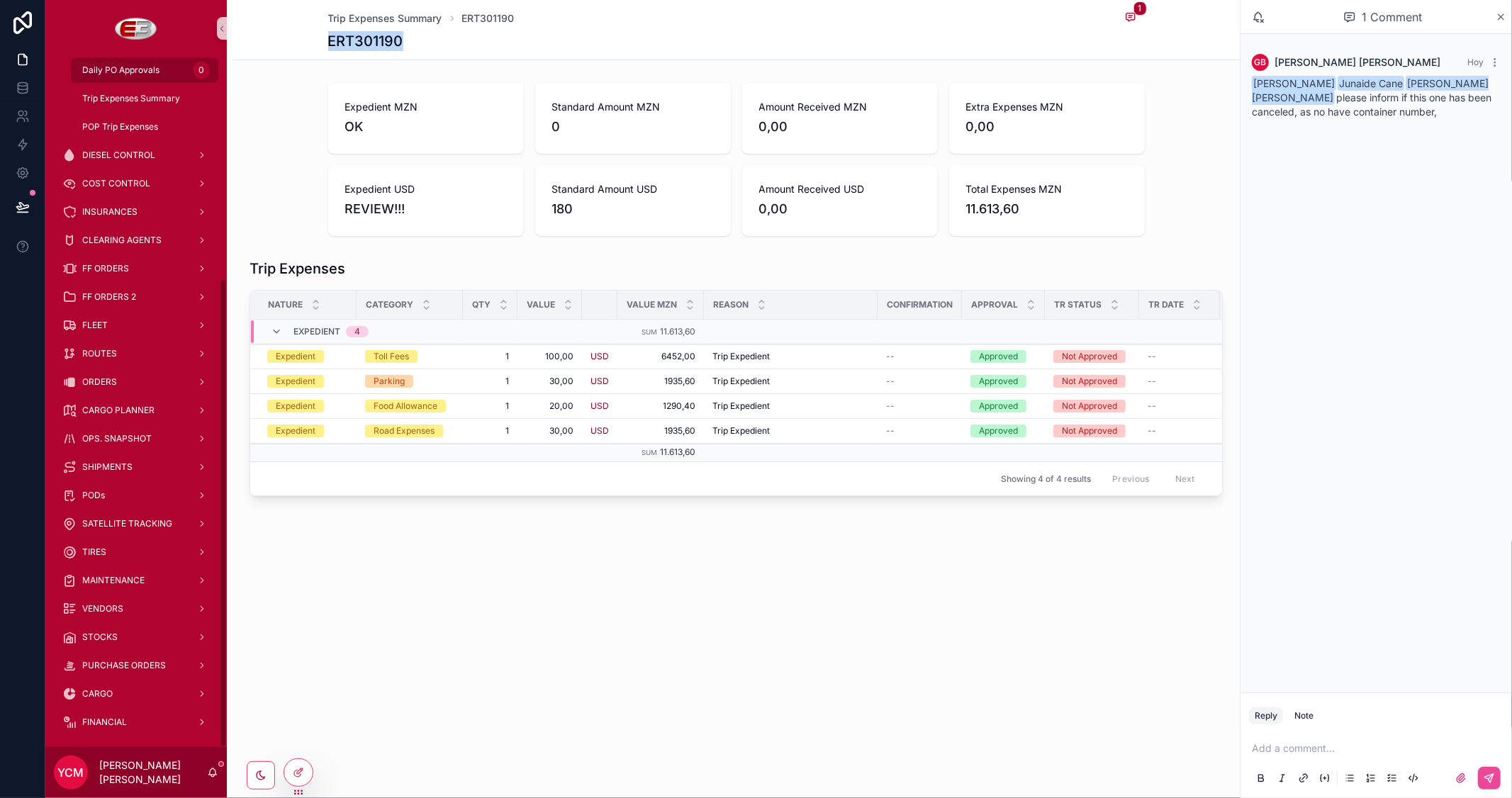
scroll to position [327, 0]
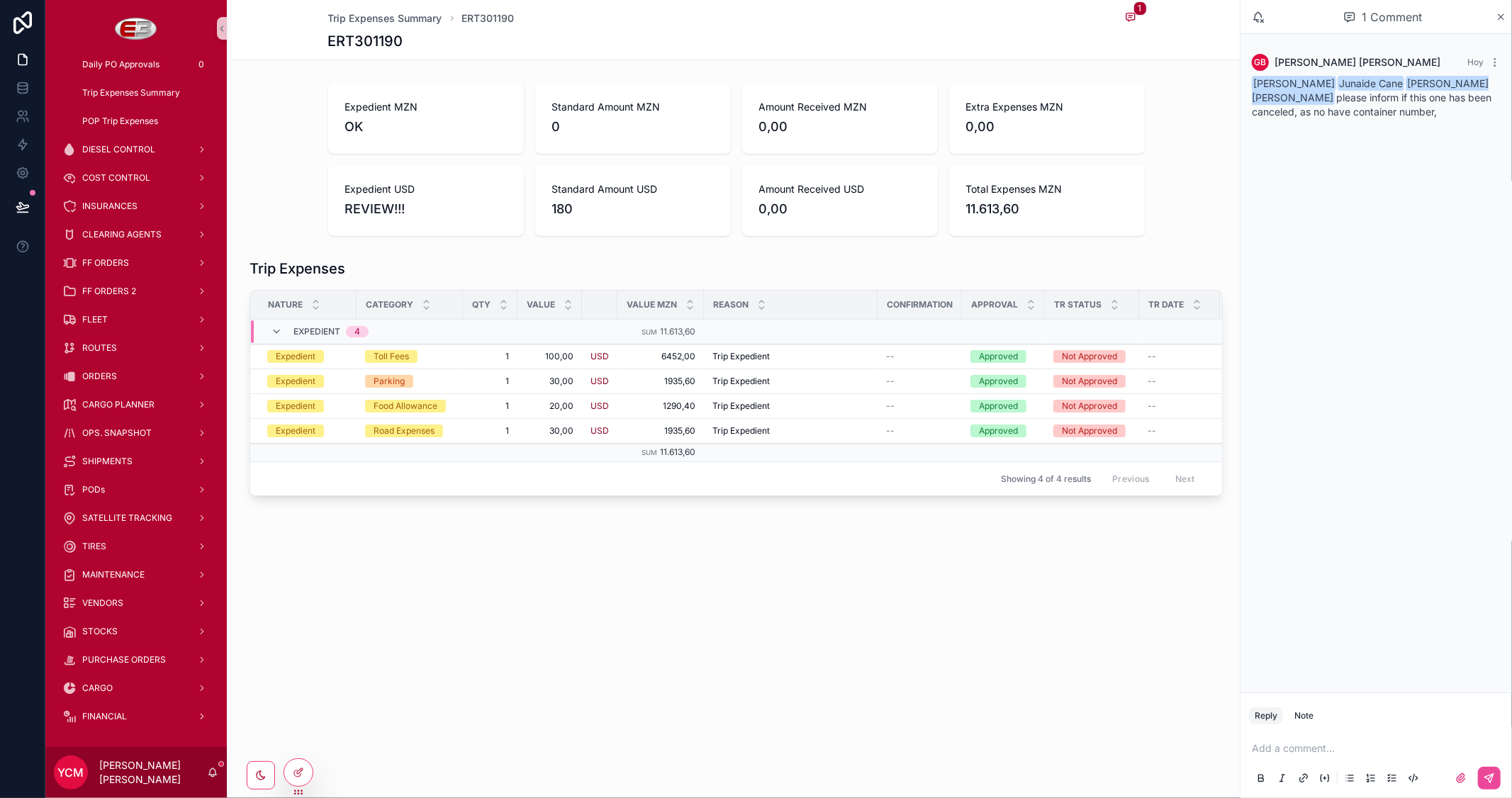
click at [1283, 742] on p "scrollable content" at bounding box center [1379, 748] width 254 height 14
click at [1490, 777] on icon "scrollable content" at bounding box center [1489, 777] width 11 height 11
